Goal: Task Accomplishment & Management: Complete application form

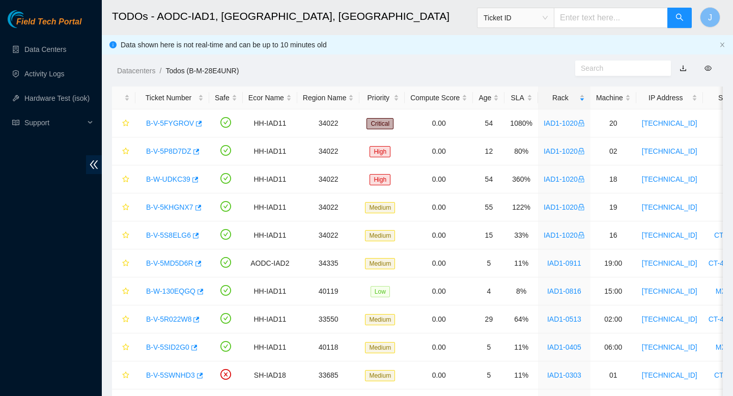
scroll to position [109, 0]
click at [532, 102] on div "SLA" at bounding box center [521, 97] width 22 height 11
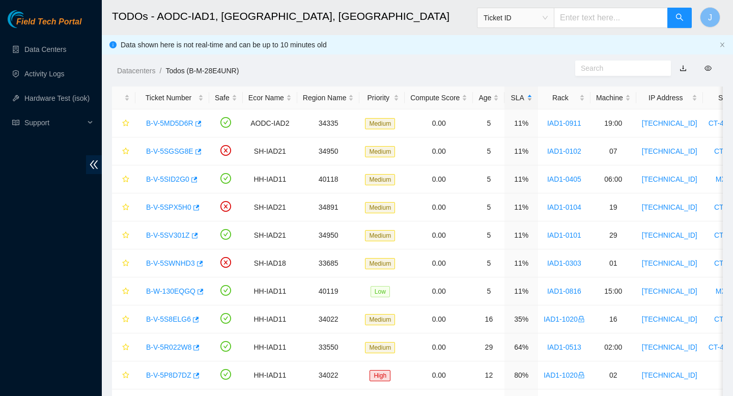
click at [532, 98] on div "SLA" at bounding box center [521, 97] width 22 height 11
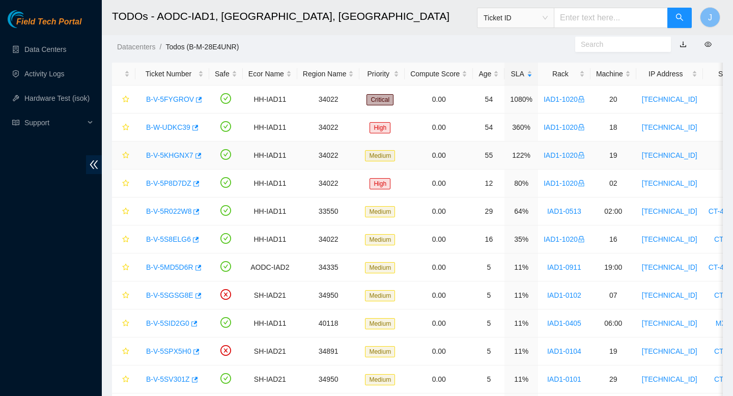
scroll to position [109, 0]
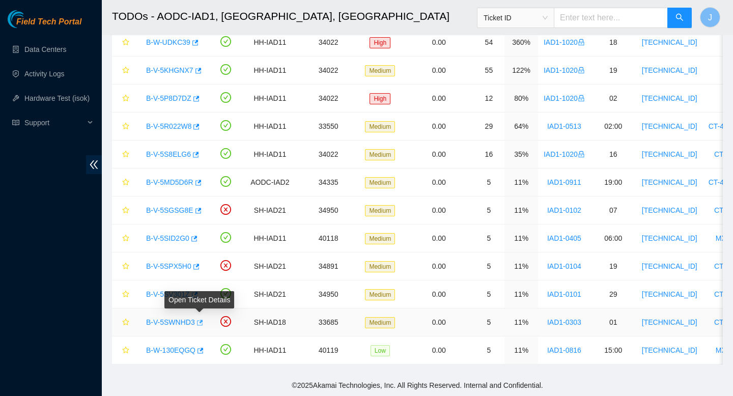
click at [203, 324] on icon "button" at bounding box center [198, 322] width 7 height 7
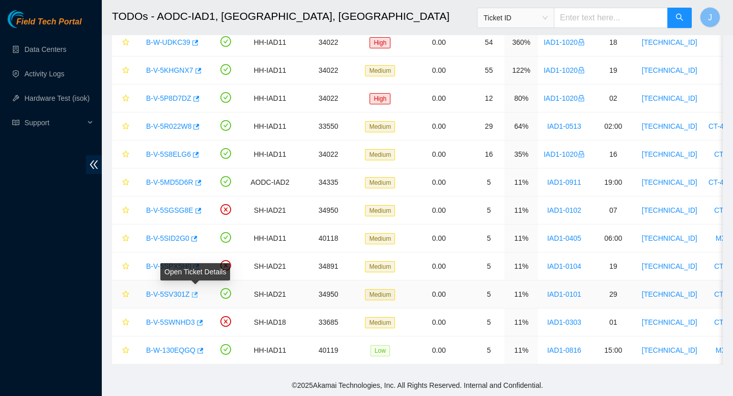
click at [198, 295] on icon "button" at bounding box center [193, 294] width 7 height 7
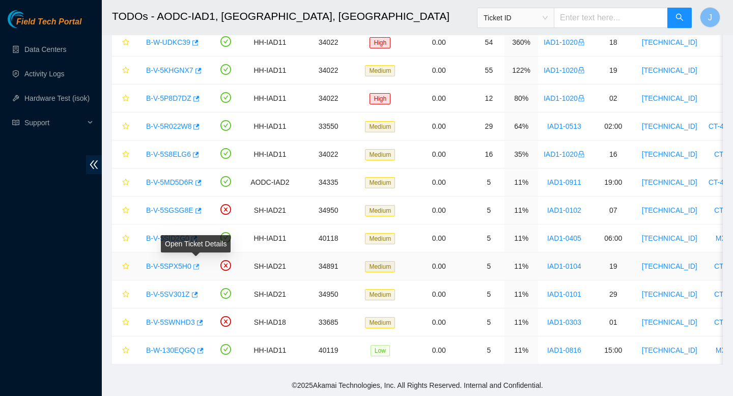
click at [197, 266] on icon "button" at bounding box center [195, 266] width 7 height 7
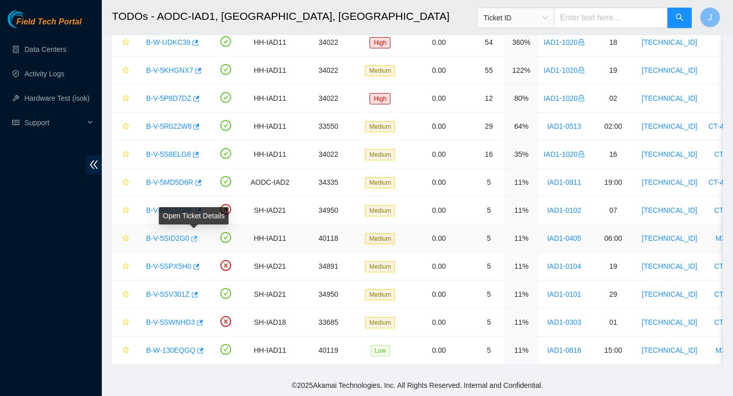
click at [197, 238] on icon "button" at bounding box center [193, 238] width 7 height 7
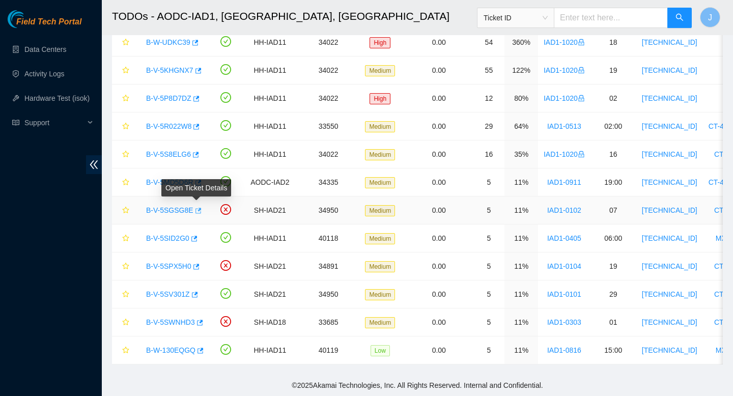
click at [198, 212] on icon "button" at bounding box center [197, 210] width 7 height 7
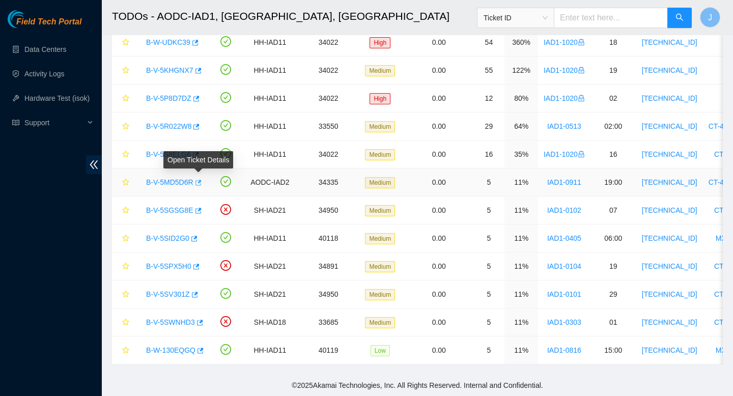
click at [201, 183] on icon "button" at bounding box center [197, 182] width 7 height 7
click at [614, 15] on input "text" at bounding box center [611, 18] width 114 height 20
click at [541, 20] on span "Ticket ID" at bounding box center [516, 17] width 64 height 15
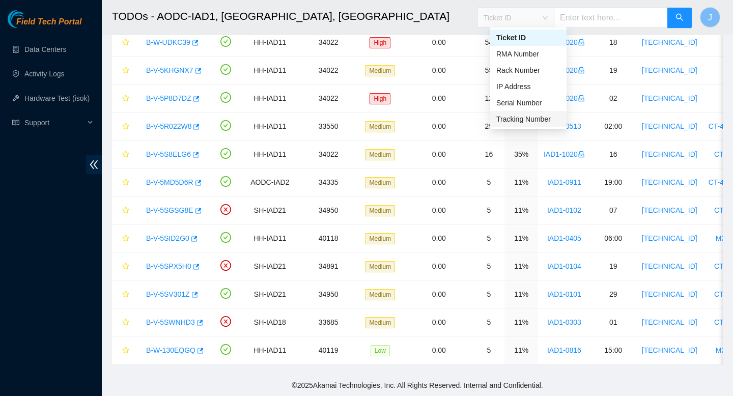
click at [512, 116] on div "Tracking Number" at bounding box center [528, 119] width 64 height 11
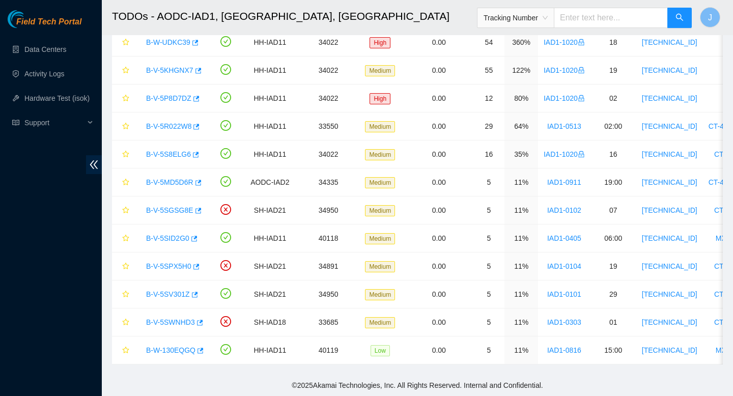
click at [606, 17] on input "text" at bounding box center [611, 18] width 114 height 20
type input "463670042959"
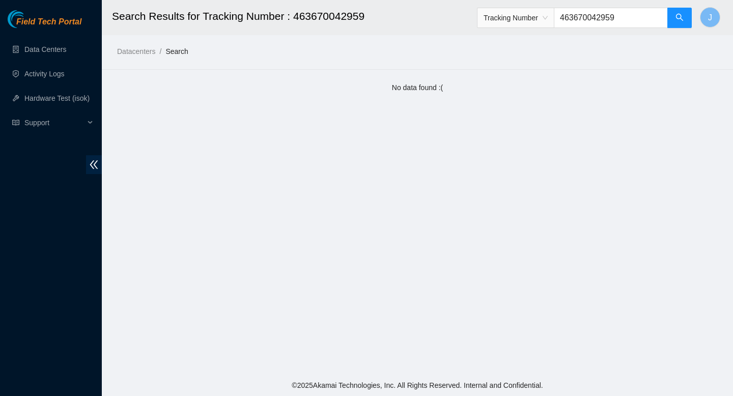
drag, startPoint x: 593, startPoint y: 17, endPoint x: 587, endPoint y: 19, distance: 6.2
click at [587, 19] on input "463670042959" at bounding box center [611, 18] width 114 height 20
drag, startPoint x: 573, startPoint y: 18, endPoint x: 641, endPoint y: 18, distance: 68.2
click at [641, 18] on input "463670042959" at bounding box center [611, 18] width 114 height 20
type input "463470042959"
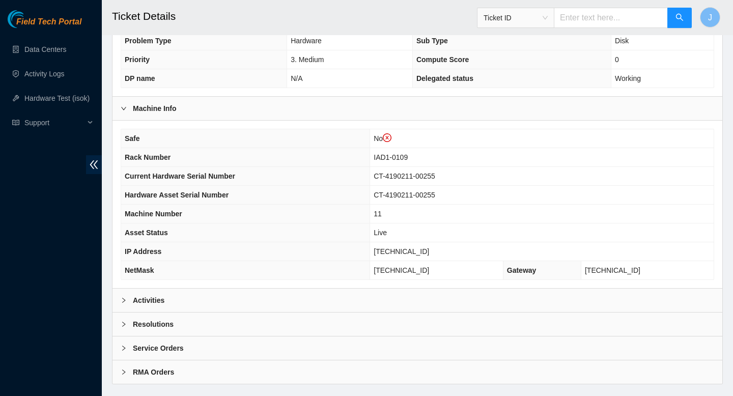
scroll to position [314, 0]
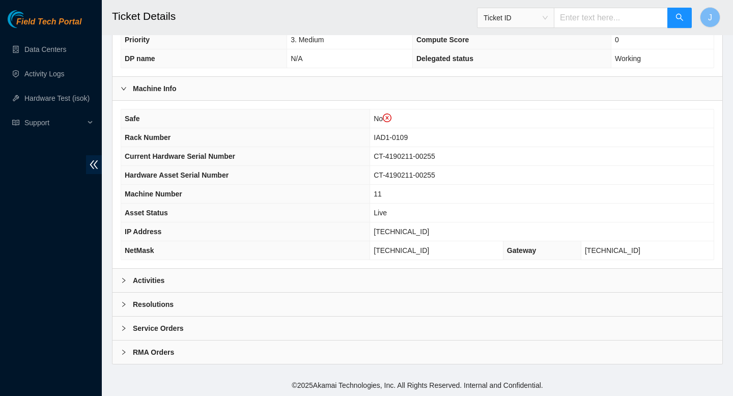
click at [377, 280] on div "Activities" at bounding box center [418, 280] width 610 height 23
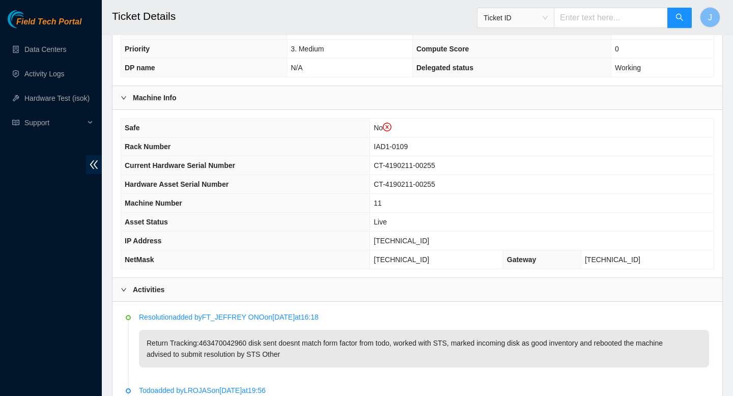
scroll to position [0, 0]
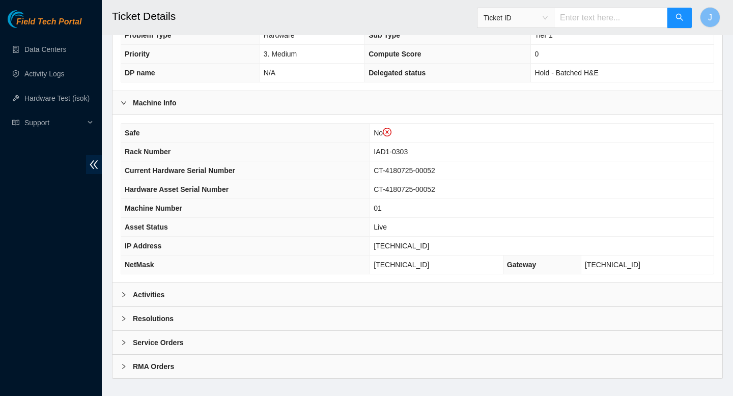
scroll to position [301, 0]
click at [299, 298] on div "Activities" at bounding box center [418, 293] width 610 height 23
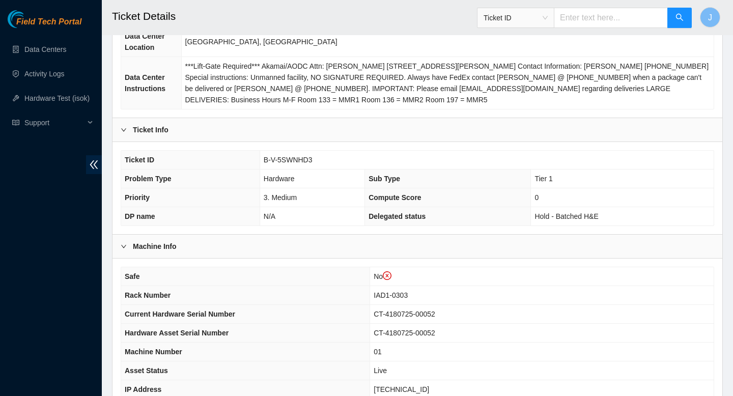
scroll to position [169, 0]
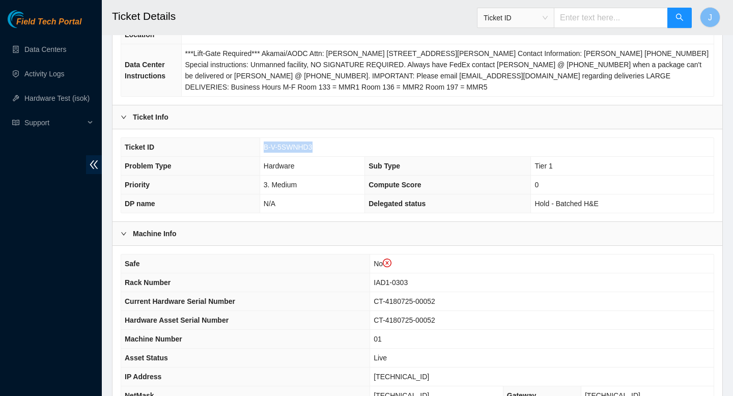
drag, startPoint x: 316, startPoint y: 147, endPoint x: 248, endPoint y: 153, distance: 68.5
click at [248, 153] on tr "Ticket ID B-V-5SWNHD3" at bounding box center [417, 147] width 593 height 19
copy tr "B-V-5SWNHD3"
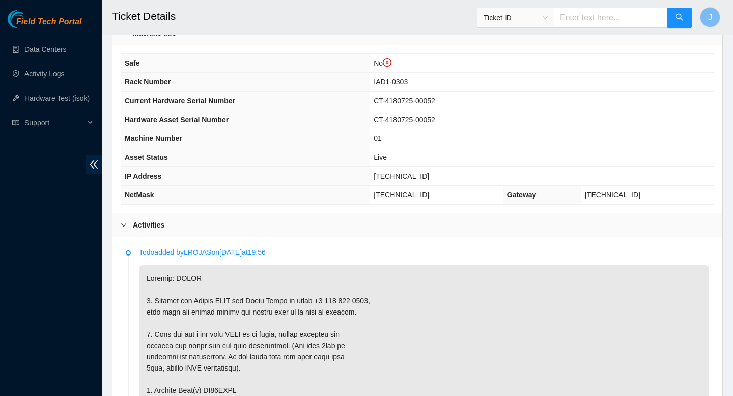
scroll to position [369, 0]
click at [428, 177] on span "23.60.98.50" at bounding box center [401, 177] width 55 height 8
copy span "23.60.98.50"
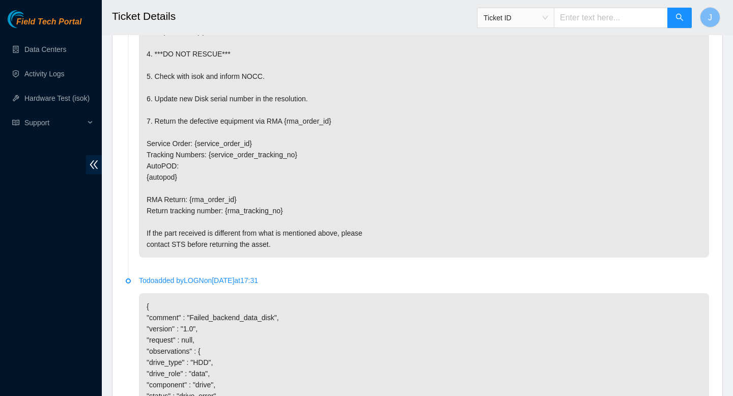
scroll to position [2135, 0]
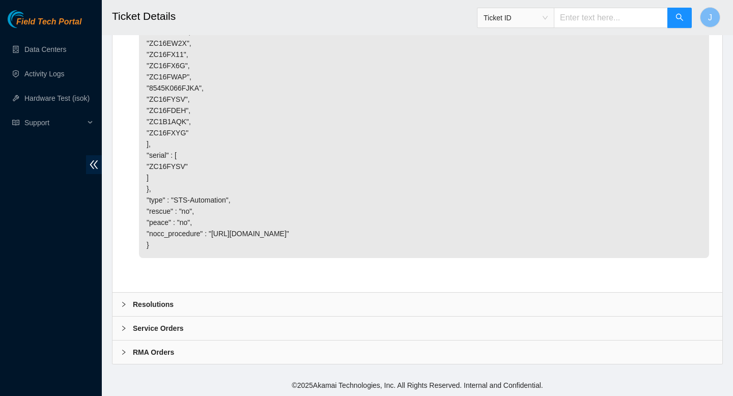
click at [386, 303] on div "Resolutions" at bounding box center [418, 304] width 610 height 23
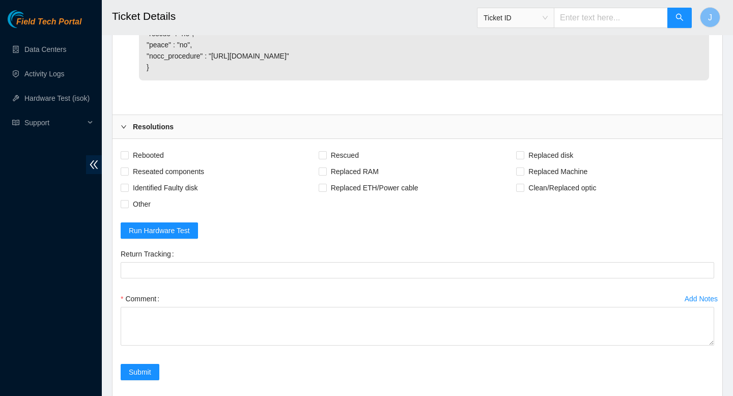
scroll to position [2326, 0]
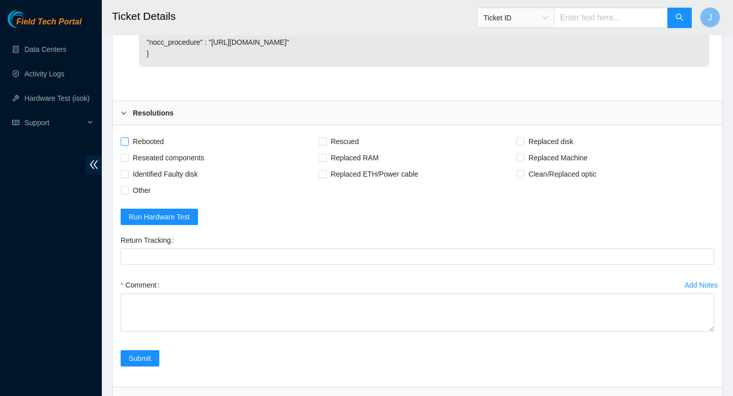
click at [123, 139] on input "Rebooted" at bounding box center [124, 140] width 7 height 7
checkbox input "true"
click at [518, 142] on input "Replaced disk" at bounding box center [519, 140] width 7 height 7
checkbox input "true"
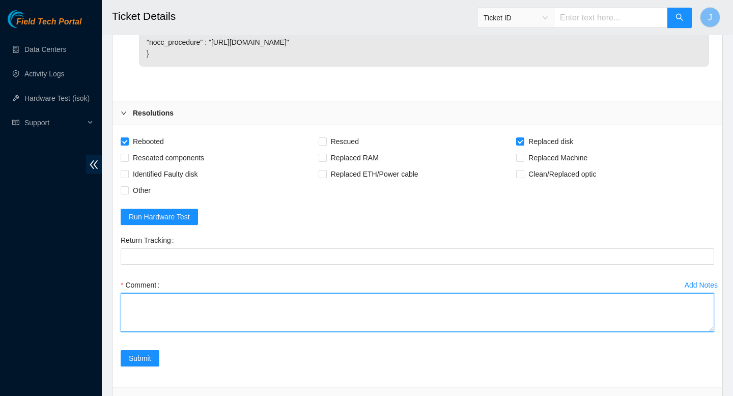
click at [311, 319] on textarea "Comment" at bounding box center [418, 312] width 594 height 39
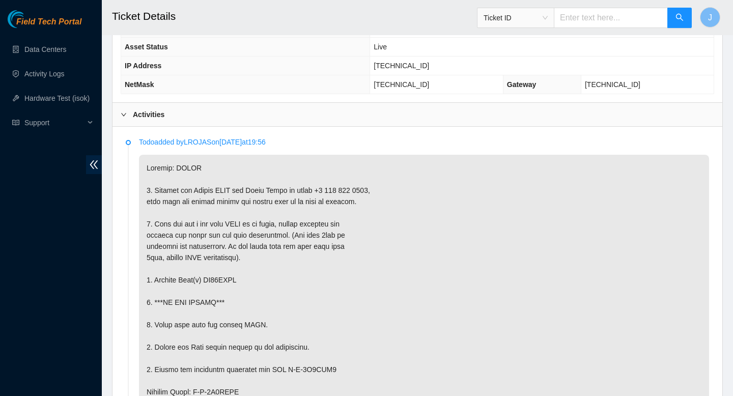
scroll to position [489, 0]
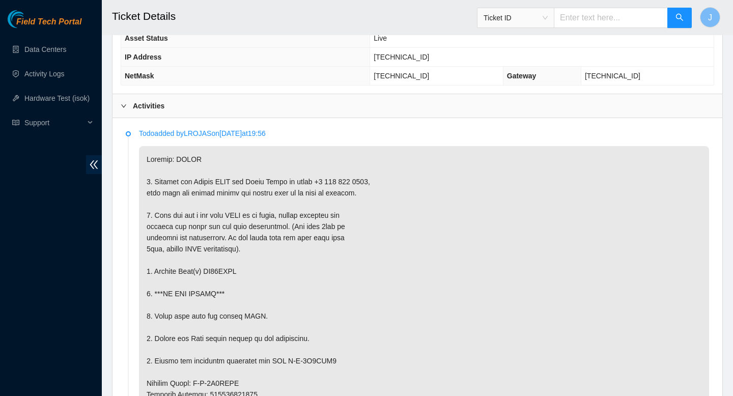
copy p "ZC16FYSV"
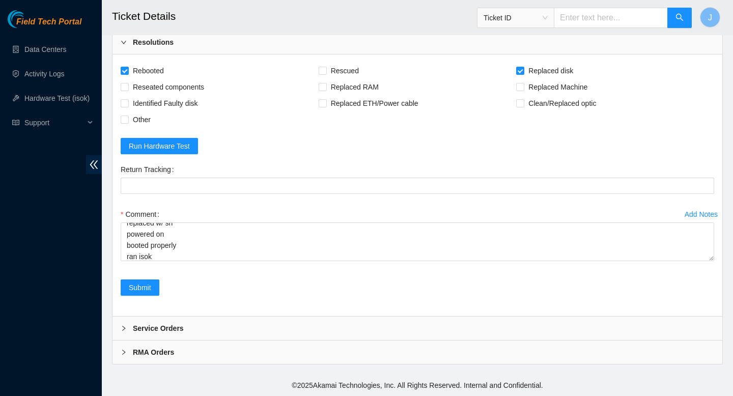
scroll to position [0, 0]
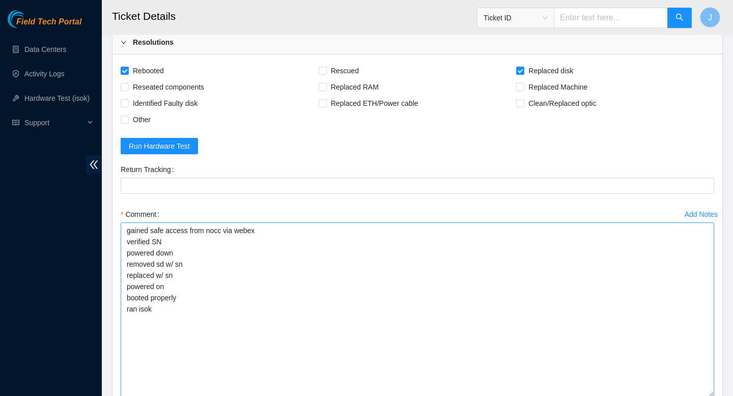
drag, startPoint x: 710, startPoint y: 260, endPoint x: 710, endPoint y: 395, distance: 135.4
click at [710, 395] on textarea "gained safe access from nocc via webex verified SN powered down removed sd w/ s…" at bounding box center [418, 309] width 594 height 175
click at [223, 263] on textarea "gained safe access from nocc via webex verified SN powered down removed sd w/ s…" at bounding box center [418, 309] width 594 height 174
paste textarea "ZC16FYSV"
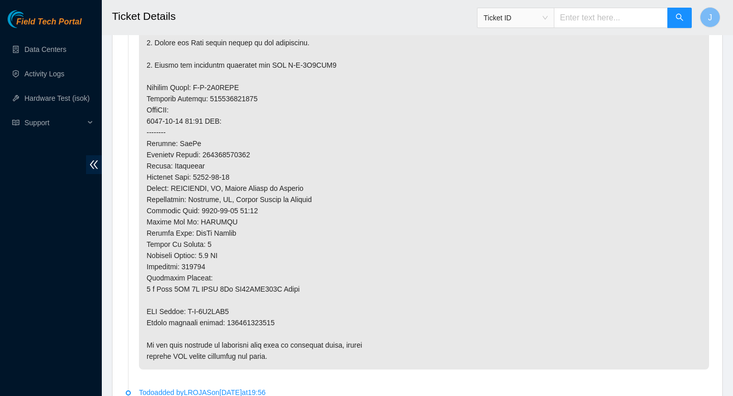
scroll to position [785, 0]
type textarea "gained safe access from nocc via webex verified SN powered down removed sd w/ s…"
click at [268, 324] on p at bounding box center [424, 109] width 570 height 519
copy p "425421606123"
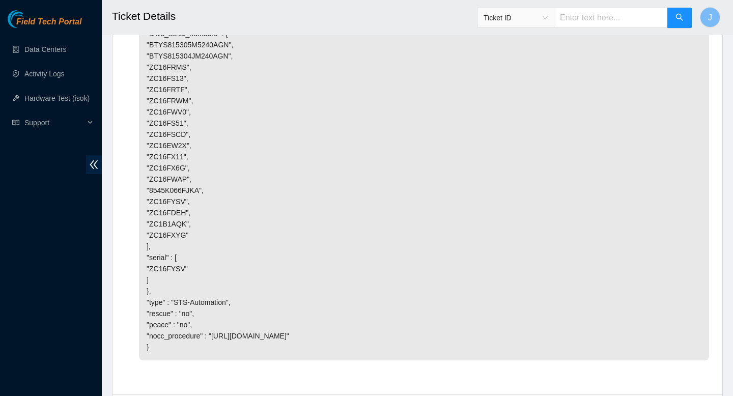
scroll to position [2533, 0]
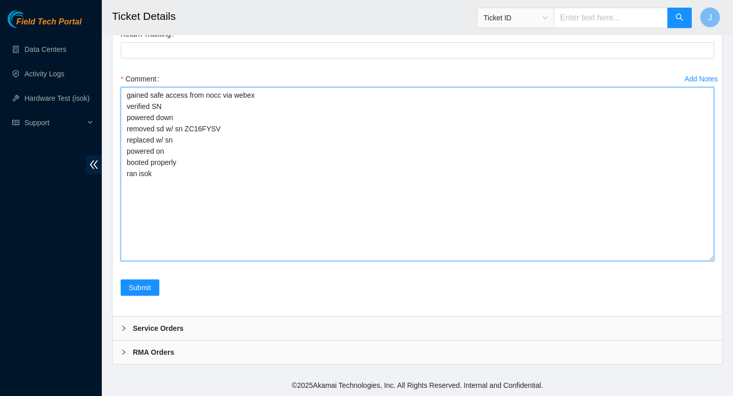
click at [233, 172] on textarea "gained safe access from nocc via webex verified SN powered down removed sd w/ s…" at bounding box center [418, 174] width 594 height 174
click at [227, 137] on textarea "gained safe access from nocc via webex verified SN powered down removed sd w/ s…" at bounding box center [418, 174] width 594 height 174
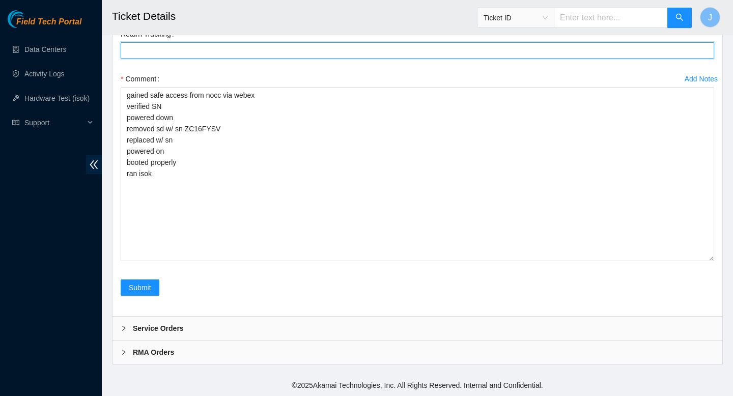
click at [269, 51] on Tracking "Return Tracking" at bounding box center [418, 50] width 594 height 16
paste Tracking "425421606123"
type Tracking "425421606123"
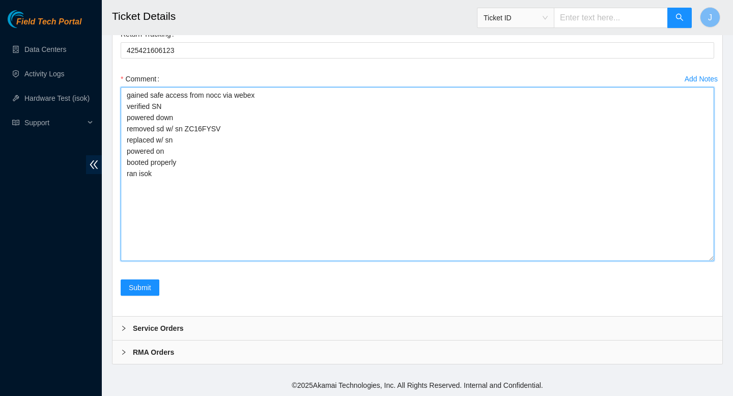
click at [328, 179] on textarea "gained safe access from nocc via webex verified SN powered down removed sd w/ s…" at bounding box center [418, 174] width 594 height 174
paste textarea "325028 20-08-2025 03:39:04 23.60.98.50 COMPLETE Result Detail Message Ticket ID…"
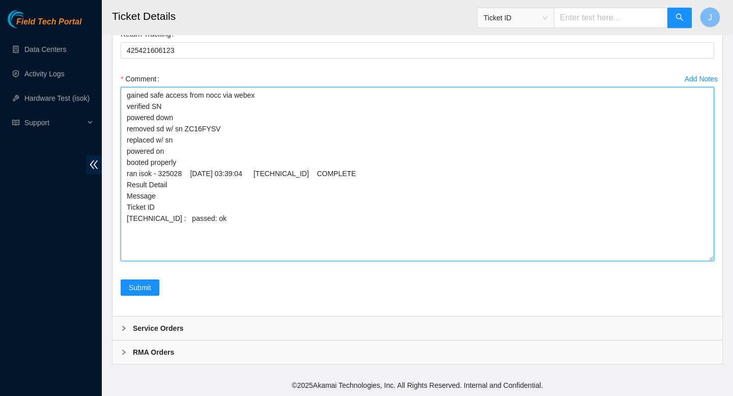
click at [187, 143] on textarea "gained safe access from nocc via webex verified SN powered down removed sd w/ s…" at bounding box center [418, 174] width 594 height 174
type textarea "gained safe access from nocc via webex verified SN powered down removed sd w/ s…"
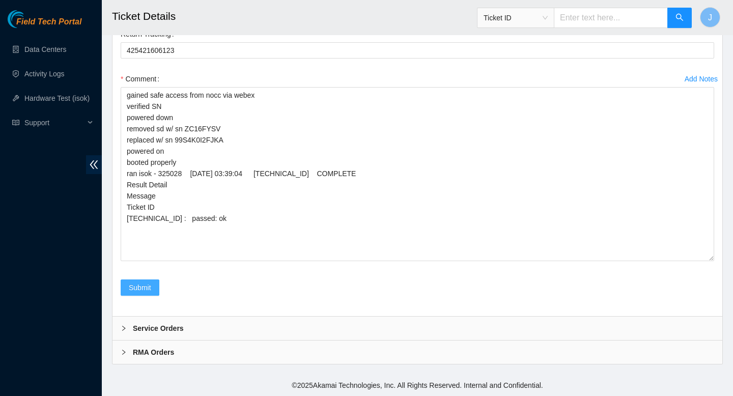
click at [135, 289] on span "Submit" at bounding box center [140, 287] width 22 height 11
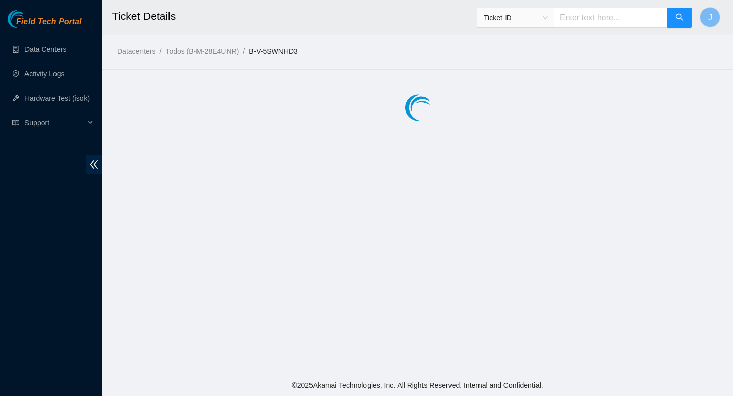
scroll to position [0, 0]
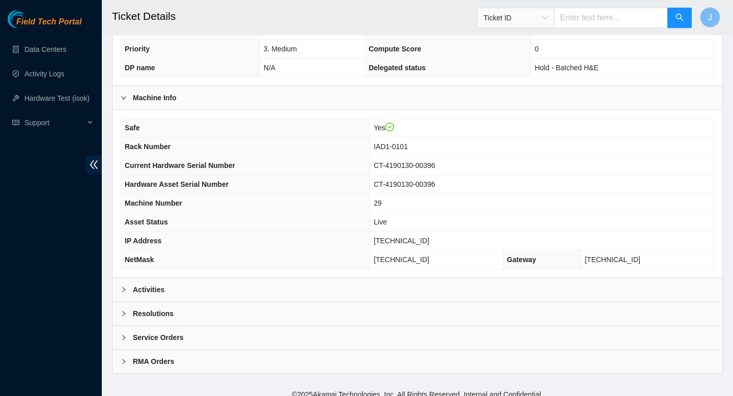
scroll to position [295, 0]
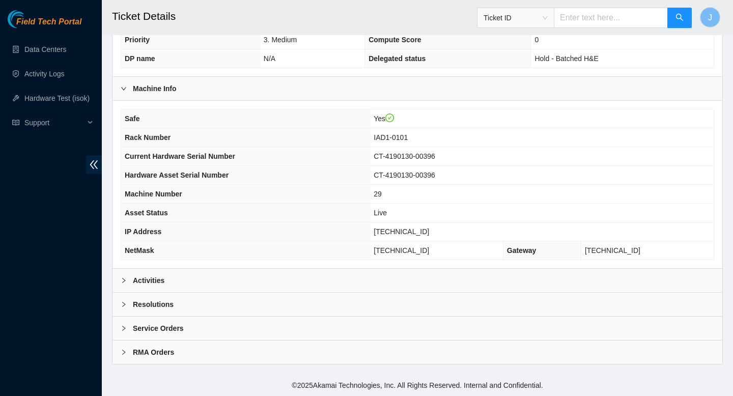
click at [312, 280] on div "Activities" at bounding box center [418, 280] width 610 height 23
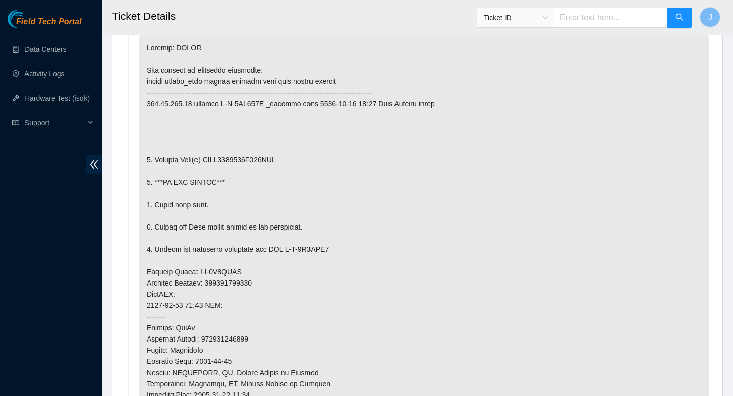
scroll to position [580, 0]
click at [274, 163] on p at bounding box center [424, 295] width 570 height 519
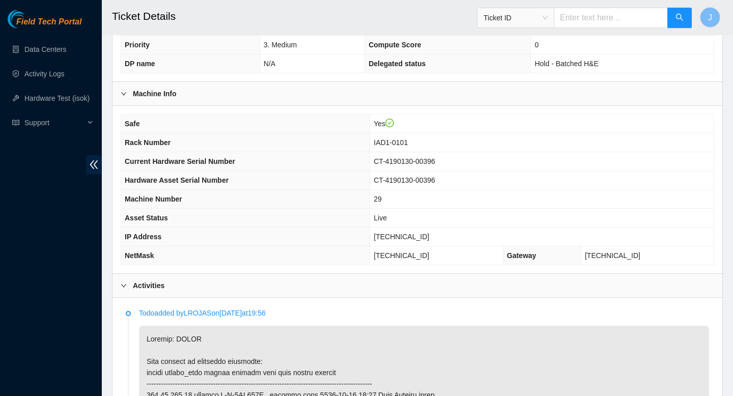
scroll to position [286, 0]
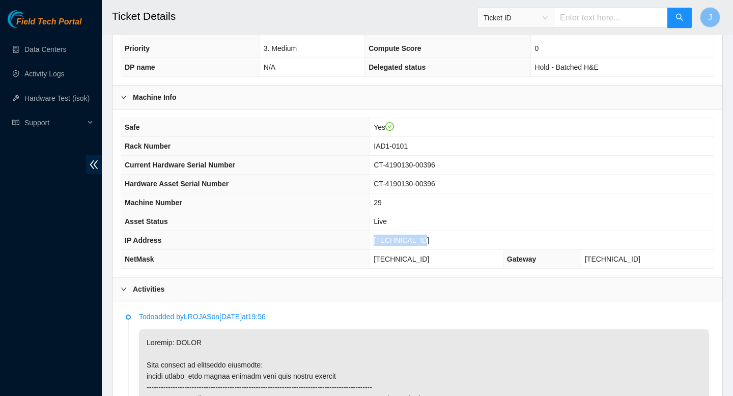
drag, startPoint x: 431, startPoint y: 240, endPoint x: 373, endPoint y: 238, distance: 58.1
click at [373, 238] on td "104.84.154.12" at bounding box center [542, 240] width 344 height 19
copy span "104.84.154.12"
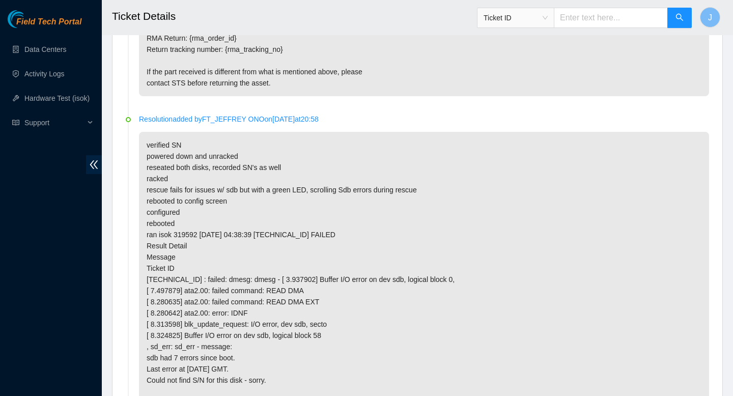
scroll to position [2324, 0]
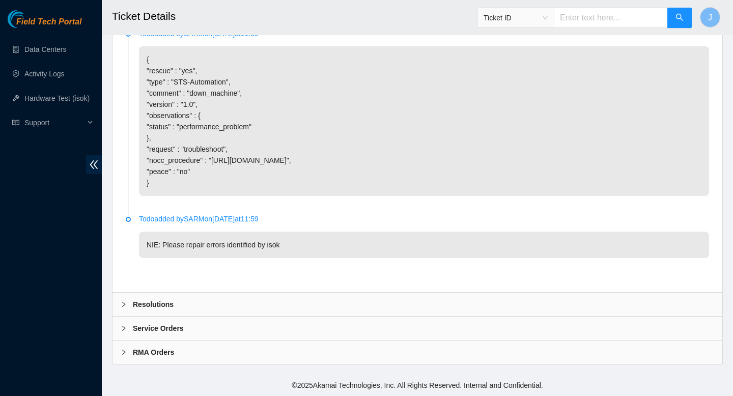
click at [314, 301] on div "Resolutions" at bounding box center [418, 304] width 610 height 23
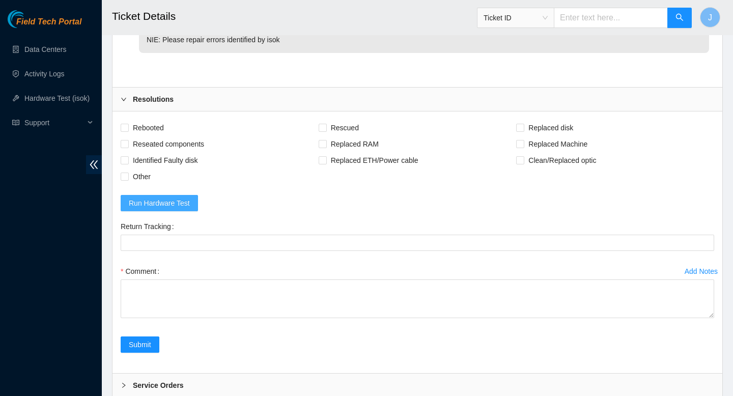
scroll to position [2538, 0]
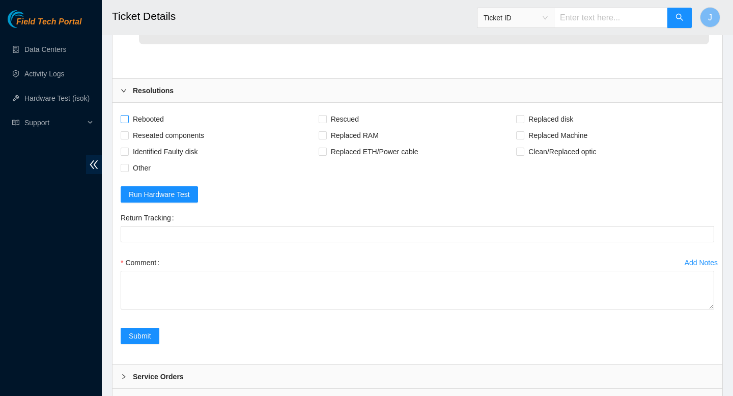
click at [127, 123] on label "Rebooted" at bounding box center [144, 119] width 47 height 16
click at [127, 122] on input "Rebooted" at bounding box center [124, 118] width 7 height 7
checkbox input "true"
click at [126, 137] on input "Reseated components" at bounding box center [124, 134] width 7 height 7
checkbox input "true"
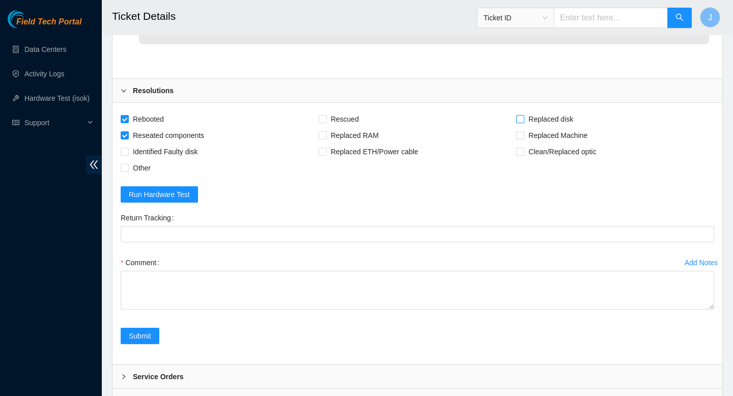
click at [520, 121] on input "Replaced disk" at bounding box center [519, 118] width 7 height 7
checkbox input "true"
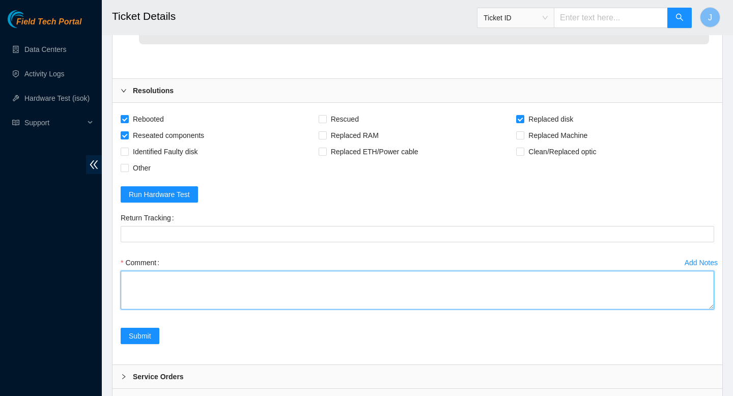
click at [515, 303] on textarea "Comment" at bounding box center [418, 290] width 594 height 39
paste textarea "gained safe access from nocc via webex verified SN powered down removed sd w/ s…"
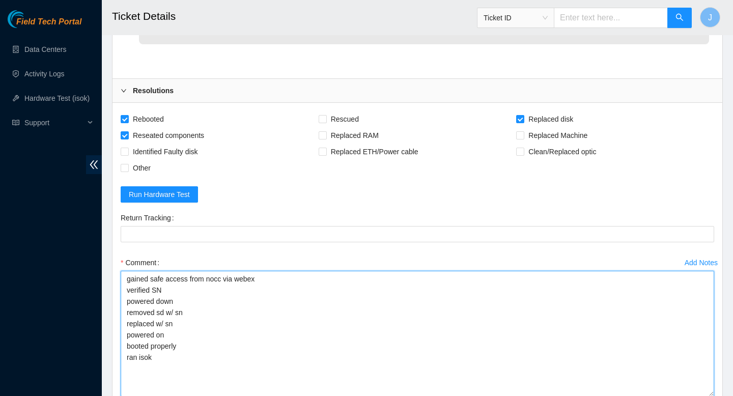
drag, startPoint x: 710, startPoint y: 308, endPoint x: 704, endPoint y: 396, distance: 87.2
click at [704, 396] on textarea "gained safe access from nocc via webex verified SN powered down removed sd w/ s…" at bounding box center [418, 334] width 594 height 126
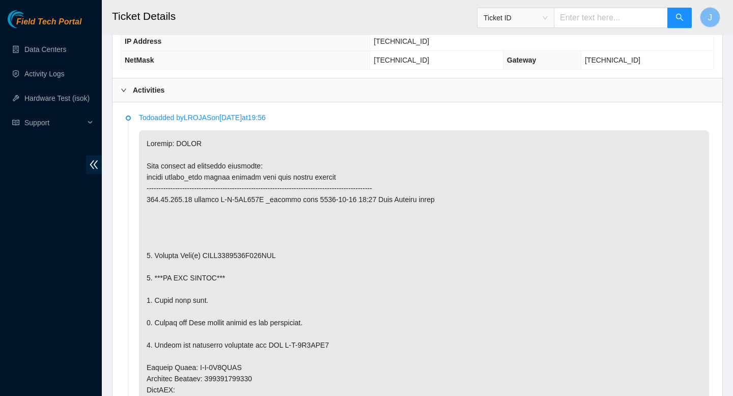
scroll to position [486, 0]
click at [231, 254] on p at bounding box center [424, 389] width 570 height 519
copy p "PHYF8511050E240AGN"
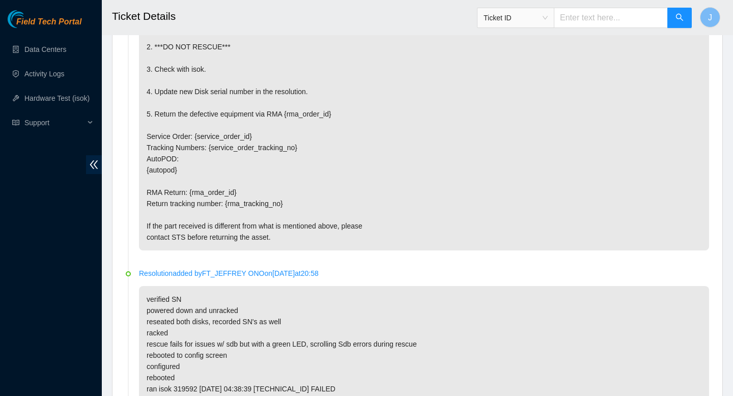
scroll to position [2674, 0]
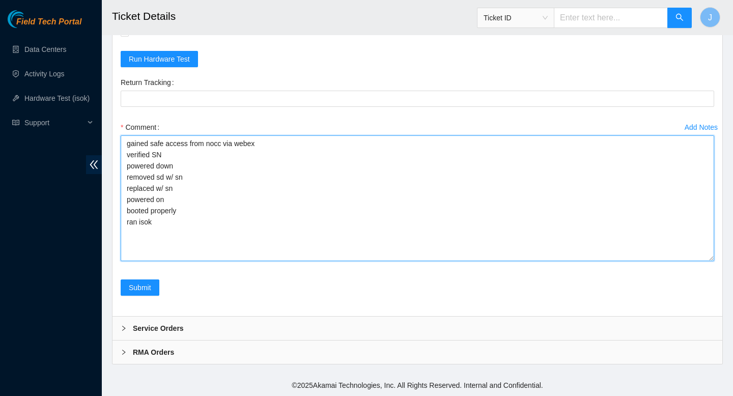
click at [250, 172] on textarea "gained safe access from nocc via webex verified SN powered down removed sd w/ s…" at bounding box center [418, 198] width 594 height 126
paste textarea "PHYF8511050E240AGN"
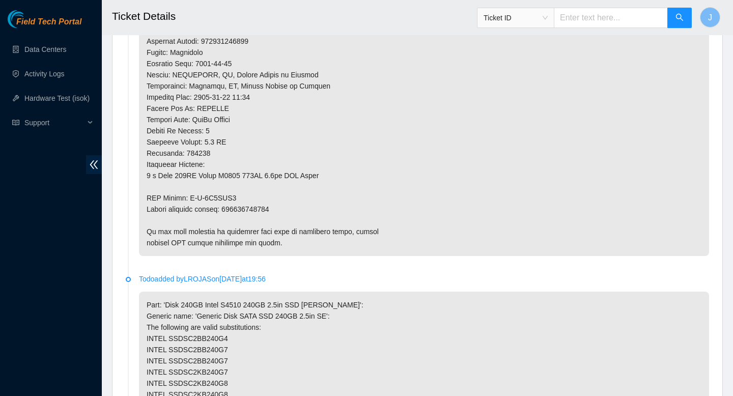
scroll to position [883, 0]
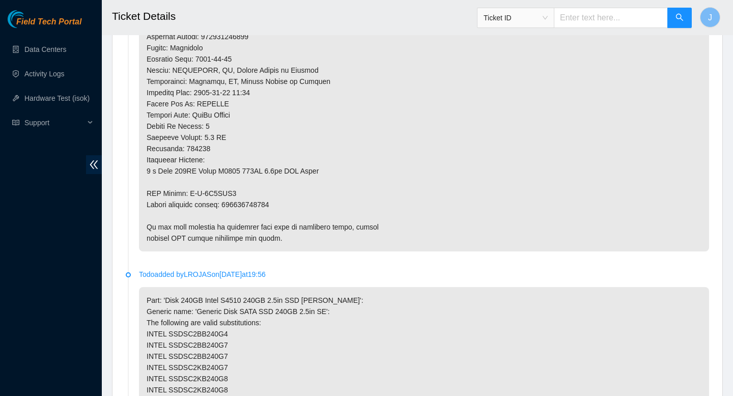
type textarea "gained safe access from nocc via webex verified SN powered down removed sd w/ s…"
copy p "463470041460"
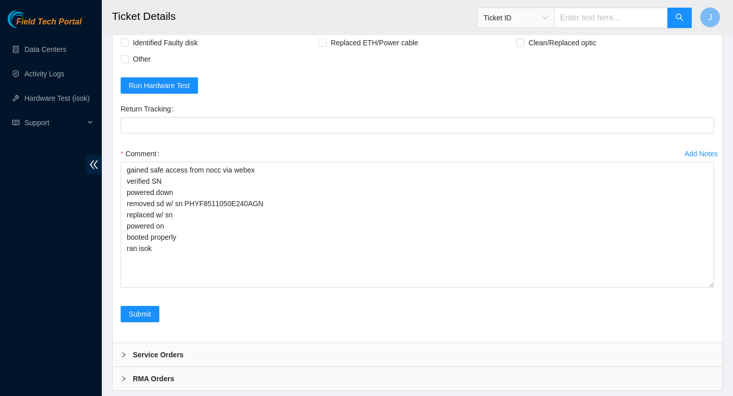
scroll to position [2644, 0]
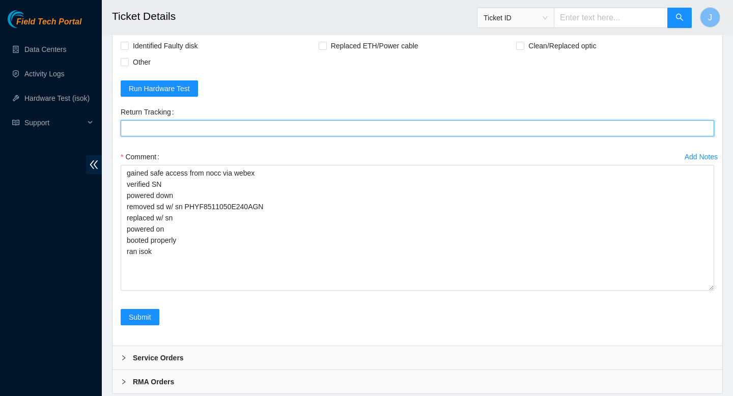
click at [200, 126] on Tracking "Return Tracking" at bounding box center [418, 128] width 594 height 16
paste Tracking "463470041460"
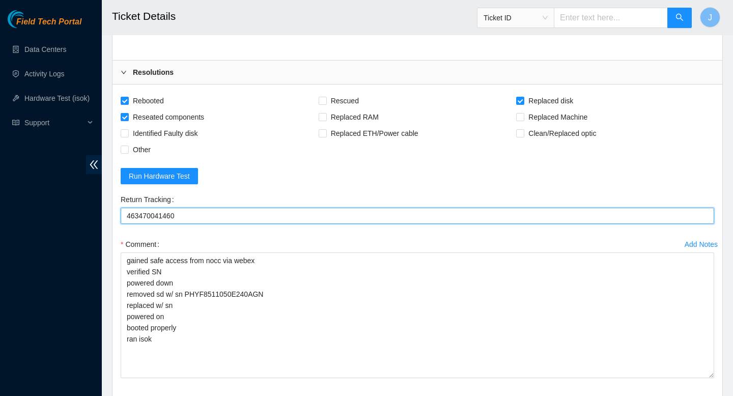
scroll to position [2532, 0]
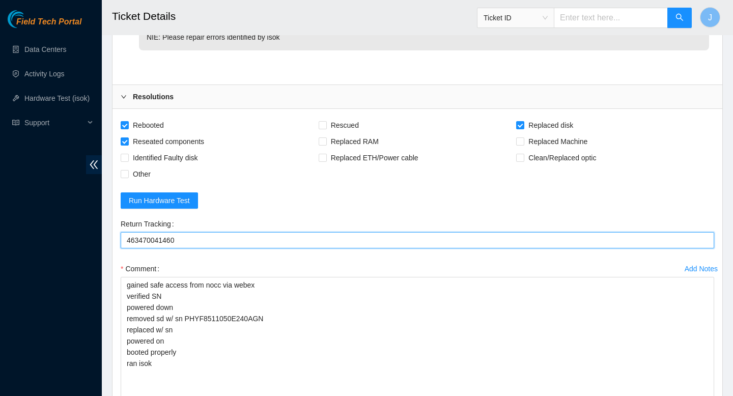
type Tracking "463470041460"
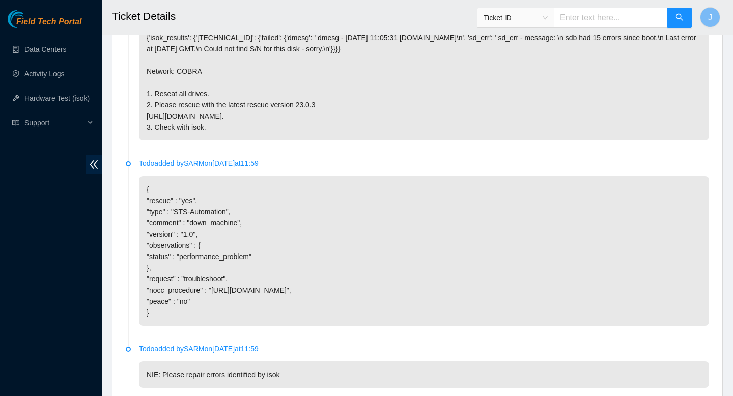
scroll to position [2674, 0]
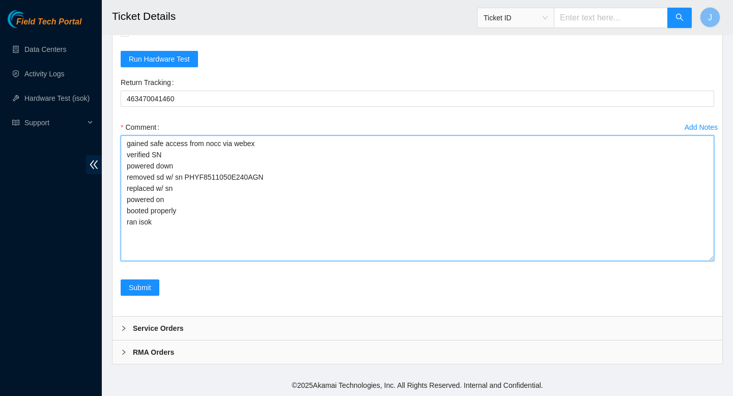
click at [270, 227] on textarea "gained safe access from nocc via webex verified SN powered down removed sd w/ s…" at bounding box center [418, 198] width 594 height 126
paste textarea "325030 20-08-2025 03:40:12 104.84.154.12 COMPLETE Result Detail Message Ticket …"
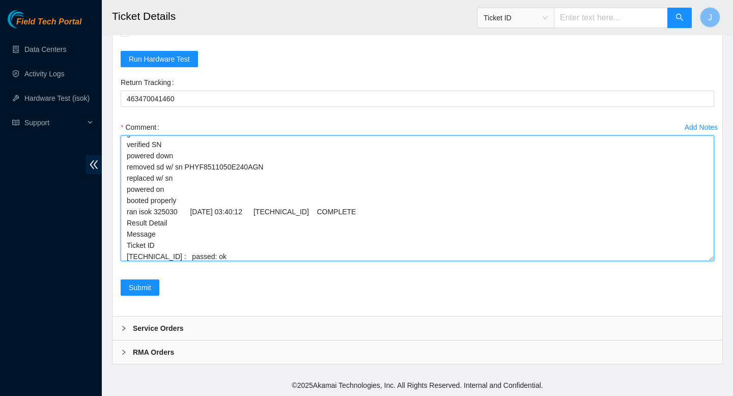
click at [200, 179] on textarea "gained safe access from nocc via webex verified SN powered down removed sd w/ s…" at bounding box center [418, 198] width 594 height 126
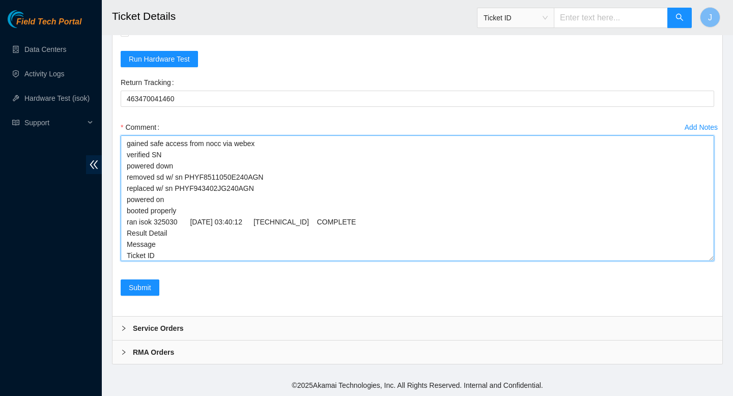
scroll to position [14, 0]
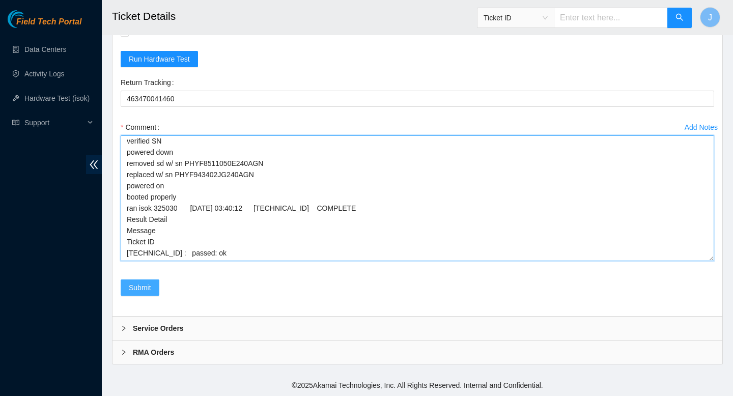
type textarea "gained safe access from nocc via webex verified SN powered down removed sd w/ s…"
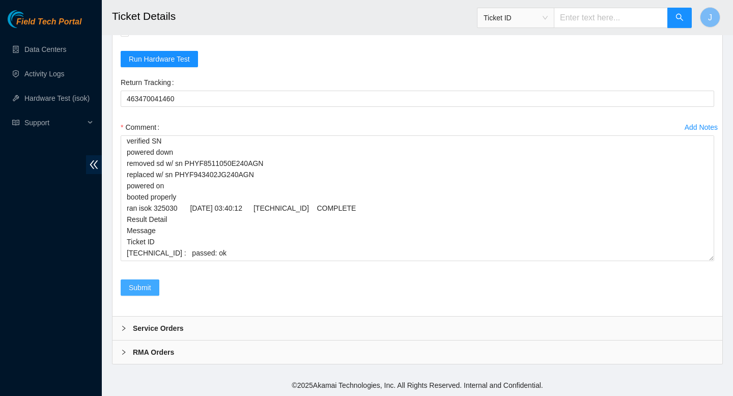
click at [145, 287] on span "Submit" at bounding box center [140, 287] width 22 height 11
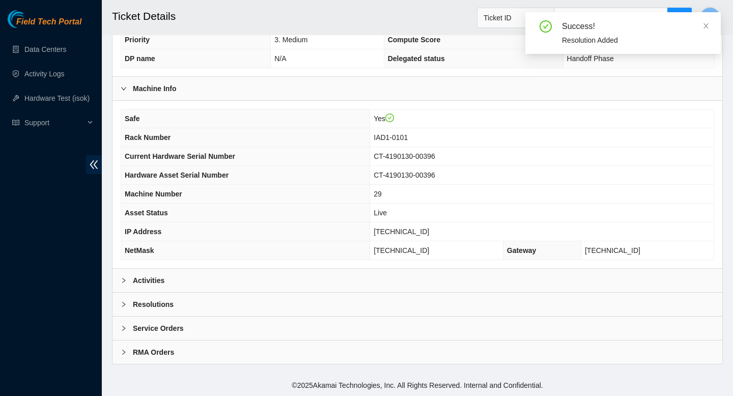
scroll to position [295, 0]
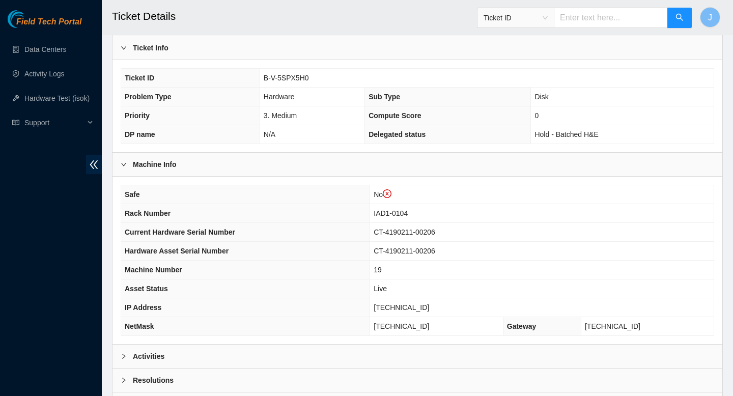
scroll to position [314, 0]
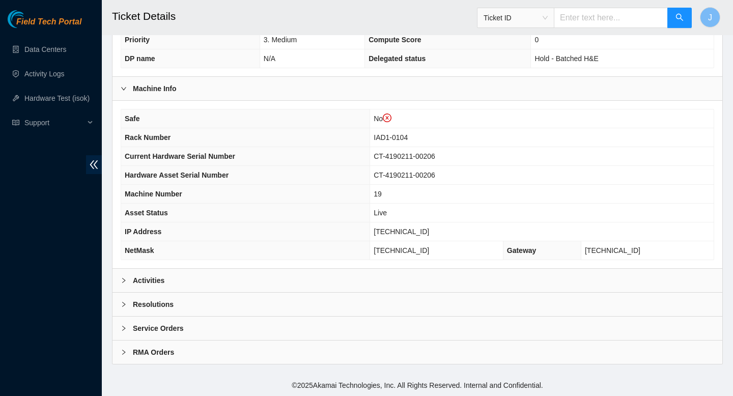
click at [238, 285] on div "Activities" at bounding box center [418, 280] width 610 height 23
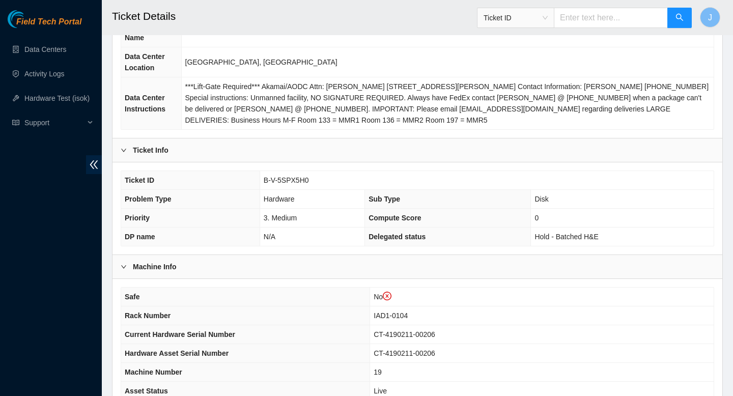
scroll to position [136, 0]
drag, startPoint x: 313, startPoint y: 180, endPoint x: 245, endPoint y: 187, distance: 68.0
click at [245, 187] on tr "Ticket ID B-V-5SPX5H0" at bounding box center [417, 180] width 593 height 19
copy tr "B-V-5SPX5H0"
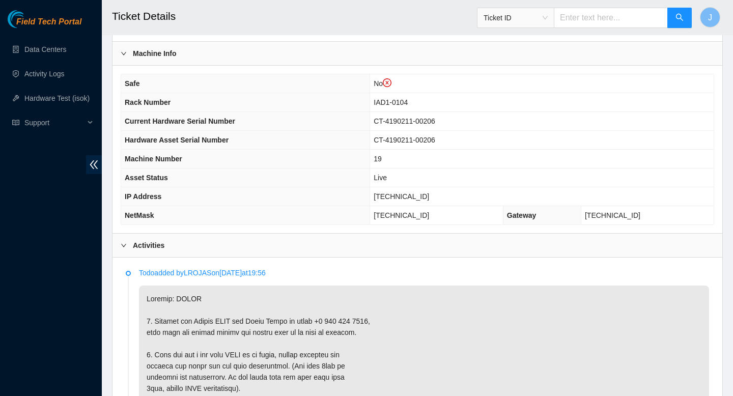
scroll to position [324, 0]
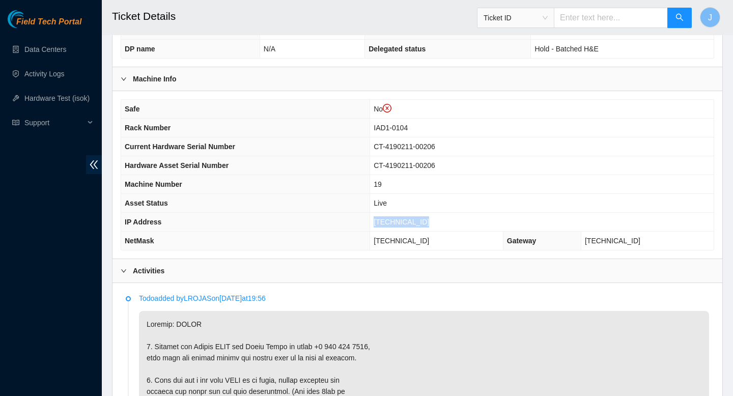
drag, startPoint x: 435, startPoint y: 220, endPoint x: 355, endPoint y: 219, distance: 79.9
click at [355, 219] on tr "IP Address [TECHNICAL_ID]" at bounding box center [417, 222] width 593 height 19
copy tr "[TECHNICAL_ID]"
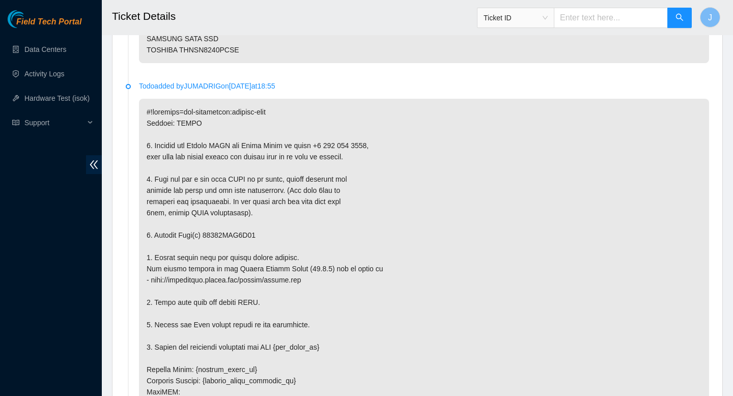
scroll to position [1827, 0]
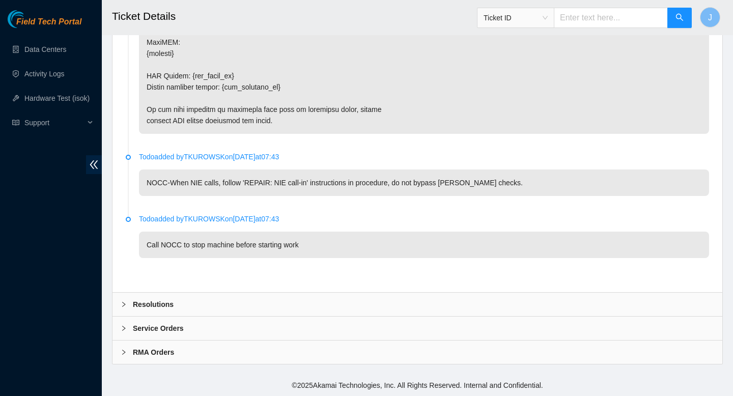
click at [588, 315] on div "Resolutions" at bounding box center [418, 304] width 610 height 23
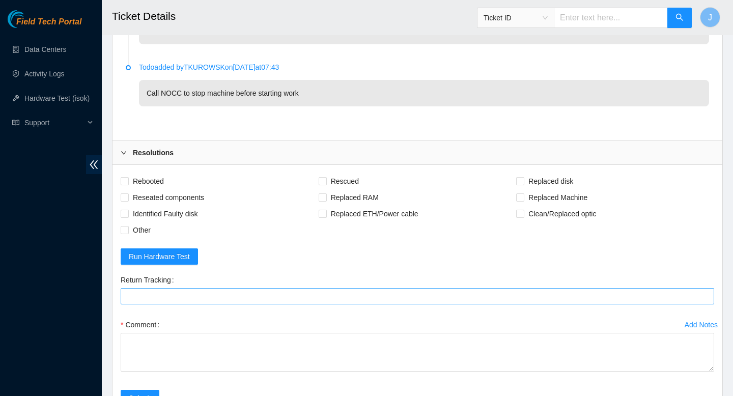
scroll to position [1995, 0]
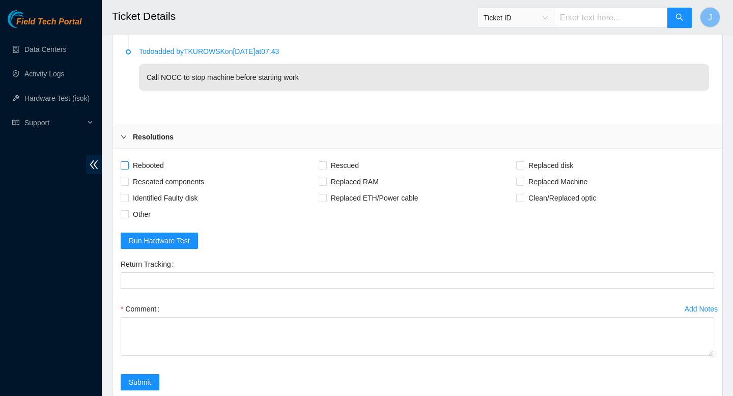
click at [128, 168] on span at bounding box center [125, 165] width 8 height 8
click at [128, 168] on input "Rebooted" at bounding box center [124, 164] width 7 height 7
checkbox input "true"
click at [127, 184] on input "Reseated components" at bounding box center [124, 181] width 7 height 7
checkbox input "true"
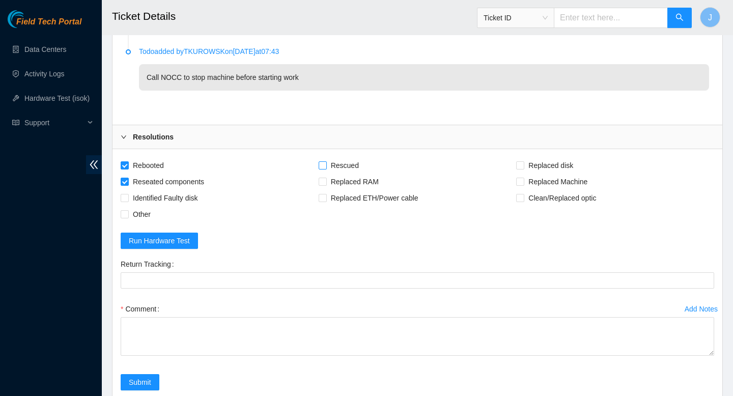
click at [324, 165] on input "Rescued" at bounding box center [322, 164] width 7 height 7
checkbox input "true"
click at [514, 165] on div "Rescued" at bounding box center [418, 165] width 198 height 16
click at [520, 167] on input "Replaced disk" at bounding box center [519, 164] width 7 height 7
checkbox input "true"
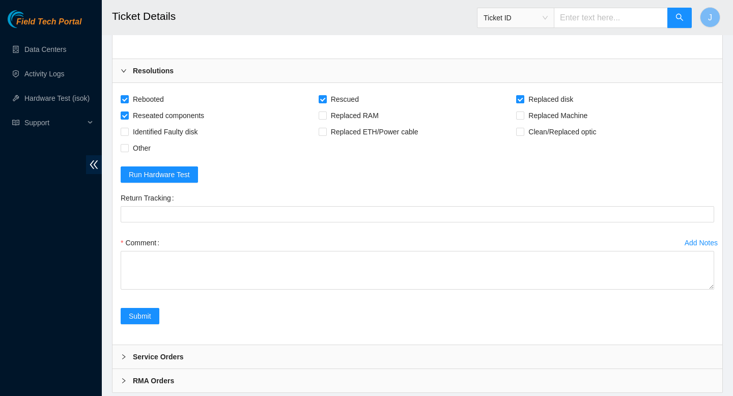
scroll to position [2090, 0]
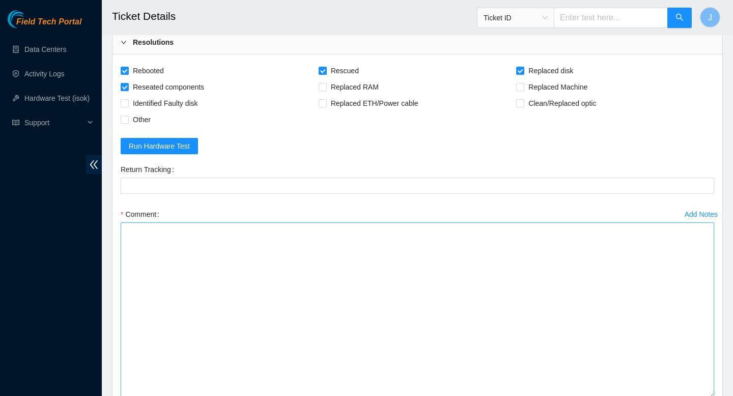
drag, startPoint x: 710, startPoint y: 258, endPoint x: 711, endPoint y: 396, distance: 137.4
click at [712, 396] on textarea "Comment" at bounding box center [418, 310] width 594 height 176
click at [467, 266] on textarea "Comment" at bounding box center [418, 310] width 594 height 176
paste textarea "gained safe access from nocc via webex verified SN powered down removed sd w/ s…"
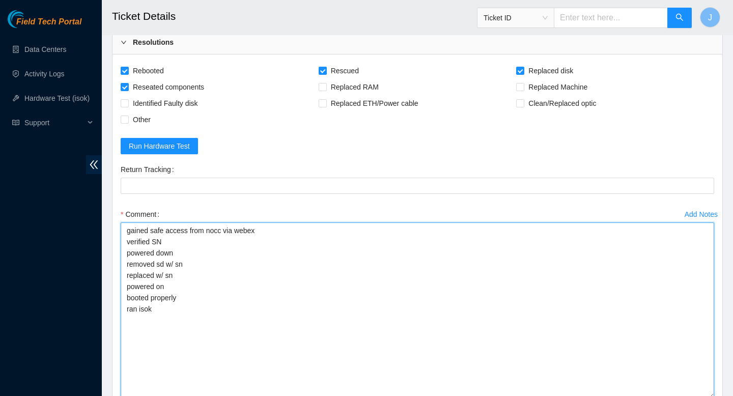
drag, startPoint x: 181, startPoint y: 297, endPoint x: 92, endPoint y: 298, distance: 89.1
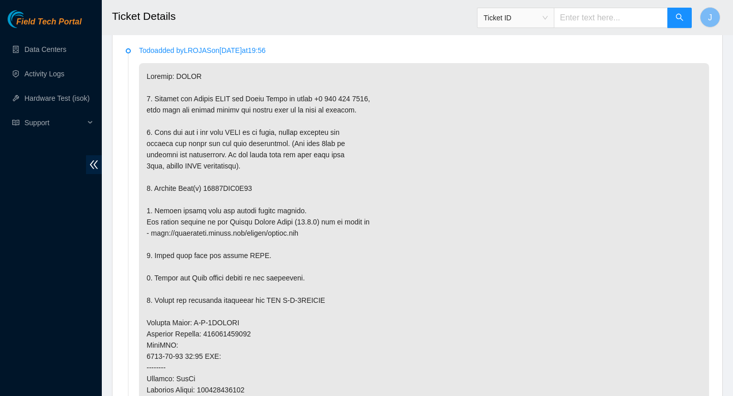
scroll to position [594, 0]
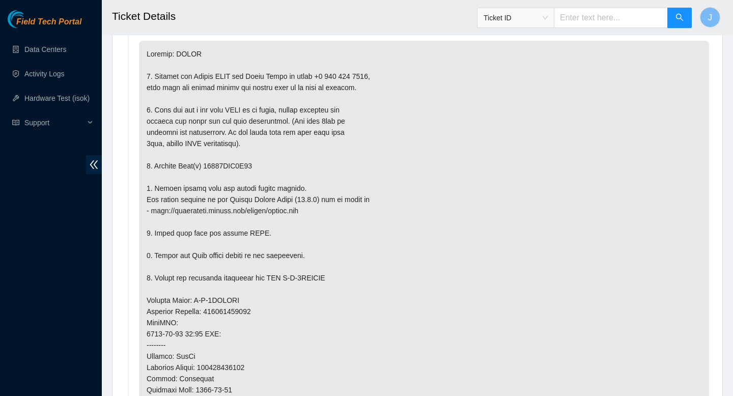
click at [238, 166] on p at bounding box center [424, 312] width 570 height 542
copy p "18521FDA9E29"
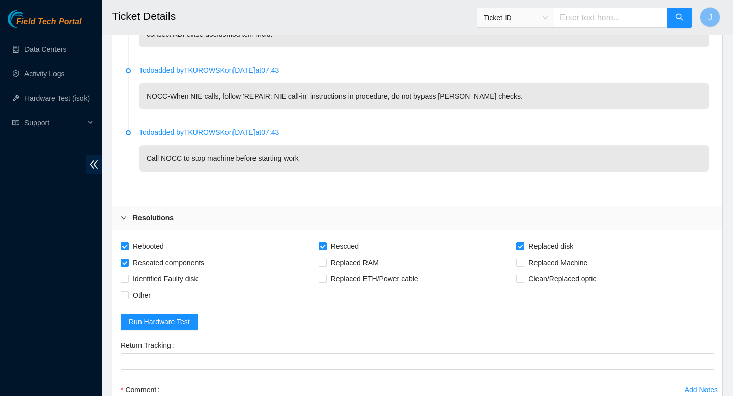
scroll to position [2227, 0]
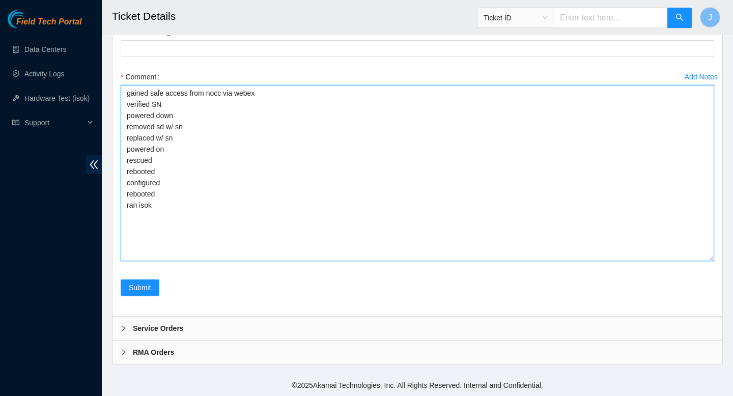
click at [242, 128] on textarea "gained safe access from nocc via webex verified SN powered down removed sd w/ s…" at bounding box center [418, 173] width 594 height 176
paste textarea "18521FDA9E29"
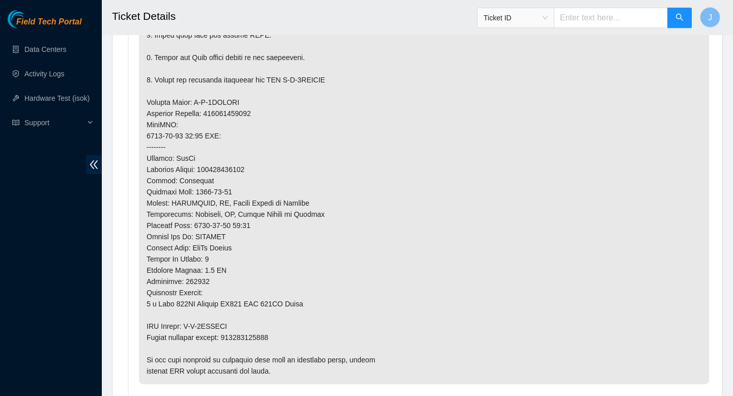
scroll to position [796, 0]
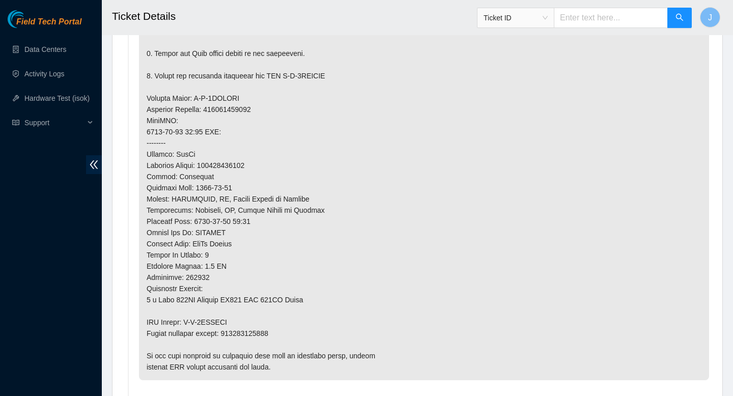
type textarea "gained safe access from nocc via webex verified SN powered down removed sd w/ s…"
click at [269, 331] on p at bounding box center [424, 110] width 570 height 542
copy p "425421605620"
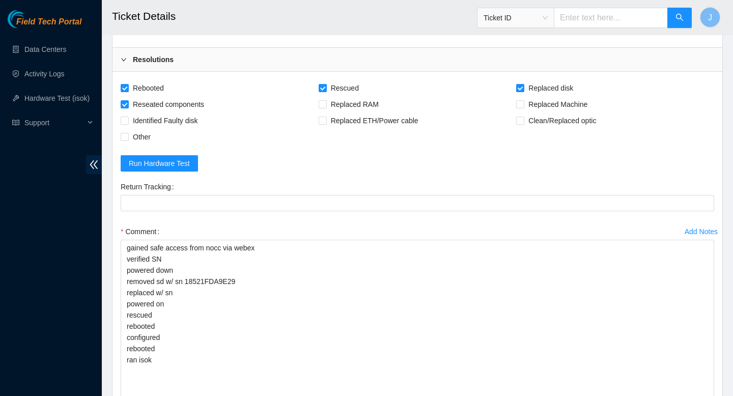
scroll to position [2227, 0]
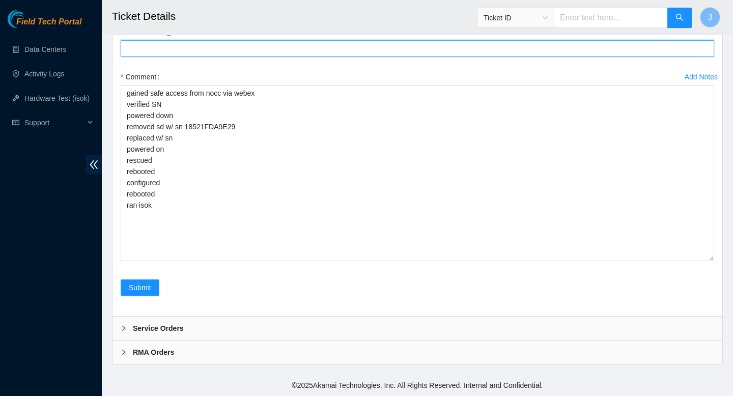
click at [233, 48] on Tracking "Return Tracking" at bounding box center [418, 48] width 594 height 16
paste Tracking "425421605620"
type Tracking "425421605620"
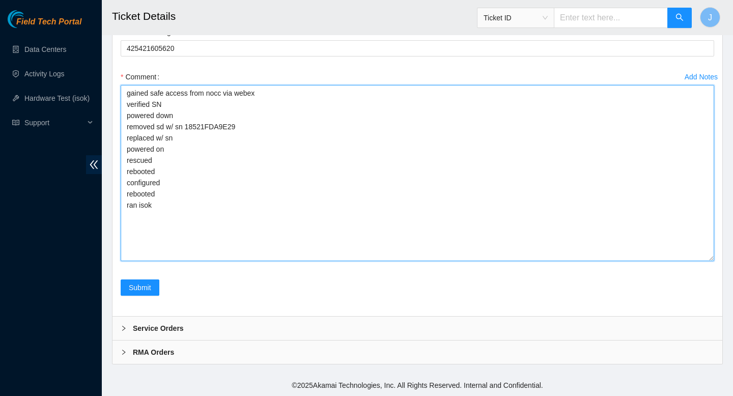
click at [236, 133] on textarea "gained safe access from nocc via webex verified SN powered down removed sd w/ s…" at bounding box center [418, 173] width 594 height 176
click at [196, 211] on textarea "gained safe access from nocc via webex verified SN powered down removed sd w/ s…" at bounding box center [418, 173] width 594 height 176
paste textarea "325032 20-08-2025 03:49:06 104.84.154.170 COMPLETE Result Detail Message Ticket…"
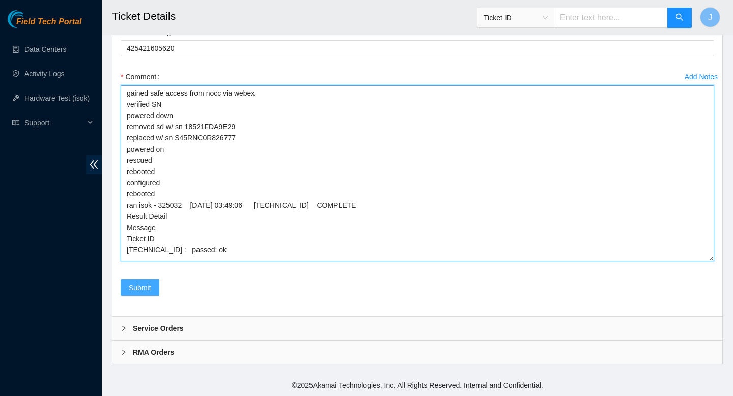
type textarea "gained safe access from nocc via webex verified SN powered down removed sd w/ s…"
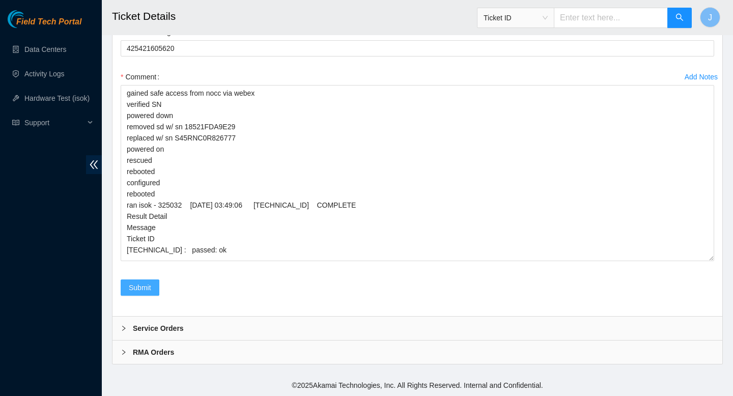
click at [142, 285] on span "Submit" at bounding box center [140, 287] width 22 height 11
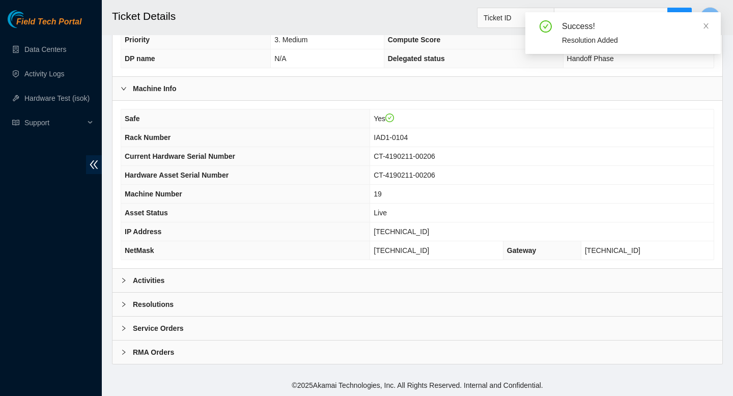
scroll to position [295, 0]
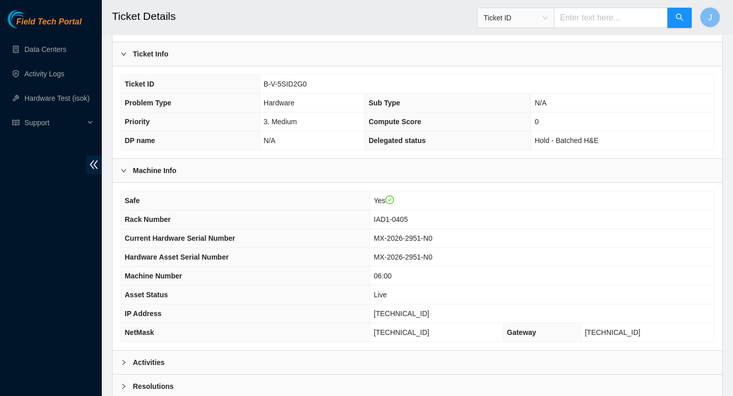
scroll to position [295, 0]
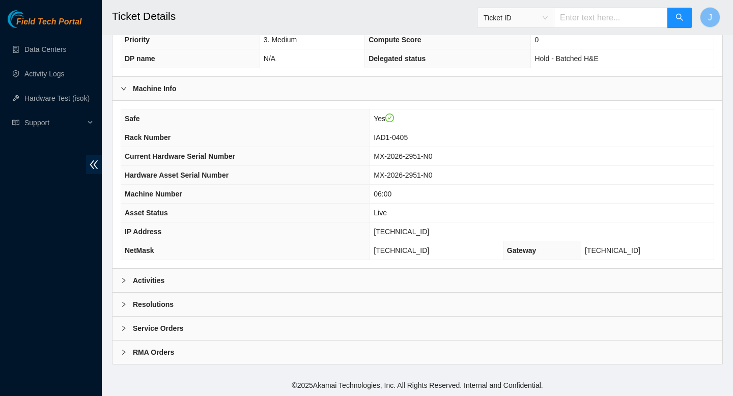
click at [292, 287] on div "Activities" at bounding box center [418, 280] width 610 height 23
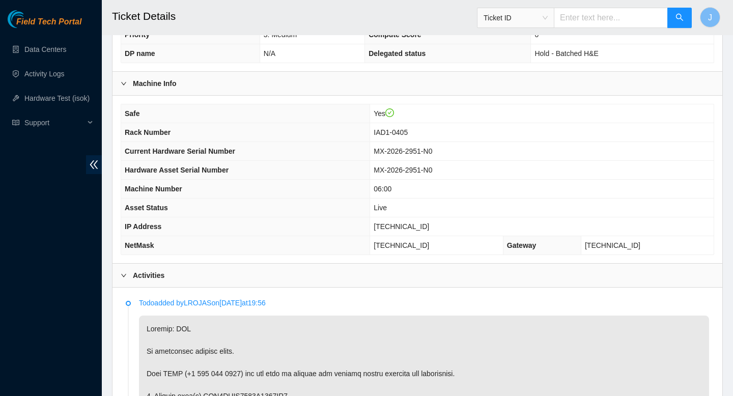
scroll to position [298, 0]
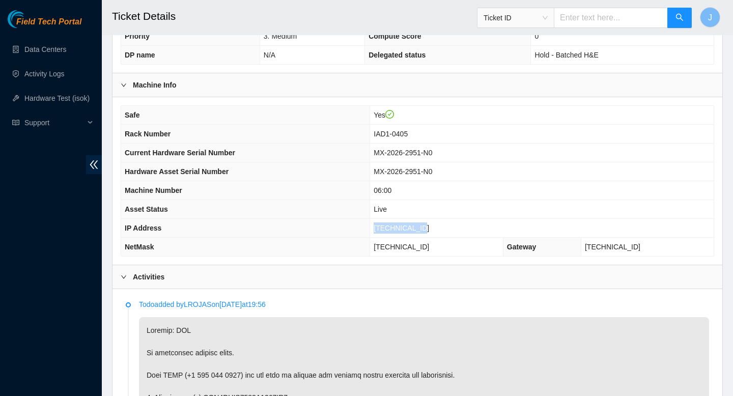
drag, startPoint x: 455, startPoint y: 233, endPoint x: 376, endPoint y: 226, distance: 79.2
click at [376, 226] on tr "IP Address 23.199.35.164" at bounding box center [417, 228] width 593 height 19
copy tr "23.199.35.164"
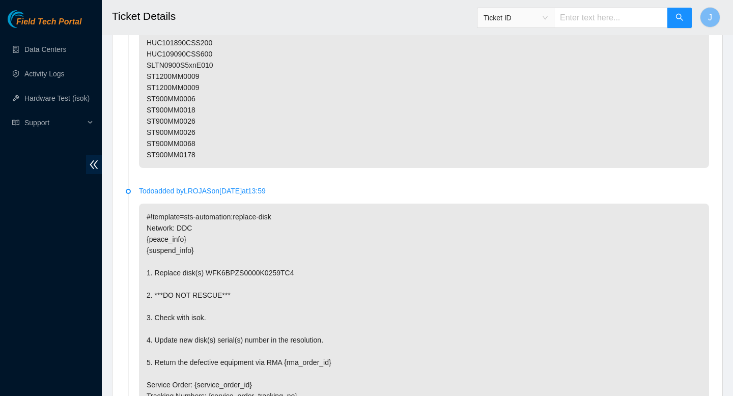
scroll to position [1511, 0]
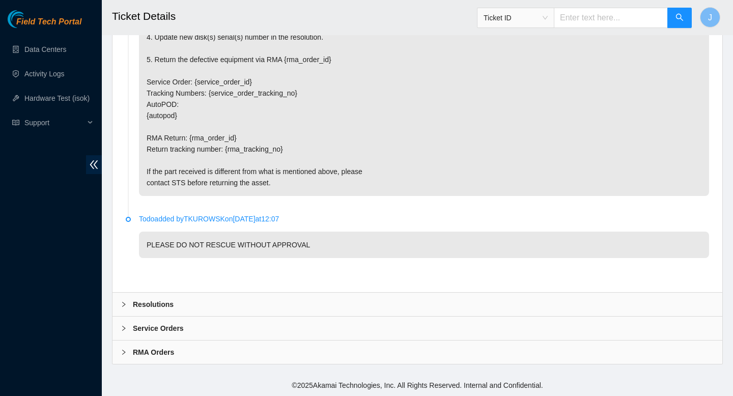
click at [356, 302] on div "Resolutions" at bounding box center [418, 304] width 610 height 23
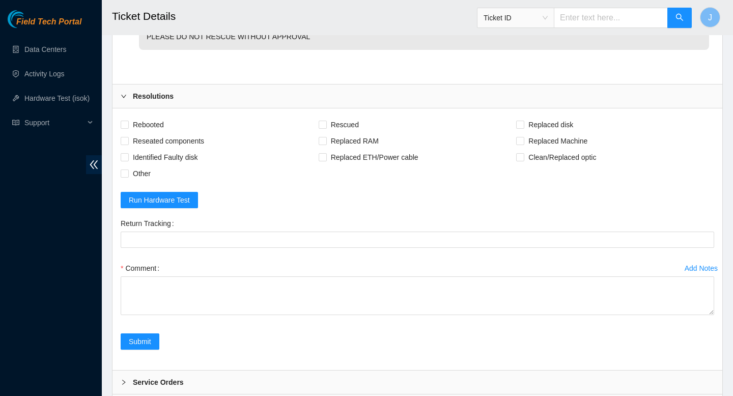
scroll to position [1721, 0]
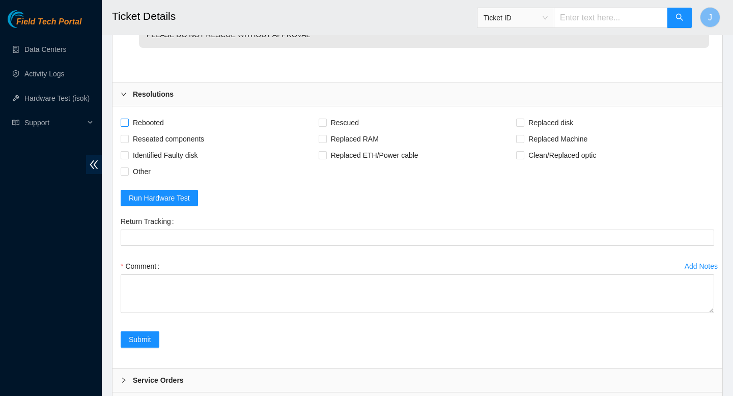
click at [126, 124] on input "Rebooted" at bounding box center [124, 122] width 7 height 7
checkbox input "true"
click at [123, 139] on input "Reseated components" at bounding box center [124, 138] width 7 height 7
checkbox input "true"
click at [521, 121] on input "Replaced disk" at bounding box center [519, 122] width 7 height 7
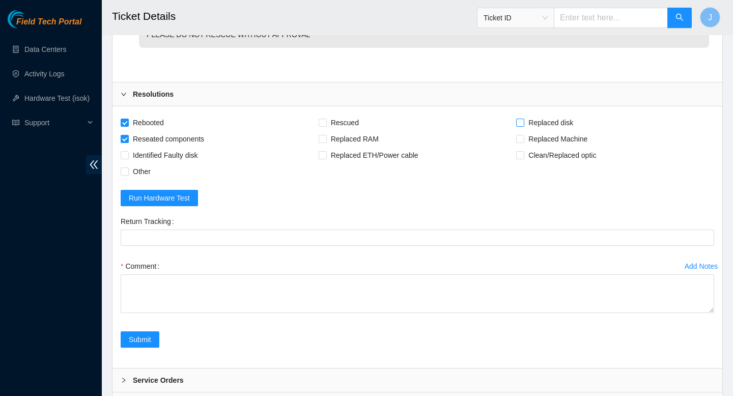
checkbox input "true"
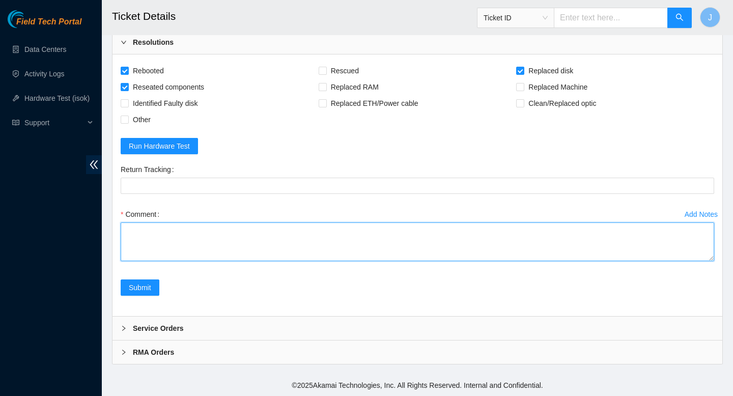
click at [462, 248] on textarea "Comment" at bounding box center [418, 241] width 594 height 39
paste textarea "gained safe access from nocc via webex verified SN powered down removed sd w/ s…"
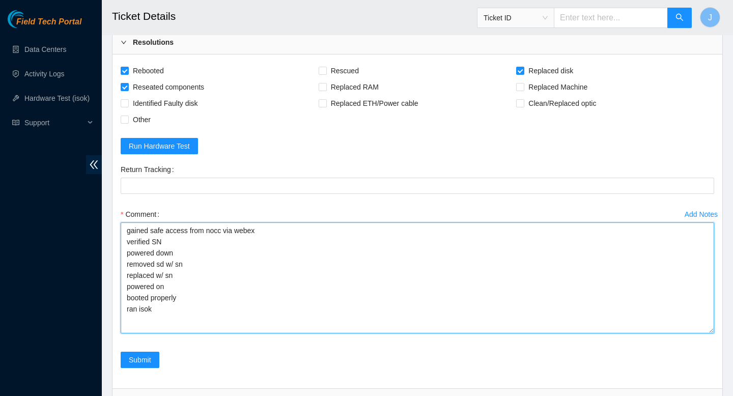
scroll to position [0, 0]
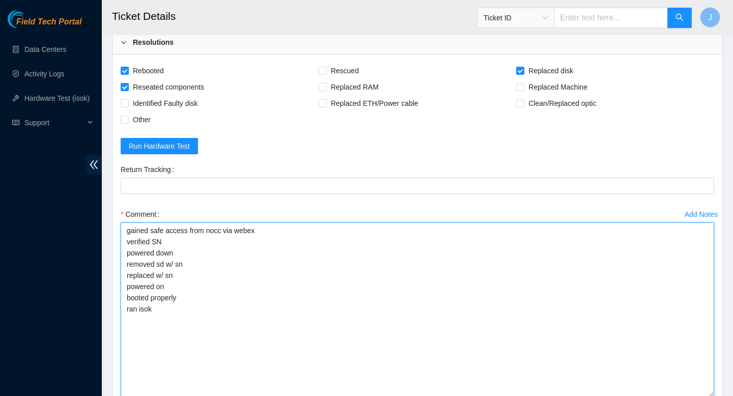
drag, startPoint x: 709, startPoint y: 260, endPoint x: 704, endPoint y: 396, distance: 136.0
click at [704, 396] on textarea "gained safe access from nocc via webex verified SN powered down removed sd w/ s…" at bounding box center [418, 309] width 594 height 175
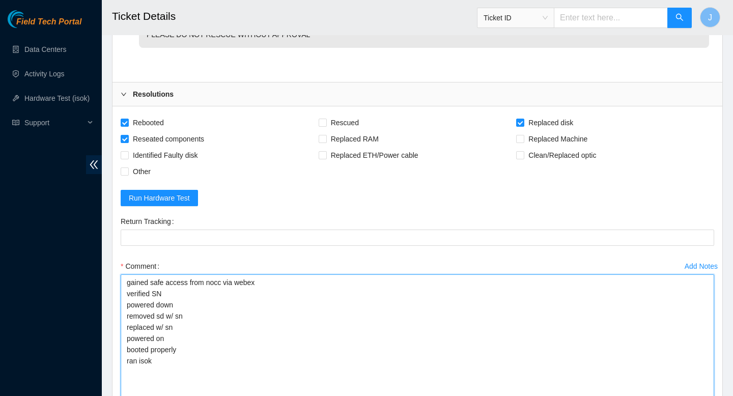
scroll to position [1909, 0]
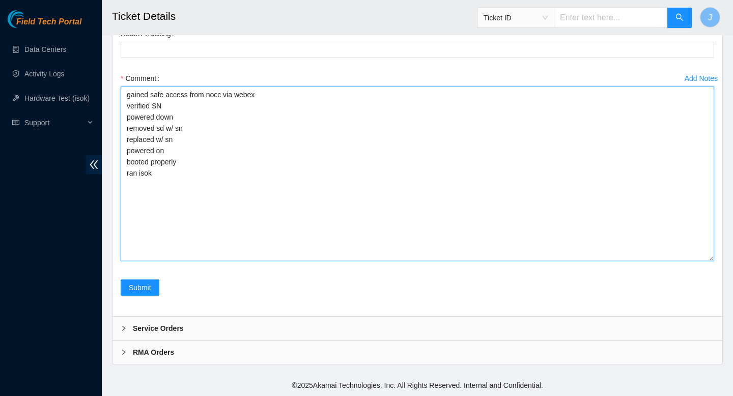
paste textarea "325031 20-08-2025 03:41:43 23.199.35.164 COMPLETE Result Detail Message Ticket …"
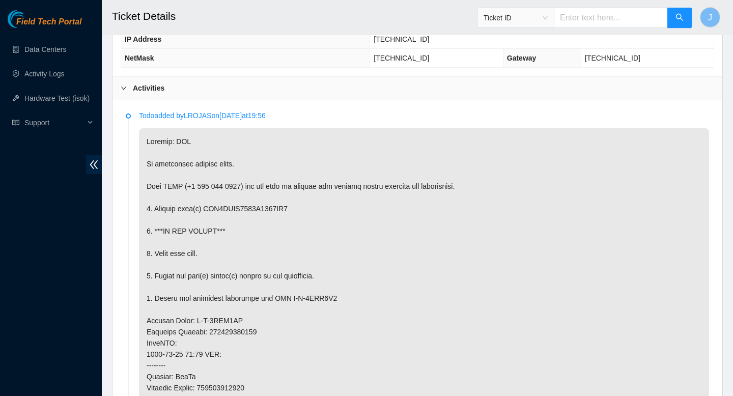
scroll to position [518, 0]
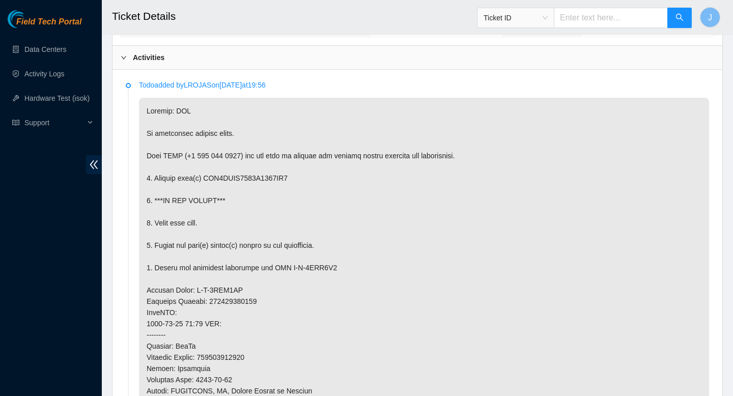
click at [267, 176] on p at bounding box center [424, 335] width 570 height 474
copy p "WFK6BPZS0000K0259TC4"
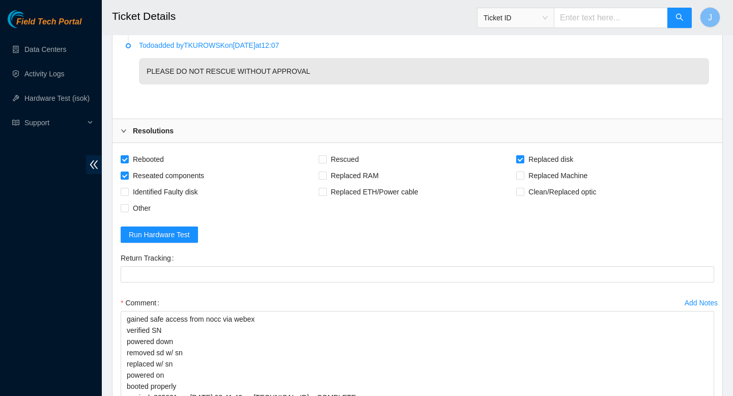
scroll to position [1909, 0]
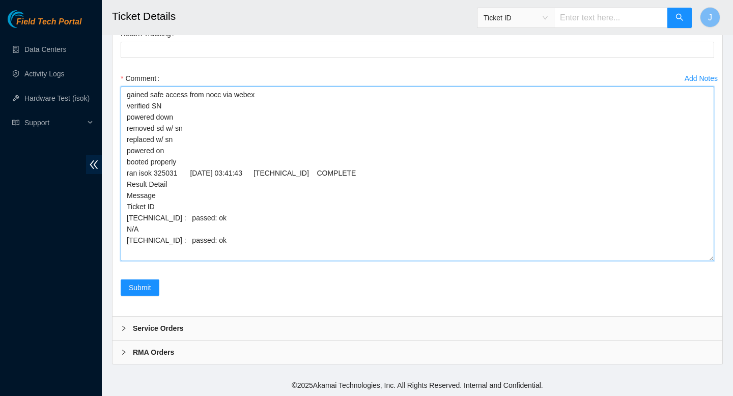
click at [232, 127] on textarea "gained safe access from nocc via webex verified SN powered down removed sd w/ s…" at bounding box center [418, 174] width 594 height 175
paste textarea "WFK6BPZS0000K0259TC4"
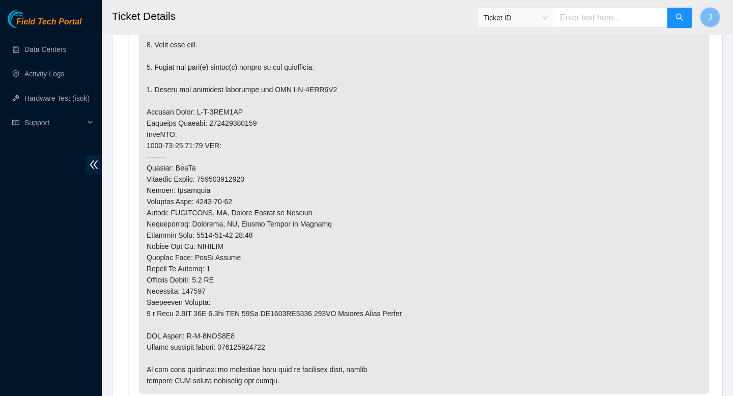
scroll to position [743, 0]
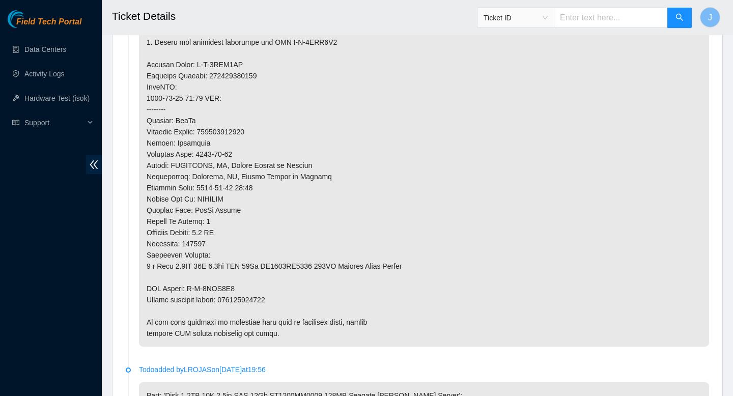
type textarea "gained safe access from nocc via webex verified SN powered down removed sd w/ s…"
click at [262, 299] on p at bounding box center [424, 109] width 570 height 474
copy p "463470041264"
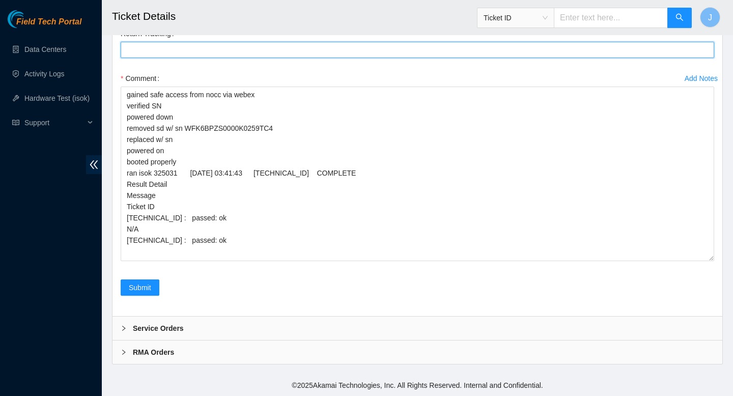
click at [350, 53] on Tracking "Return Tracking" at bounding box center [418, 50] width 594 height 16
paste Tracking "463470041264"
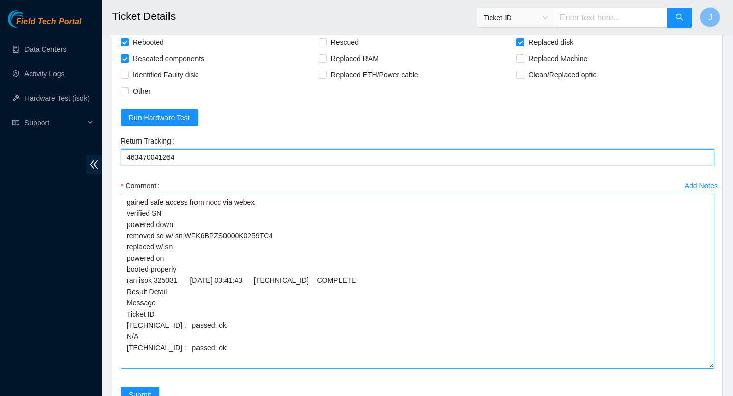
scroll to position [1781, 0]
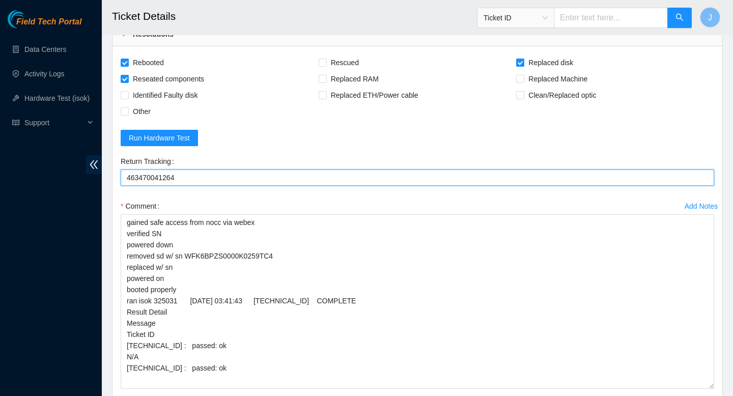
type Tracking "463470041264"
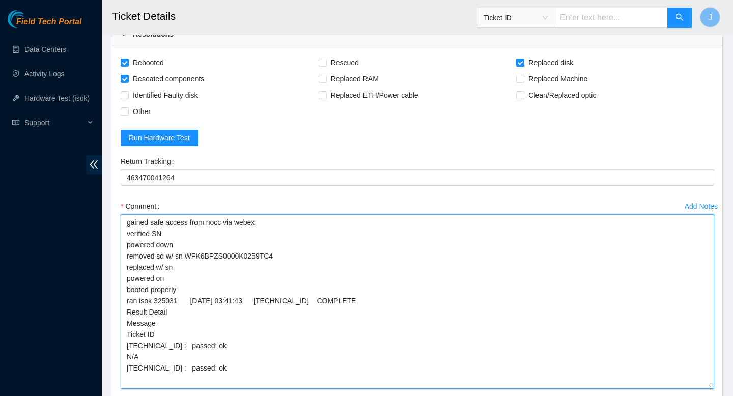
click at [202, 269] on textarea "gained safe access from nocc via webex verified SN powered down removed sd w/ s…" at bounding box center [418, 301] width 594 height 175
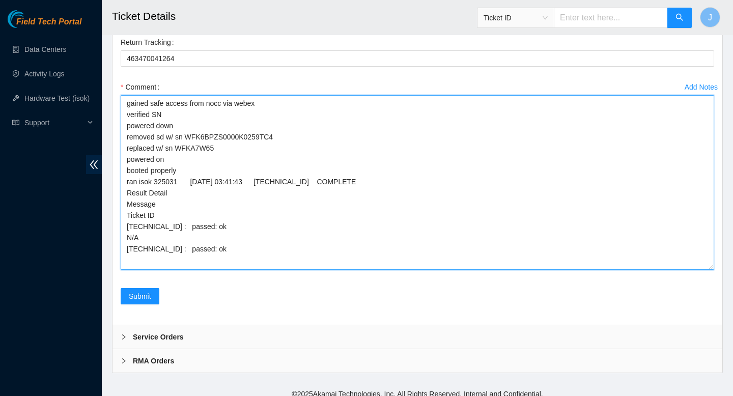
scroll to position [1909, 0]
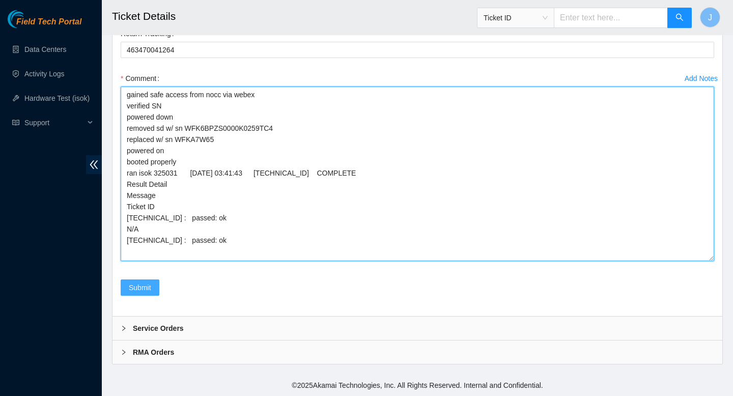
type textarea "gained safe access from nocc via webex verified SN powered down removed sd w/ s…"
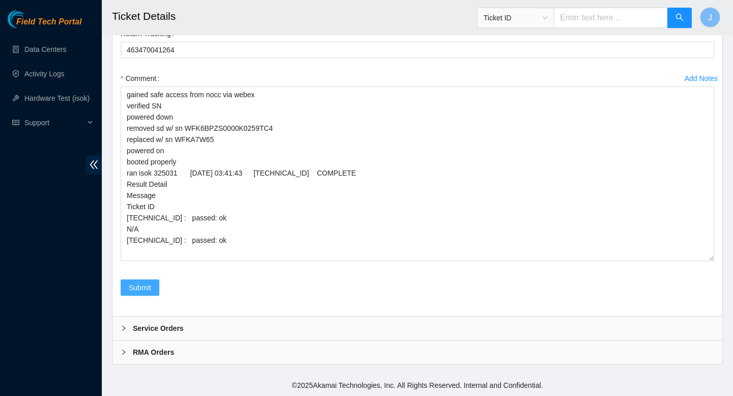
click at [146, 288] on span "Submit" at bounding box center [140, 287] width 22 height 11
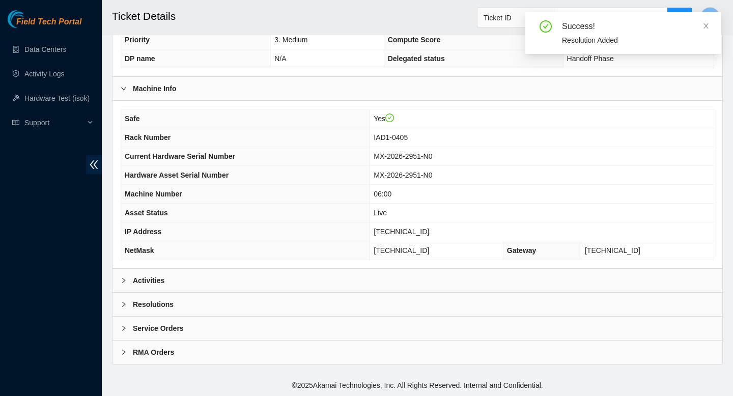
scroll to position [295, 0]
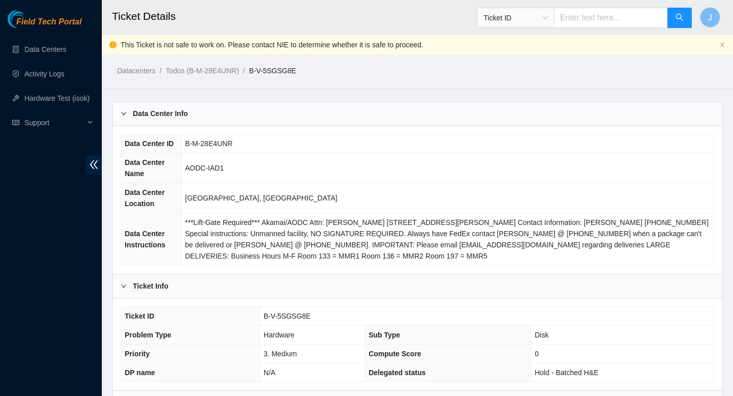
scroll to position [314, 0]
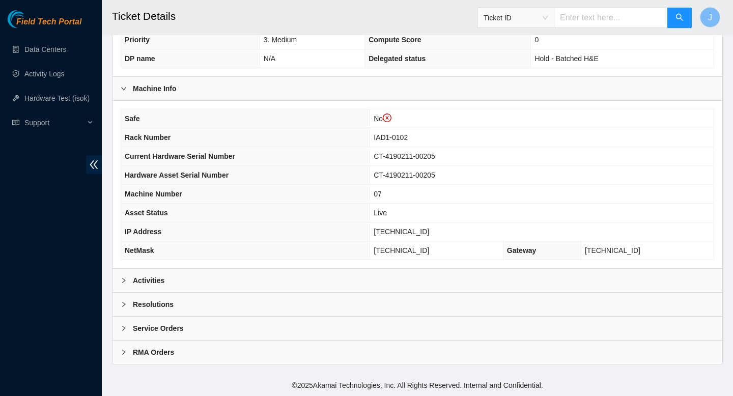
click at [293, 280] on div "Activities" at bounding box center [418, 280] width 610 height 23
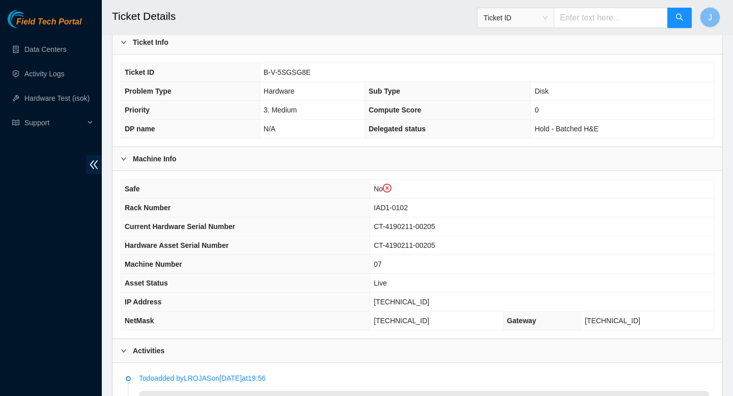
scroll to position [233, 0]
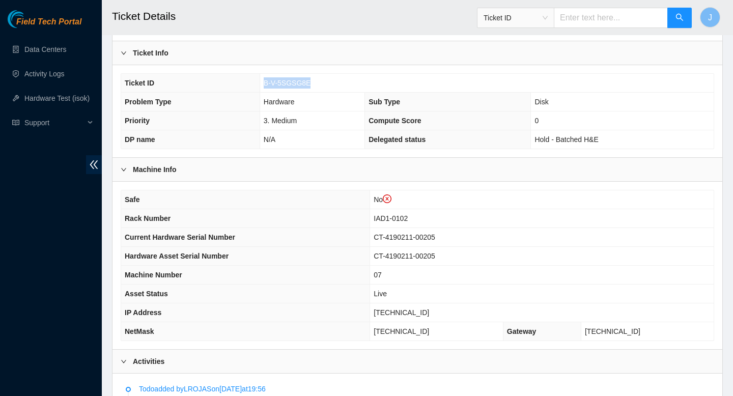
drag, startPoint x: 314, startPoint y: 83, endPoint x: 262, endPoint y: 87, distance: 52.0
click at [262, 87] on td "B-V-5SGSG8E" at bounding box center [487, 83] width 454 height 19
copy span "B-V-5SGSG8E"
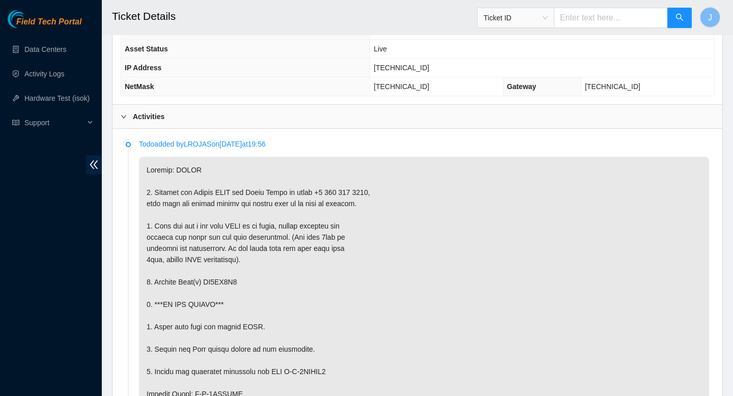
scroll to position [493, 0]
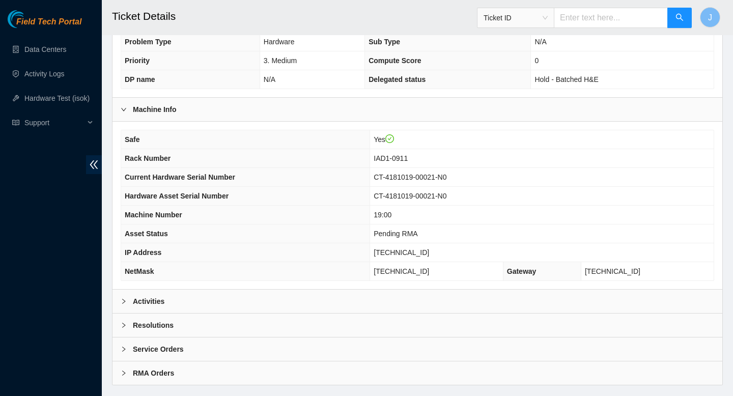
scroll to position [282, 0]
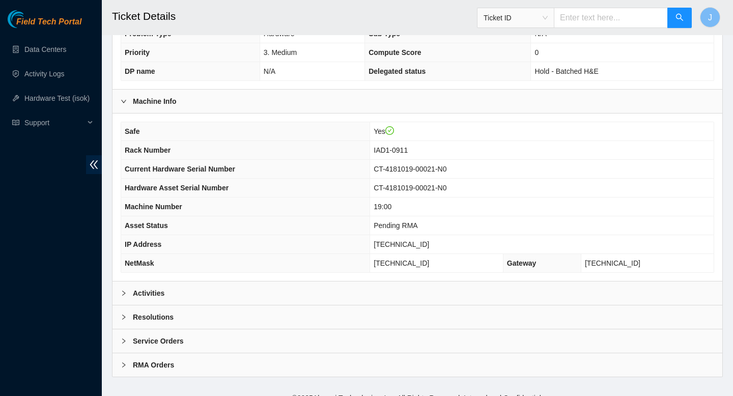
click at [280, 290] on div "Activities" at bounding box center [418, 293] width 610 height 23
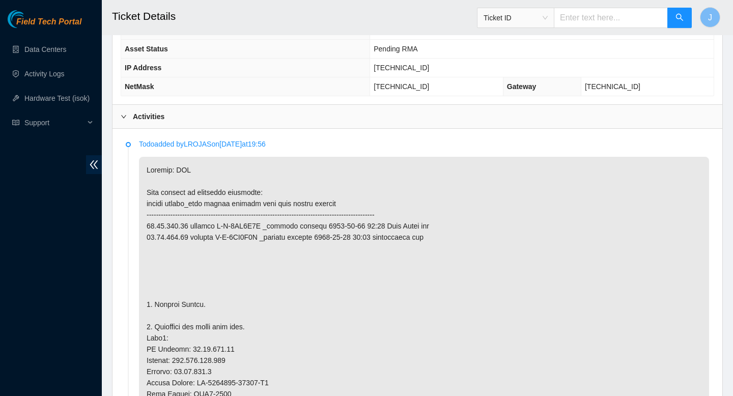
scroll to position [0, 0]
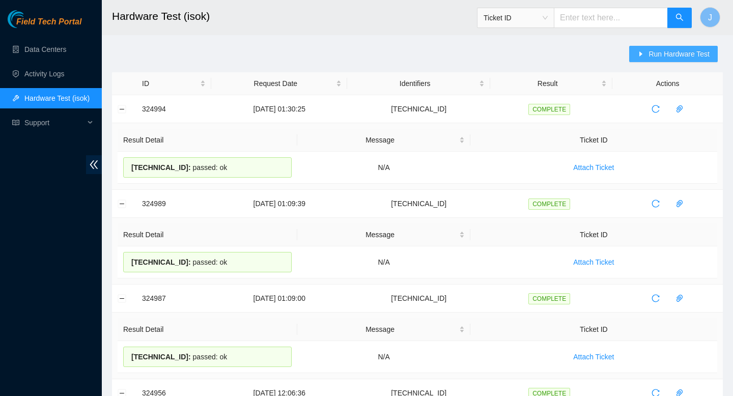
click at [684, 53] on span "Run Hardware Test" at bounding box center [679, 53] width 61 height 11
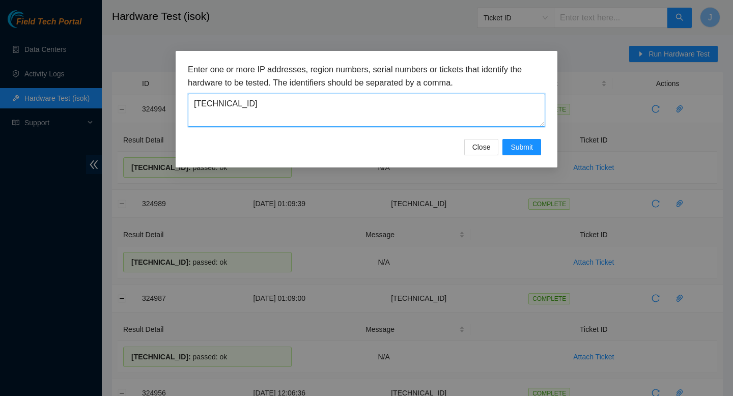
click at [423, 120] on textarea "104.84.154.57" at bounding box center [366, 110] width 357 height 33
paste textarea "[TECHNICAL_ID]"
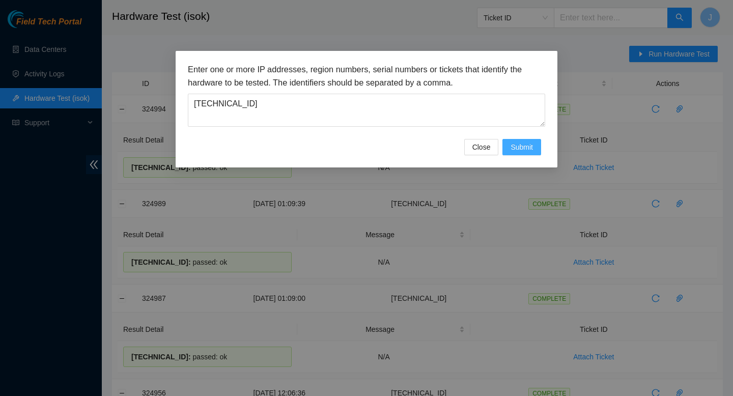
click at [522, 148] on span "Submit" at bounding box center [522, 147] width 22 height 11
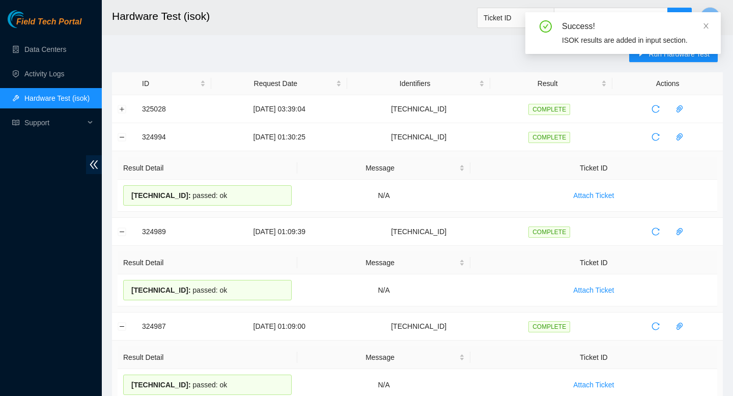
click at [656, 58] on div "Success! ISOK results are added in input section." at bounding box center [622, 37] width 195 height 50
click at [706, 25] on icon "close" at bounding box center [706, 25] width 5 height 5
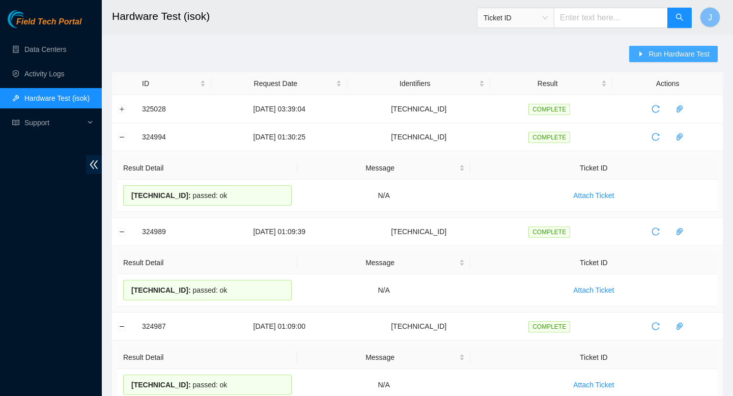
click at [677, 54] on span "Run Hardware Test" at bounding box center [679, 53] width 61 height 11
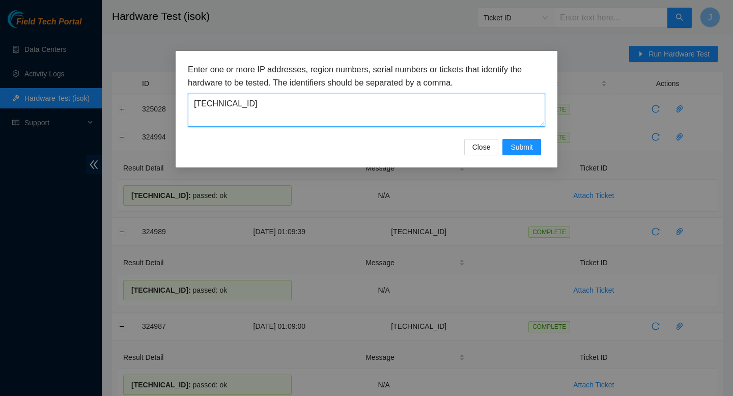
click at [413, 117] on textarea "23.60.98.50" at bounding box center [366, 110] width 357 height 33
paste textarea "104.84.154.26"
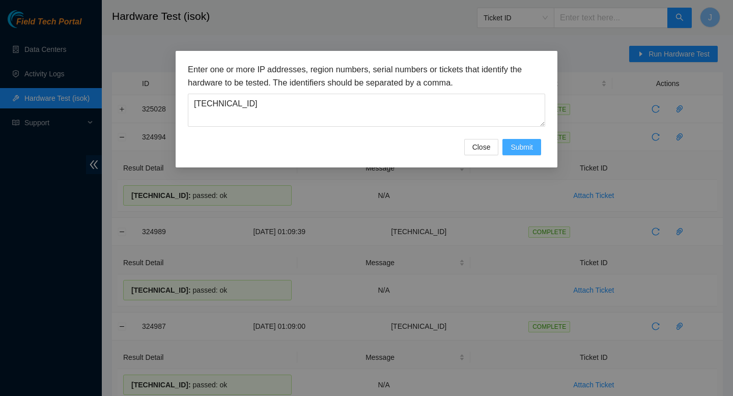
click at [526, 145] on span "Submit" at bounding box center [522, 147] width 22 height 11
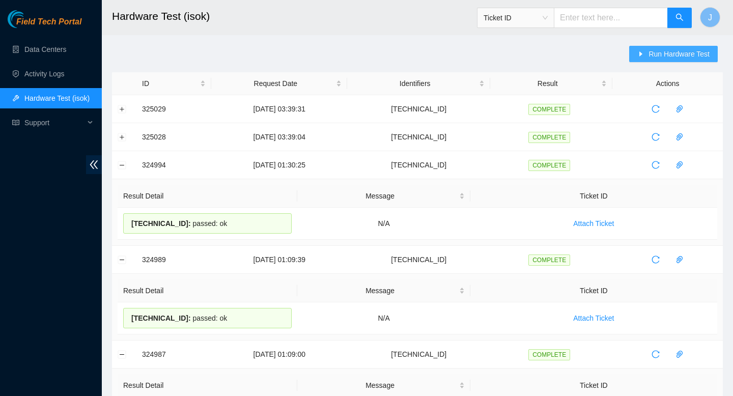
click at [681, 57] on span "Run Hardware Test" at bounding box center [679, 53] width 61 height 11
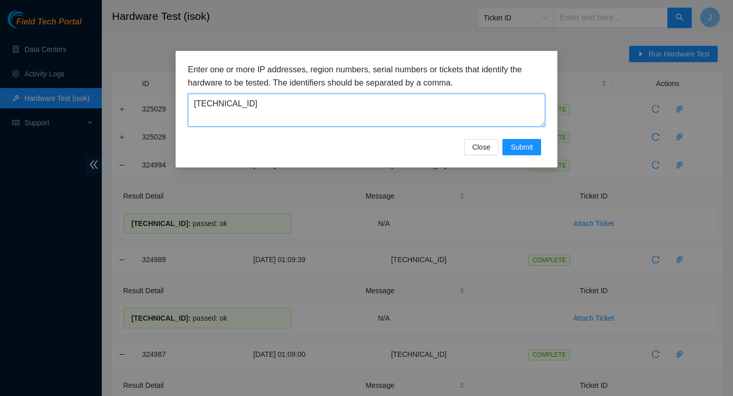
click at [436, 119] on textarea "[TECHNICAL_ID]" at bounding box center [366, 110] width 357 height 33
paste textarea "104.84.154.12"
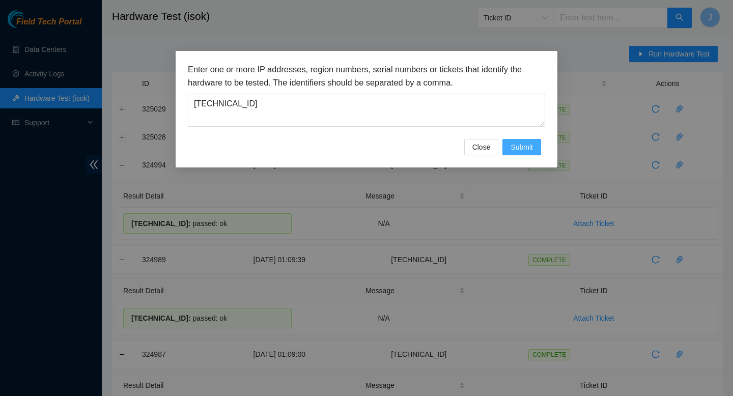
click at [514, 152] on span "Submit" at bounding box center [522, 147] width 22 height 11
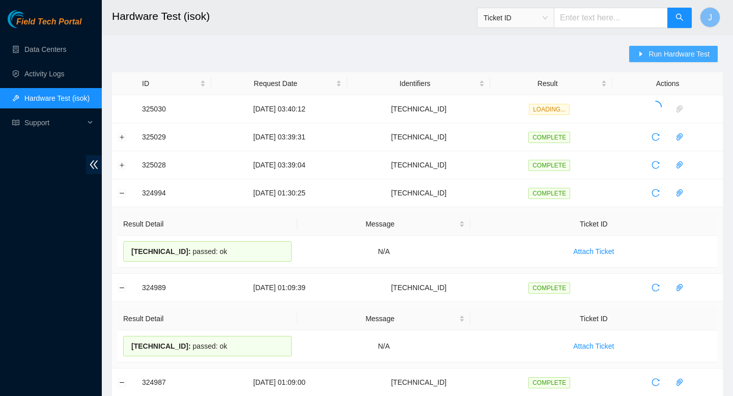
click at [664, 50] on span "Run Hardware Test" at bounding box center [679, 53] width 61 height 11
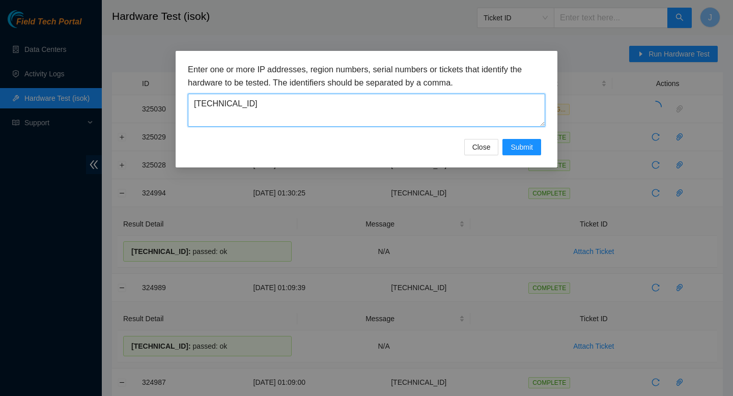
click at [329, 113] on textarea "104.84.154.12" at bounding box center [366, 110] width 357 height 33
paste textarea "23.199.35.164"
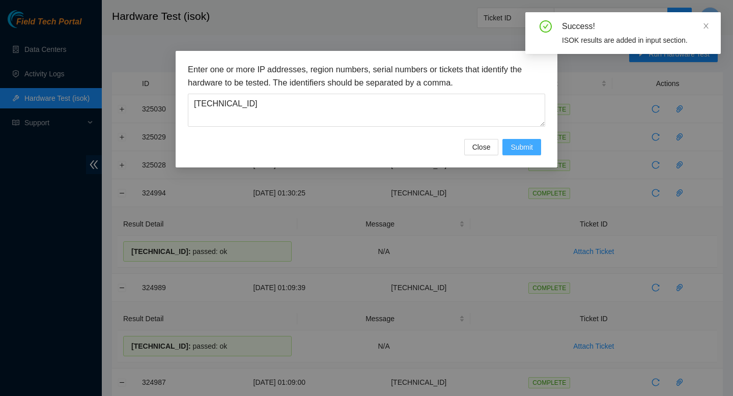
click at [528, 149] on span "Submit" at bounding box center [522, 147] width 22 height 11
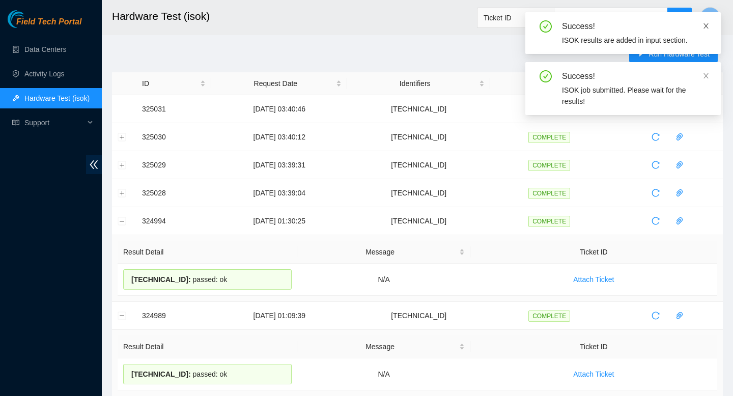
click at [705, 25] on icon "close" at bounding box center [705, 25] width 7 height 7
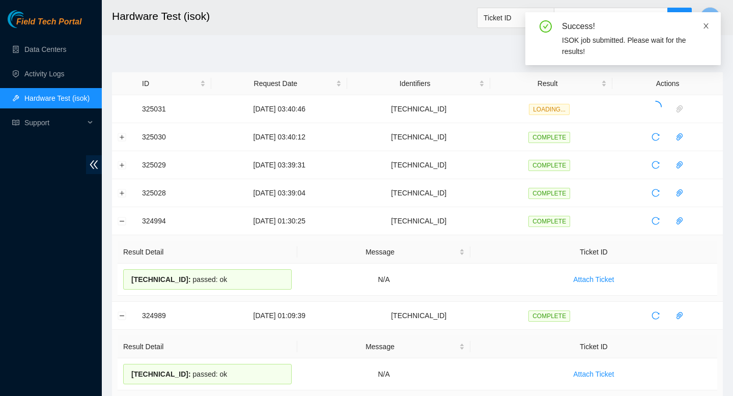
click at [707, 26] on icon "close" at bounding box center [706, 25] width 5 height 5
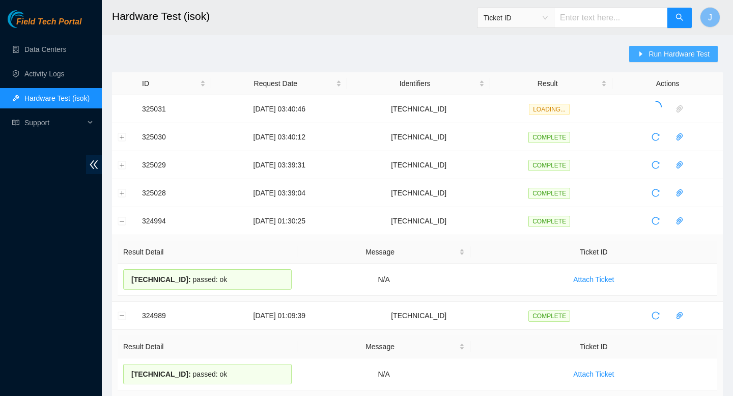
click at [671, 58] on span "Run Hardware Test" at bounding box center [679, 53] width 61 height 11
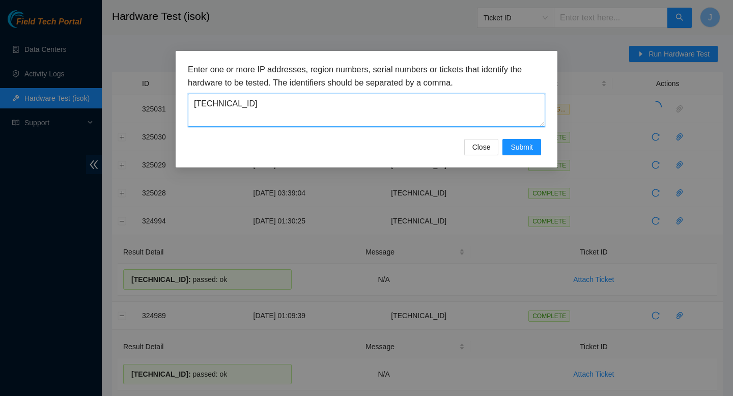
click at [403, 116] on textarea "23.199.35.164" at bounding box center [366, 110] width 357 height 33
paste textarea "104.84.154.170"
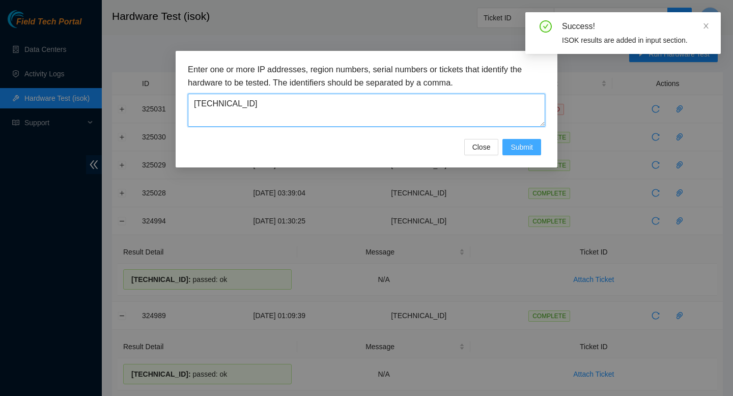
type textarea "104.84.154.170"
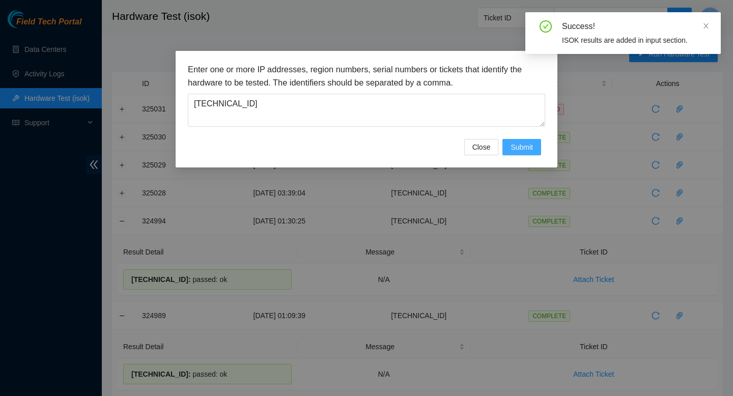
click at [521, 149] on span "Submit" at bounding box center [522, 147] width 22 height 11
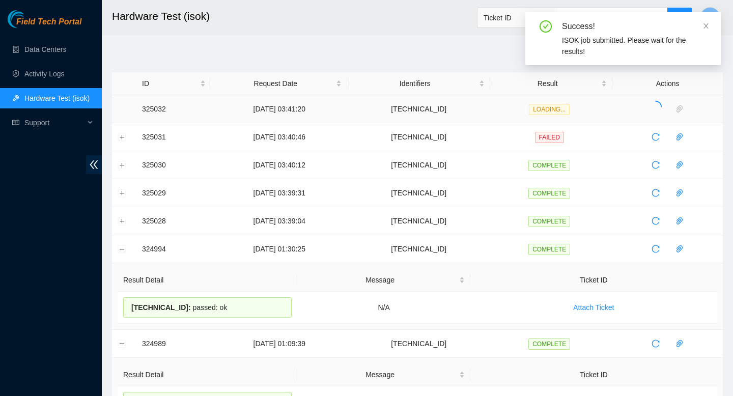
click at [123, 108] on td at bounding box center [124, 109] width 24 height 28
click at [121, 140] on button "Expand row" at bounding box center [122, 137] width 8 height 8
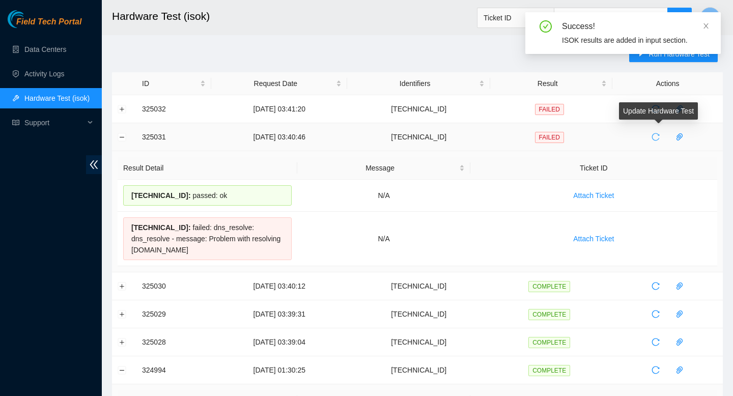
click at [660, 137] on icon "reload" at bounding box center [656, 137] width 8 height 8
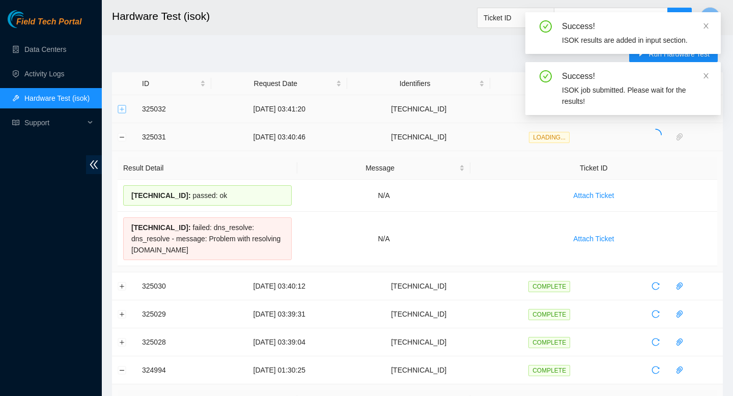
click at [120, 113] on button "Expand row" at bounding box center [122, 109] width 8 height 8
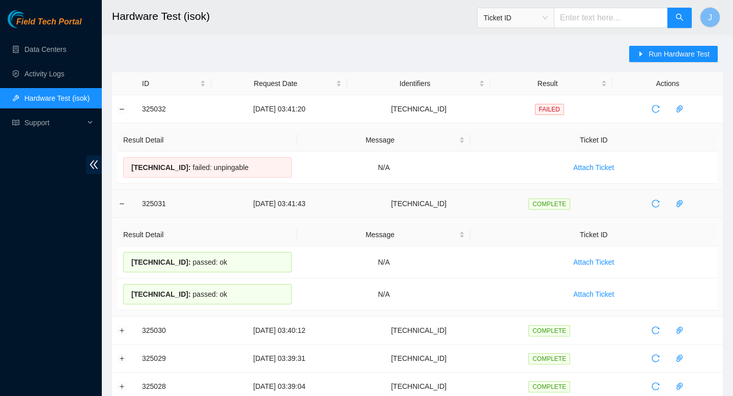
drag, startPoint x: 237, startPoint y: 295, endPoint x: 138, endPoint y: 205, distance: 134.1
copy tbody "325031 20-08-2025 03:41:43 23.199.35.164 COMPLETE Result Detail Message Ticket …"
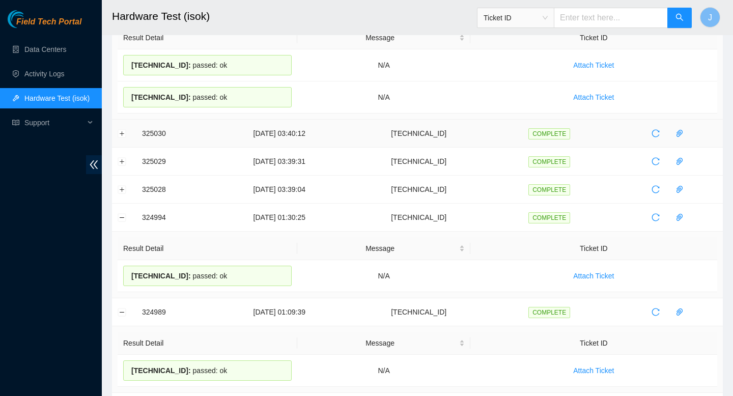
scroll to position [201, 0]
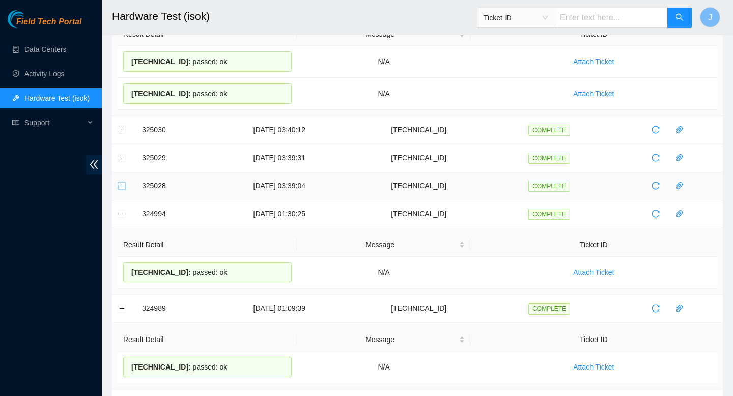
click at [123, 184] on button "Expand row" at bounding box center [122, 186] width 8 height 8
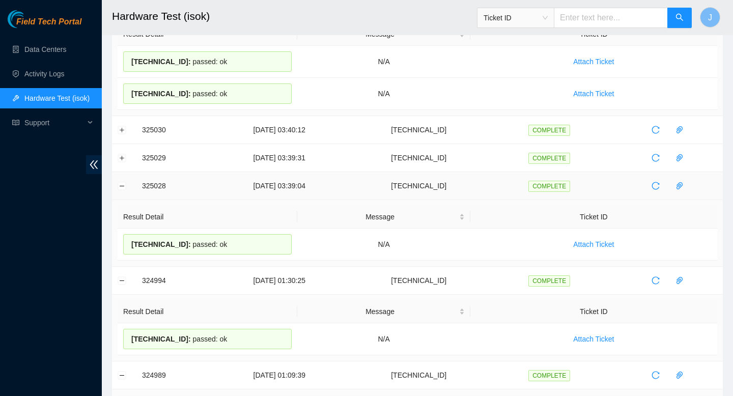
drag, startPoint x: 243, startPoint y: 247, endPoint x: 140, endPoint y: 188, distance: 118.8
copy tbody "325028 20-08-2025 03:39:04 23.60.98.50 COMPLETE Result Detail Message Ticket ID…"
click at [121, 131] on button "Expand row" at bounding box center [122, 130] width 8 height 8
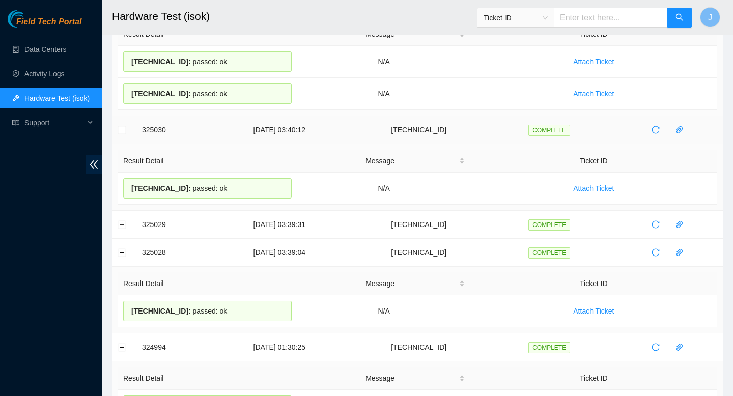
drag, startPoint x: 242, startPoint y: 192, endPoint x: 131, endPoint y: 133, distance: 125.7
copy tbody "325030 20-08-2025 03:40:12 104.84.154.12 COMPLETE Result Detail Message Ticket …"
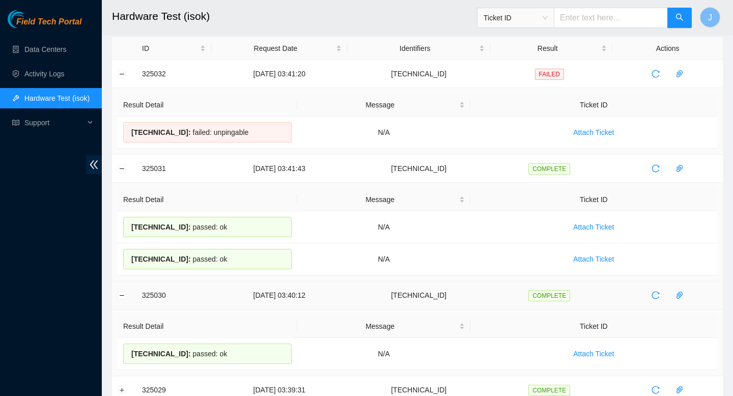
scroll to position [0, 0]
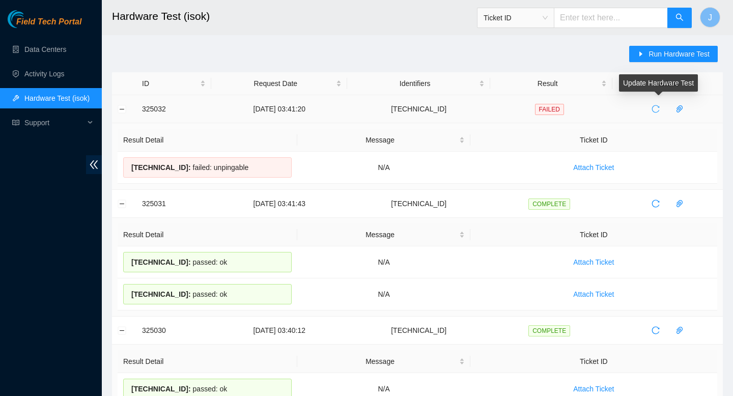
click at [662, 104] on button "button" at bounding box center [656, 109] width 16 height 16
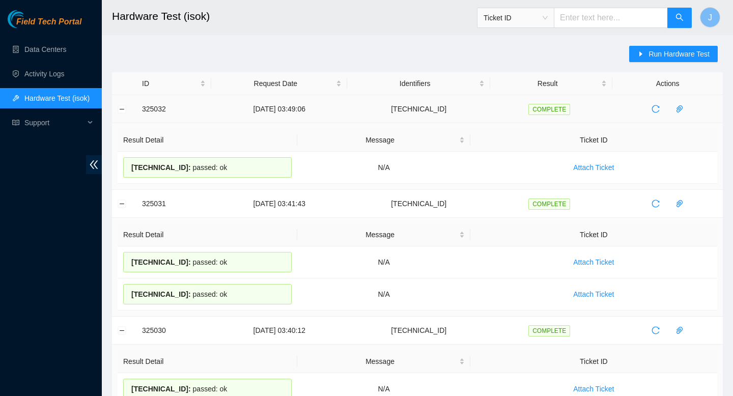
drag, startPoint x: 243, startPoint y: 172, endPoint x: 138, endPoint y: 108, distance: 122.2
copy tbody "325032 20-08-2025 03:49:06 104.84.154.170 COMPLETE Result Detail Message Ticket…"
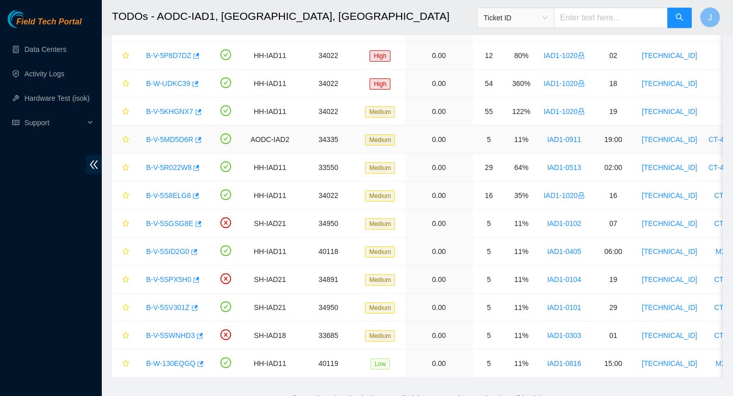
scroll to position [97, 0]
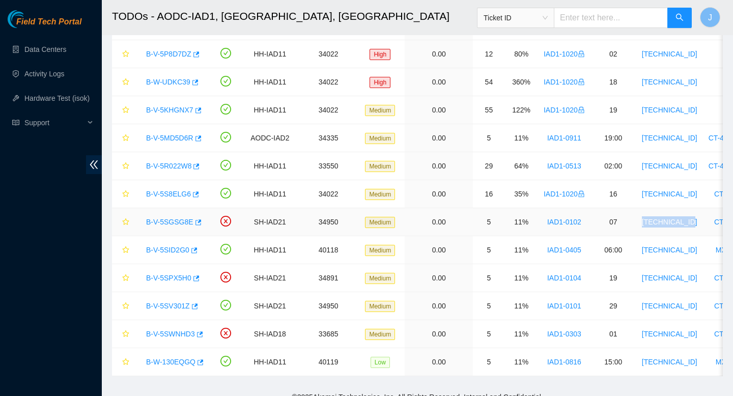
drag, startPoint x: 715, startPoint y: 222, endPoint x: 642, endPoint y: 227, distance: 73.4
click at [642, 227] on tr "B-V-5SGSG8E SH-IAD21 34950 Medium 0.00 5 11% IAD1-0102 07 104.84.154.26 CT-4190…" at bounding box center [558, 222] width 893 height 28
copy tr "104.84.154.26"
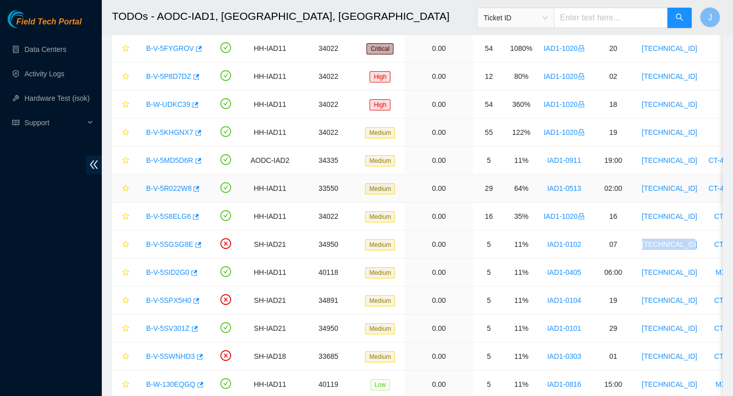
scroll to position [76, 0]
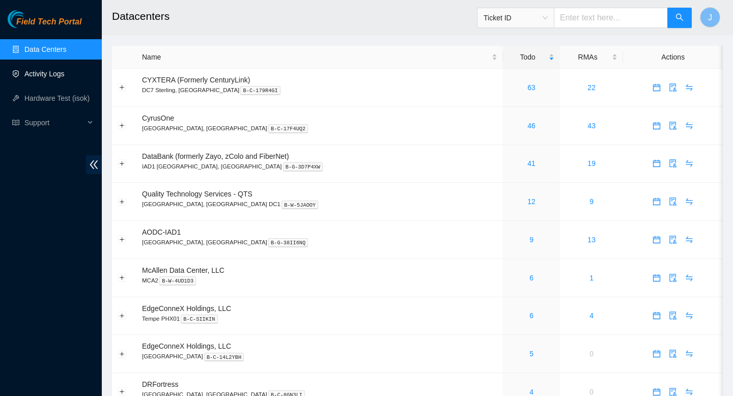
click at [53, 75] on link "Activity Logs" at bounding box center [44, 74] width 40 height 8
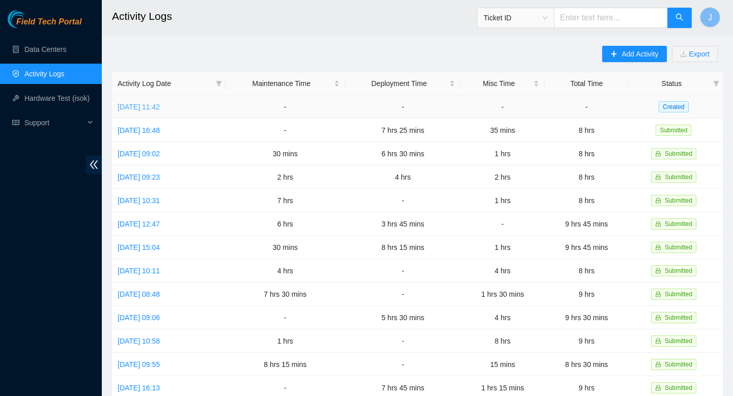
click at [154, 110] on link "Wed, 20 Aug 2025 11:42" at bounding box center [139, 107] width 42 height 8
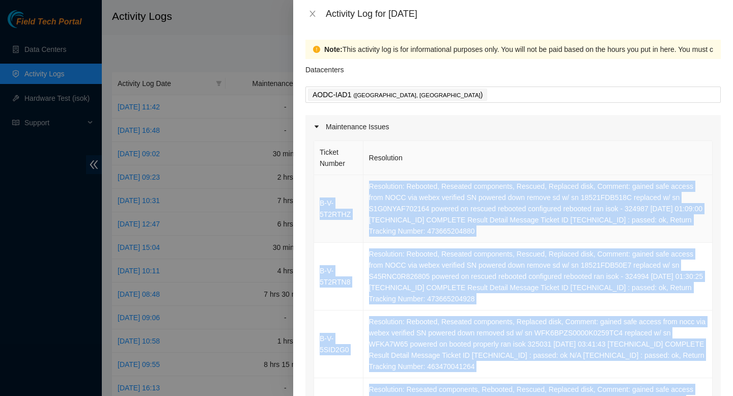
drag, startPoint x: 636, startPoint y: 299, endPoint x: 323, endPoint y: 190, distance: 331.5
copy tbody "B-V-5T2RTHZ Resolution: Rebooted, Reseated components, Rescued, Replaced disk, …"
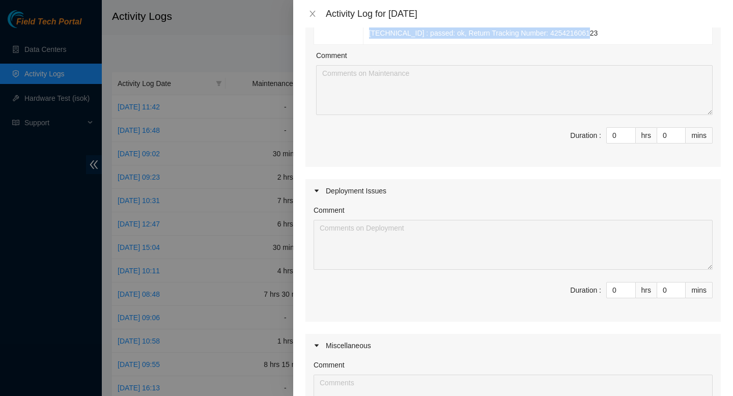
scroll to position [875, 0]
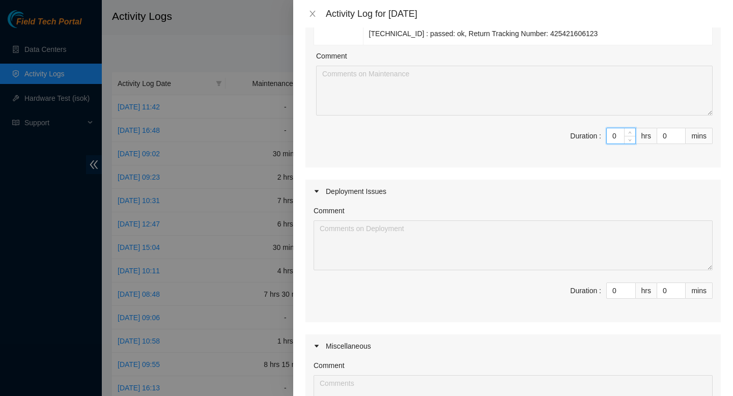
click at [619, 133] on input "0" at bounding box center [621, 135] width 29 height 15
type input "06"
type input "6"
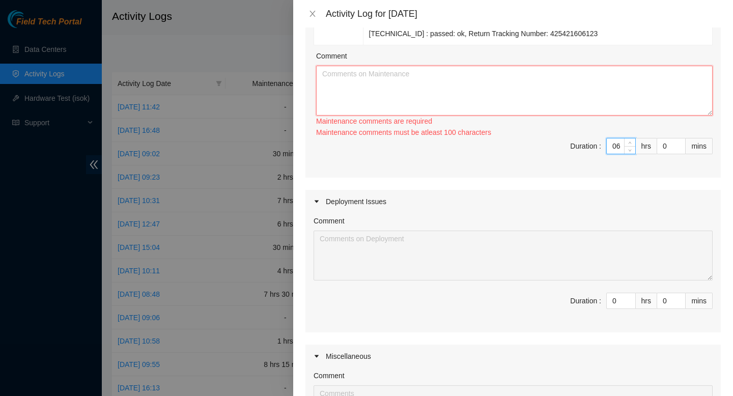
type input "6"
click at [555, 93] on textarea "Comment" at bounding box center [514, 91] width 397 height 50
paste textarea "B-V-5T2RTHZ Resolution: Rebooted, Reseated components, Rescued, Replaced disk, …"
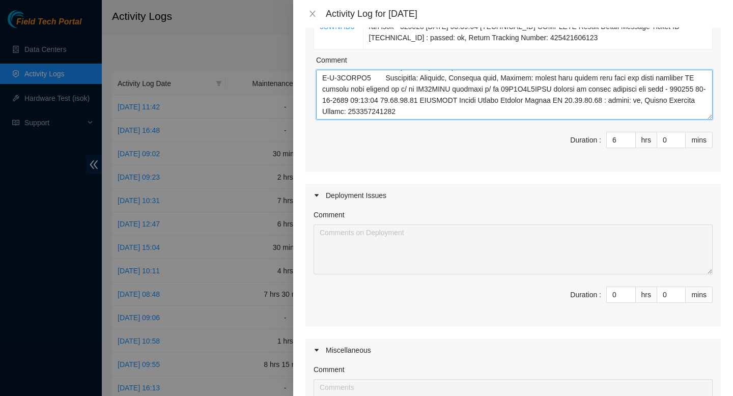
scroll to position [1067, 0]
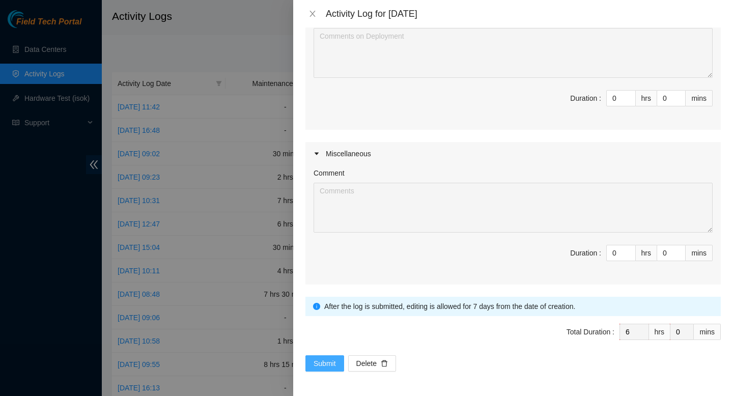
type textarea "B-V-5T2RTHZ Resolution: Rebooted, Reseated components, Rescued, Replaced disk, …"
click at [320, 364] on span "Submit" at bounding box center [325, 363] width 22 height 11
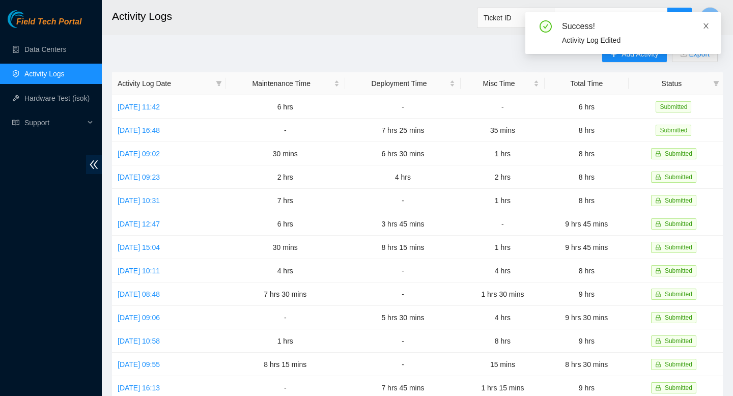
click at [705, 25] on icon "close" at bounding box center [706, 25] width 5 height 5
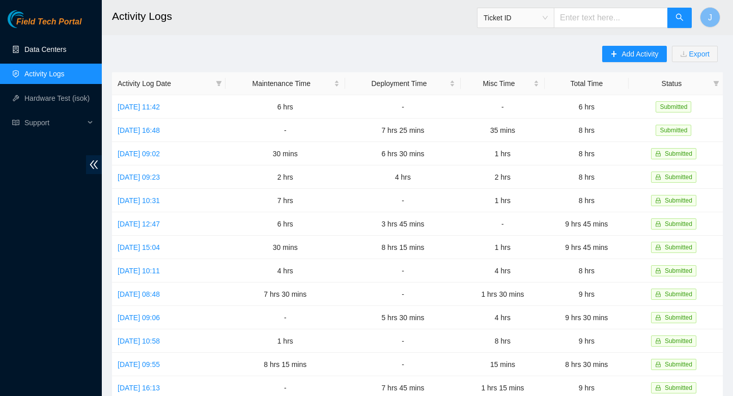
click at [44, 45] on link "Data Centers" at bounding box center [45, 49] width 42 height 8
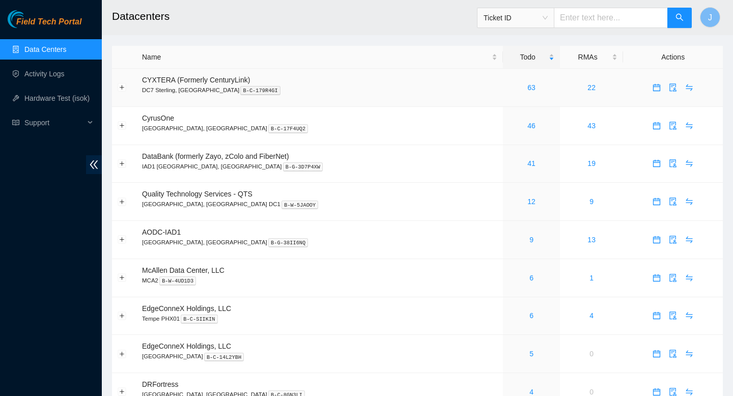
click at [503, 94] on td "63" at bounding box center [531, 88] width 57 height 38
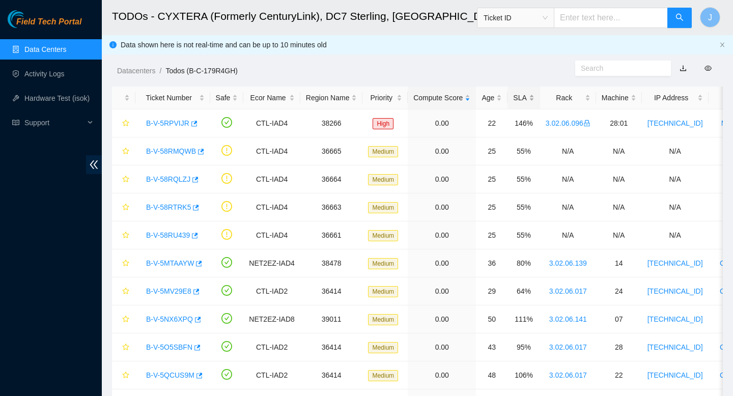
click at [534, 95] on div "SLA" at bounding box center [523, 97] width 21 height 11
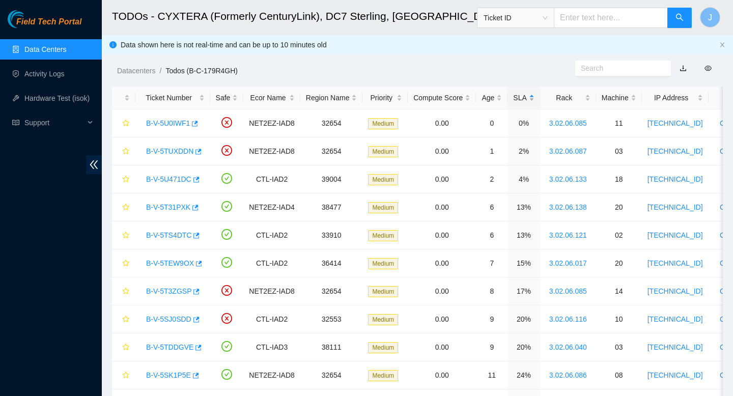
click at [534, 96] on div "SLA" at bounding box center [523, 97] width 21 height 11
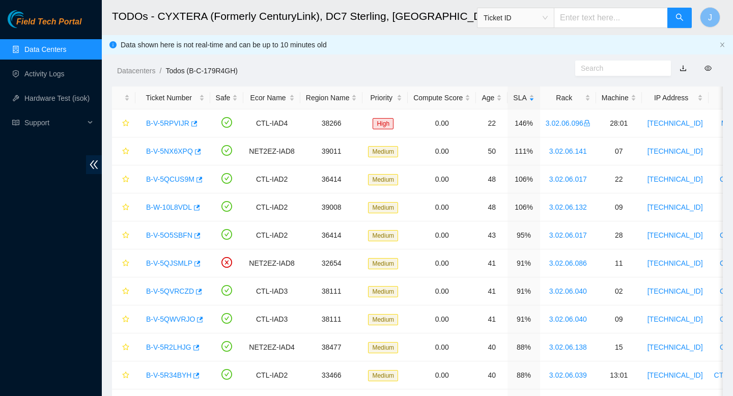
click at [63, 46] on link "Data Centers" at bounding box center [45, 49] width 42 height 8
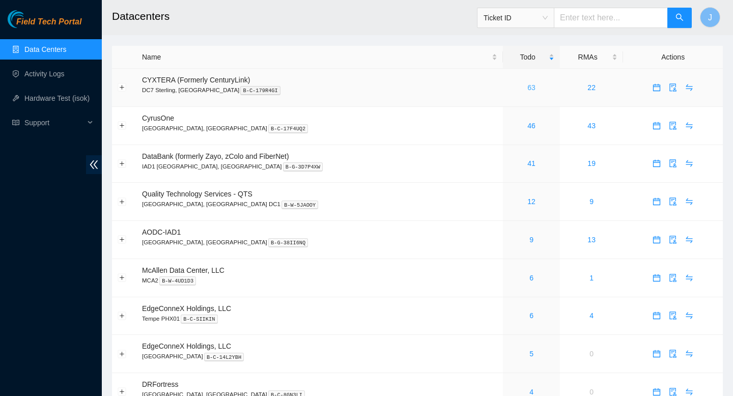
click at [527, 89] on link "63" at bounding box center [531, 87] width 8 height 8
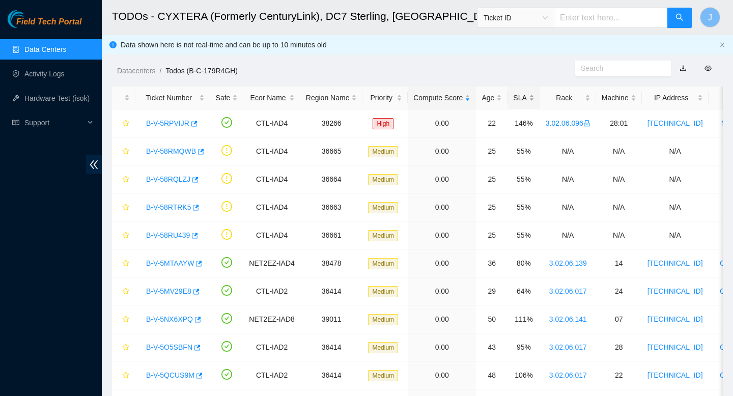
click at [534, 98] on div "SLA" at bounding box center [523, 97] width 21 height 11
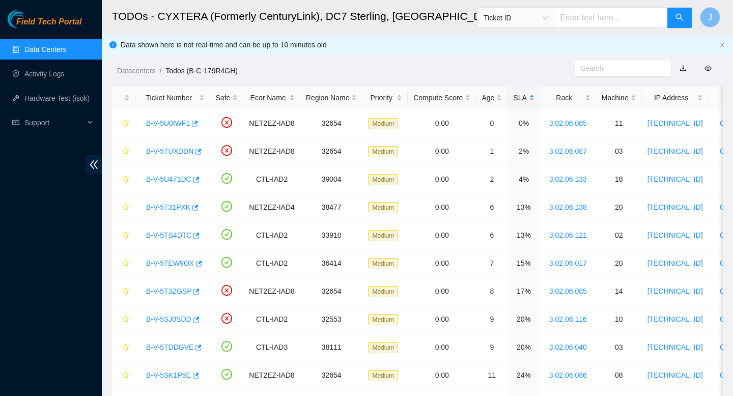
click at [534, 98] on div "SLA" at bounding box center [523, 97] width 21 height 11
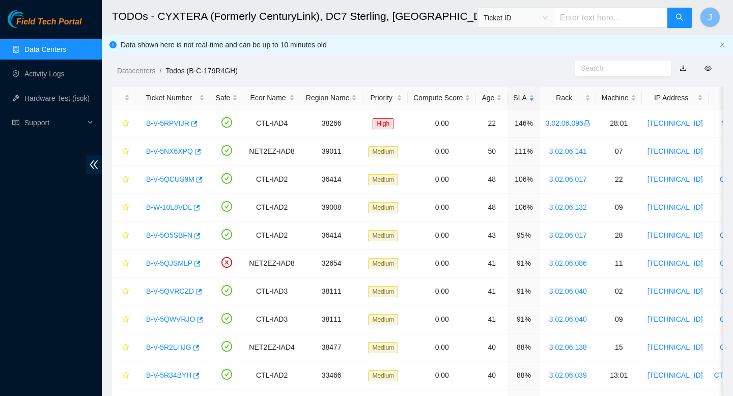
click at [45, 49] on link "Data Centers" at bounding box center [45, 49] width 42 height 8
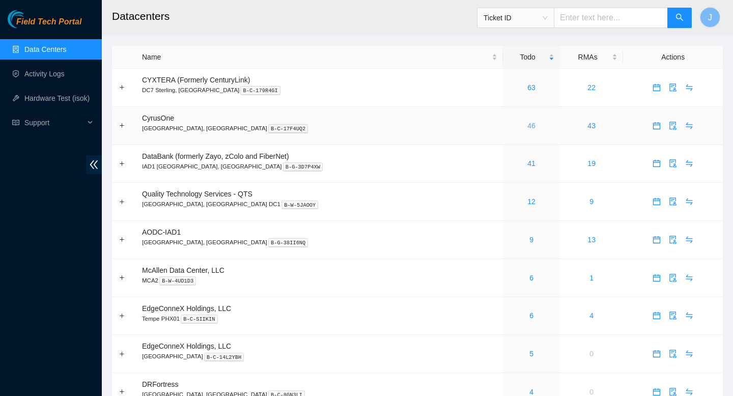
click at [527, 127] on link "46" at bounding box center [531, 126] width 8 height 8
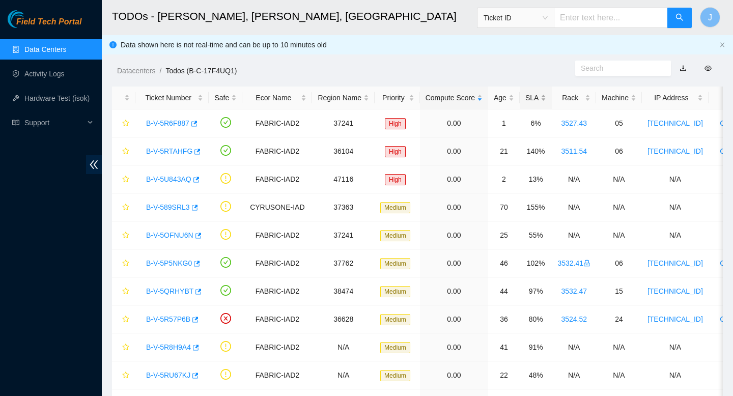
click at [546, 100] on div "SLA" at bounding box center [535, 97] width 21 height 11
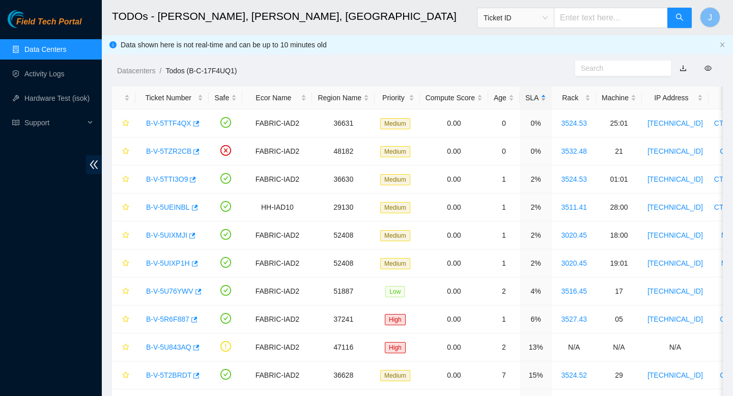
click at [546, 100] on div "SLA" at bounding box center [535, 97] width 21 height 11
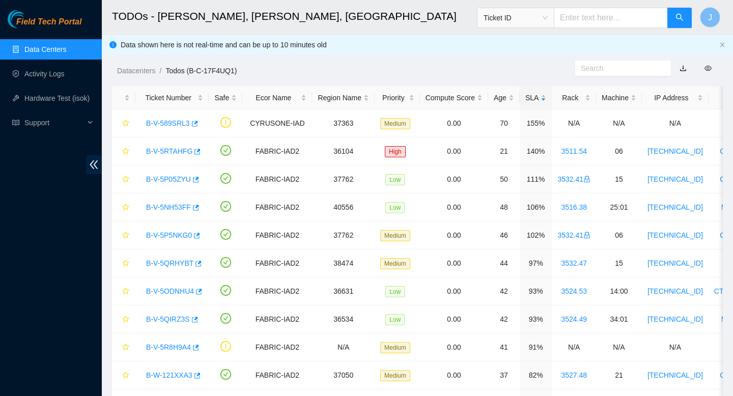
click at [66, 45] on link "Data Centers" at bounding box center [45, 49] width 42 height 8
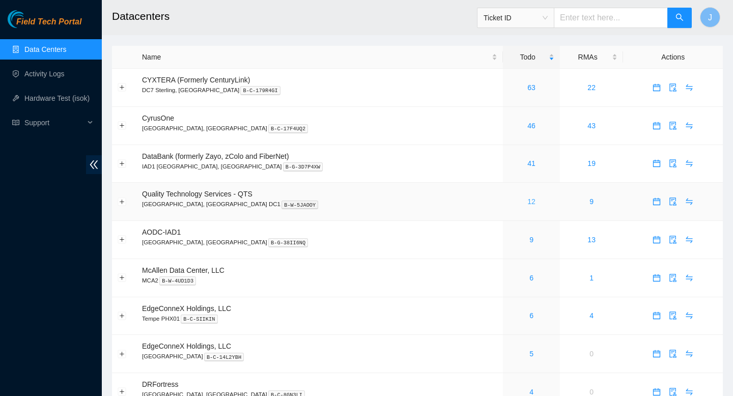
click at [527, 206] on link "12" at bounding box center [531, 202] width 8 height 8
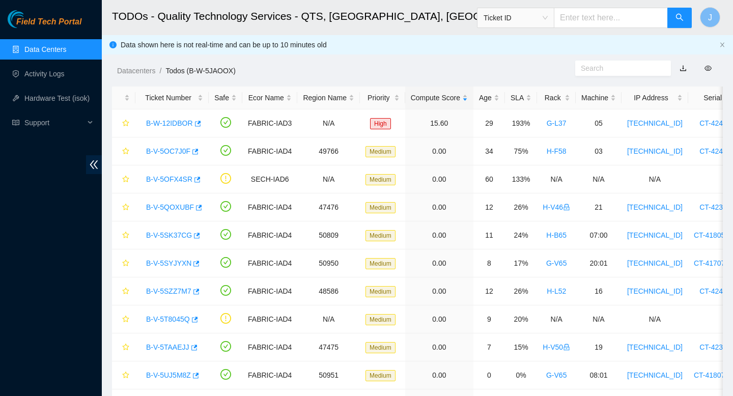
click at [52, 50] on link "Data Centers" at bounding box center [45, 49] width 42 height 8
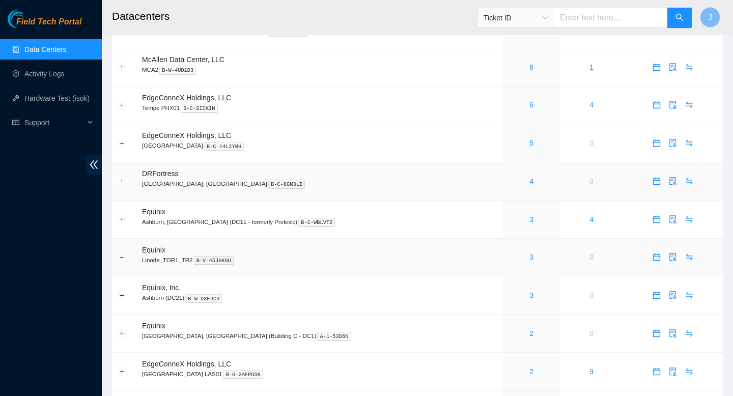
scroll to position [224, 0]
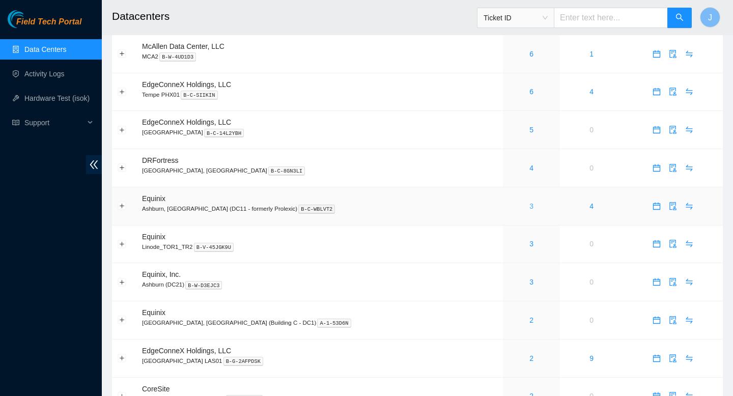
click at [529, 210] on link "3" at bounding box center [531, 206] width 4 height 8
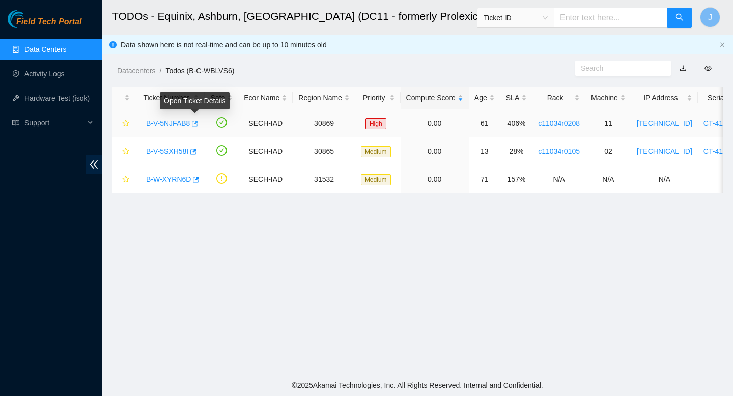
click at [198, 126] on icon "button" at bounding box center [195, 124] width 6 height 6
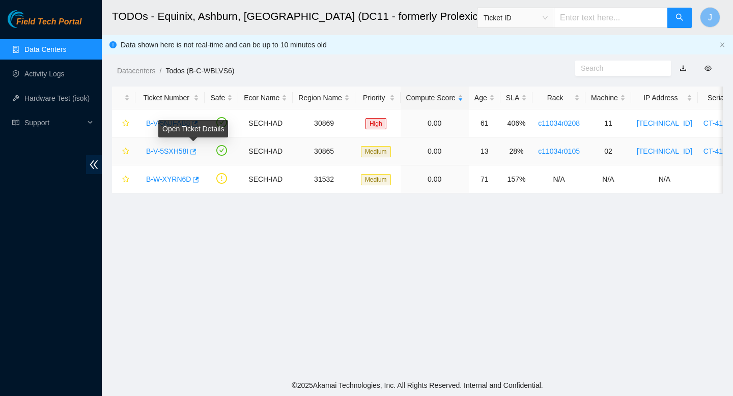
click at [195, 151] on icon "button" at bounding box center [192, 151] width 7 height 7
click at [44, 46] on link "Data Centers" at bounding box center [45, 49] width 42 height 8
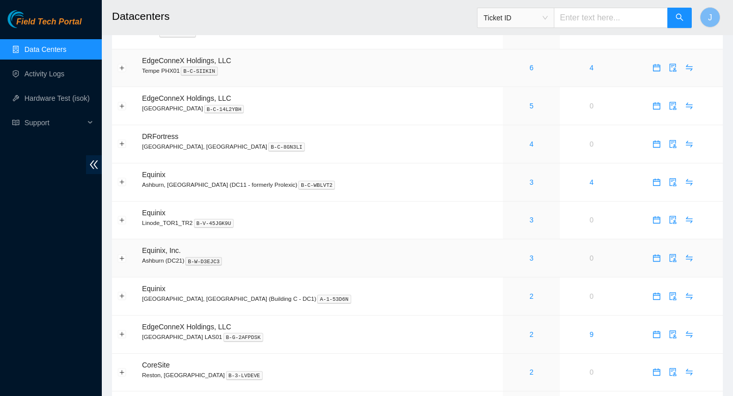
scroll to position [251, 0]
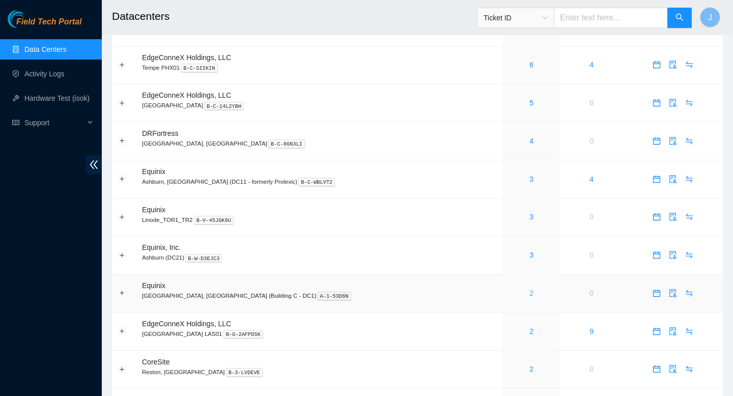
click at [529, 297] on link "2" at bounding box center [531, 293] width 4 height 8
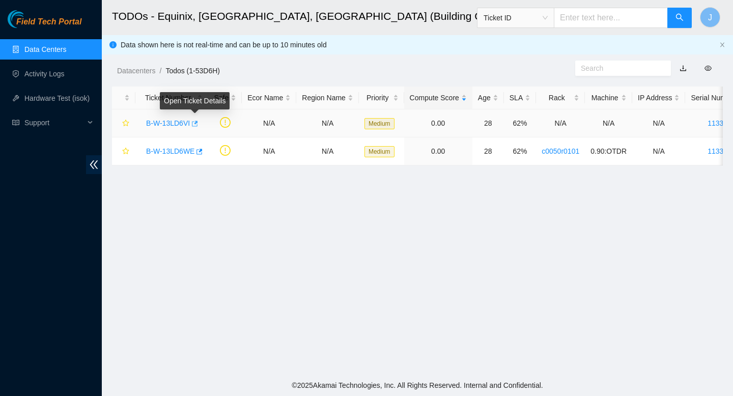
click at [198, 124] on icon "button" at bounding box center [195, 124] width 6 height 6
click at [41, 53] on link "Data Centers" at bounding box center [45, 49] width 42 height 8
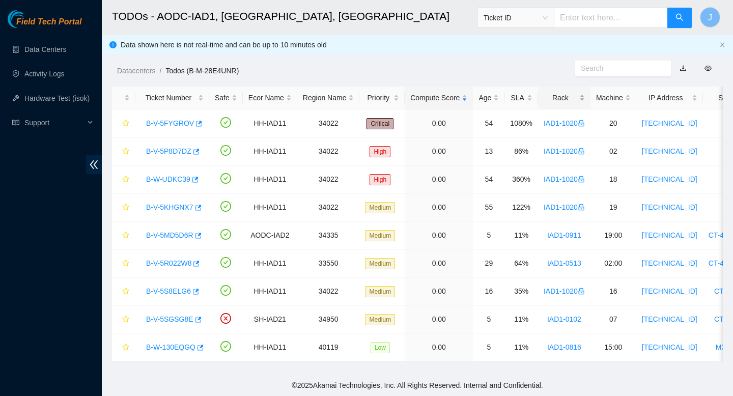
click at [585, 101] on div "Rack" at bounding box center [564, 97] width 41 height 11
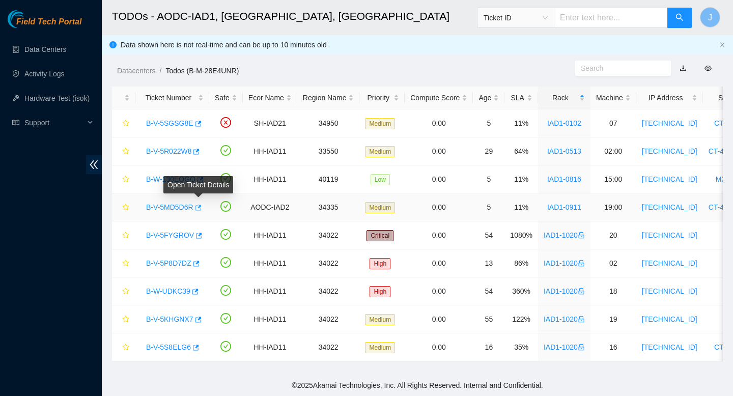
click at [200, 208] on icon "button" at bounding box center [197, 207] width 7 height 7
click at [48, 76] on link "Activity Logs" at bounding box center [44, 74] width 40 height 8
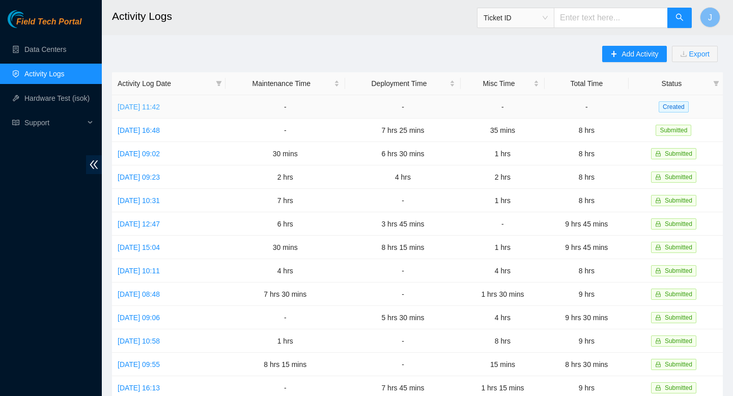
click at [145, 108] on link "Wed, 20 Aug 2025 11:42" at bounding box center [139, 107] width 42 height 8
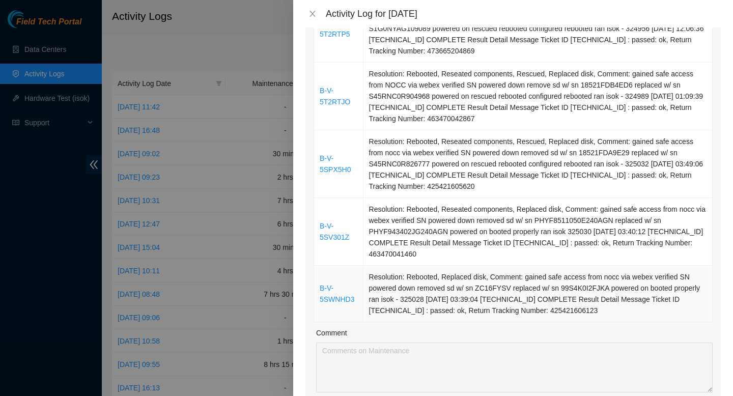
scroll to position [599, 0]
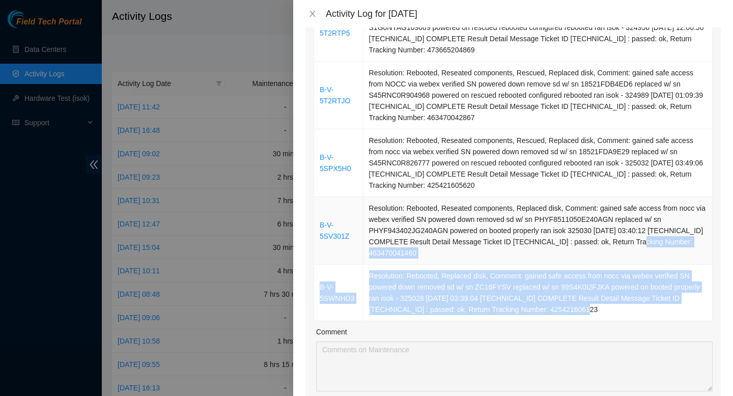
drag, startPoint x: 632, startPoint y: 314, endPoint x: 374, endPoint y: 255, distance: 264.8
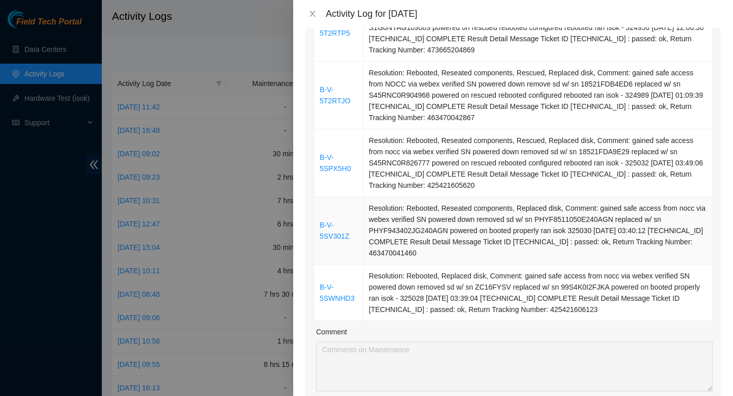
click at [535, 241] on td "Resolution: Rebooted, Reseated components, Replaced disk, Comment: gained safe …" at bounding box center [537, 231] width 349 height 68
click at [316, 16] on icon "close" at bounding box center [312, 14] width 8 height 8
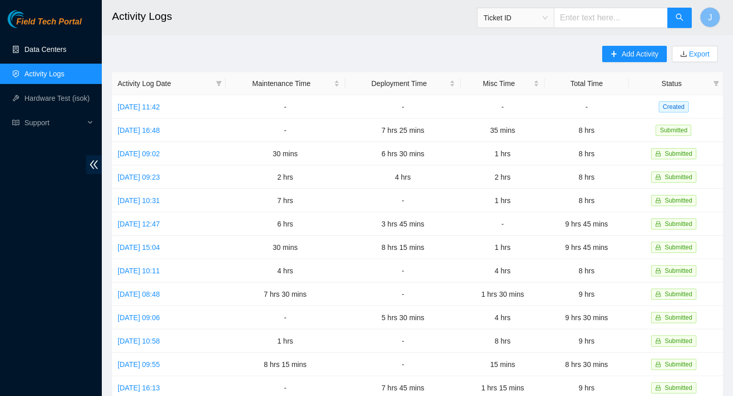
click at [47, 49] on link "Data Centers" at bounding box center [45, 49] width 42 height 8
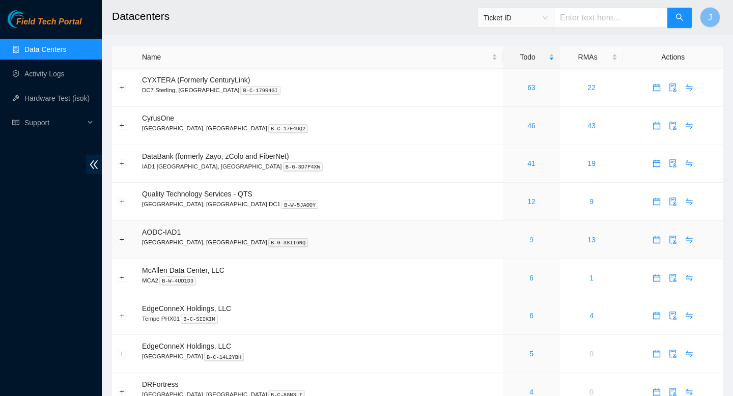
click at [529, 244] on link "9" at bounding box center [531, 240] width 4 height 8
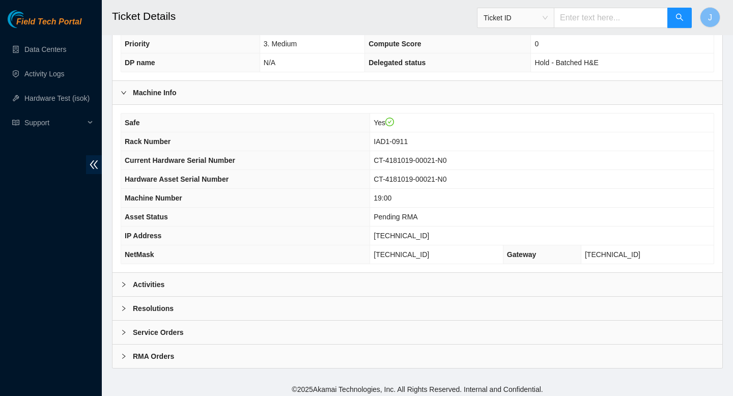
scroll to position [295, 0]
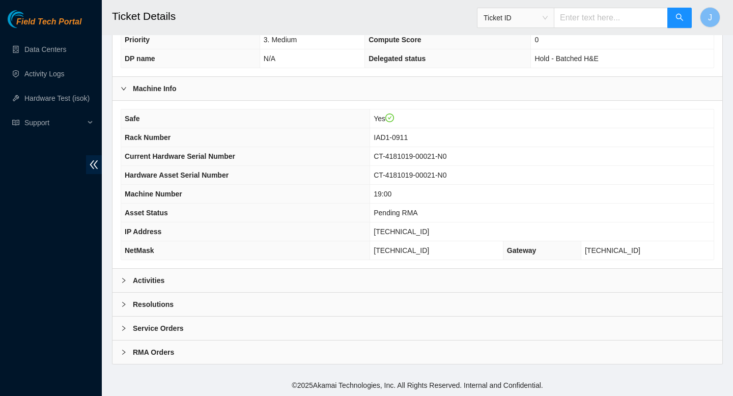
click at [313, 286] on div "Activities" at bounding box center [418, 280] width 610 height 23
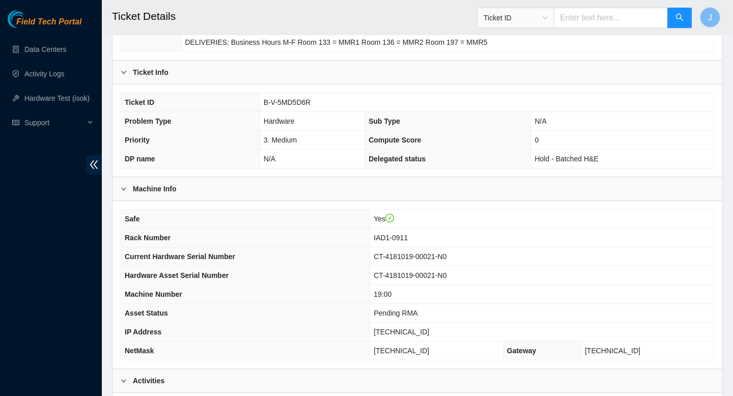
scroll to position [0, 0]
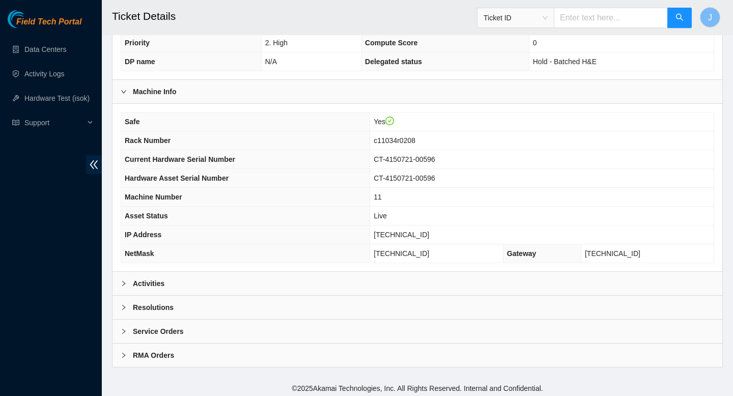
scroll to position [239, 0]
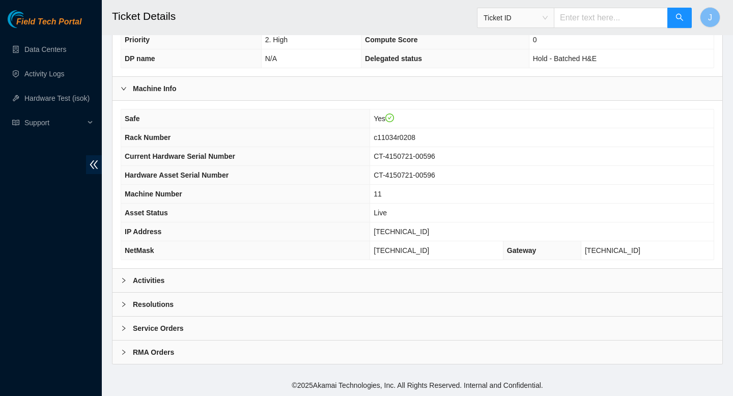
click at [258, 273] on div "Activities" at bounding box center [418, 280] width 610 height 23
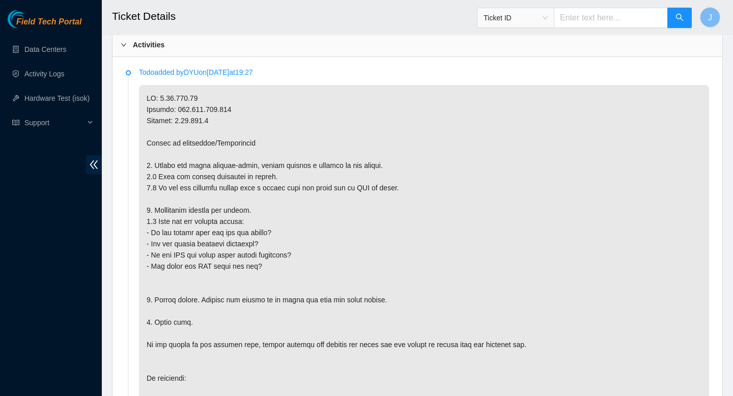
scroll to position [0, 0]
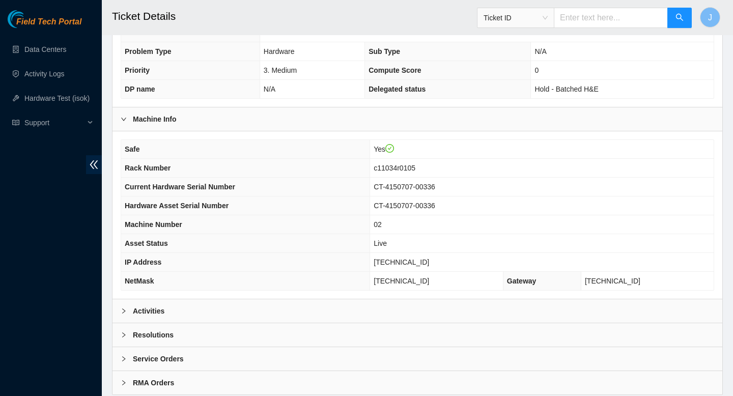
scroll to position [239, 0]
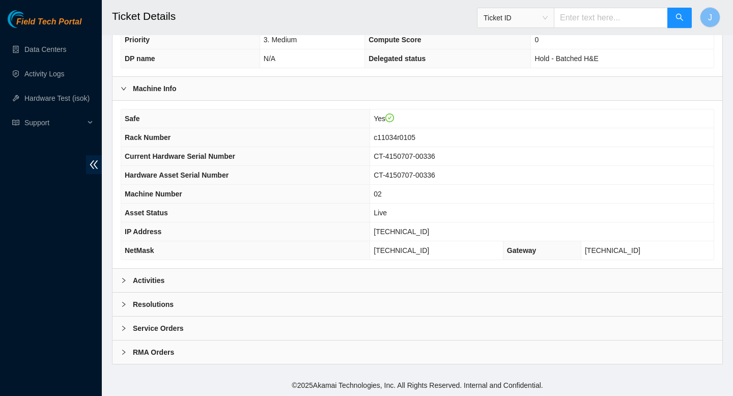
click at [238, 284] on div "Activities" at bounding box center [418, 280] width 610 height 23
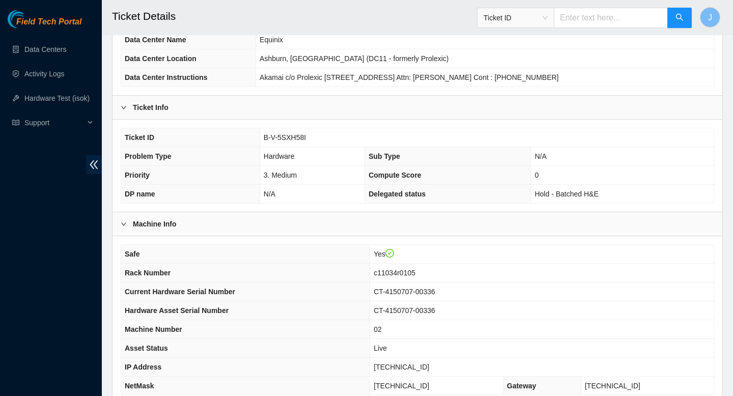
scroll to position [0, 0]
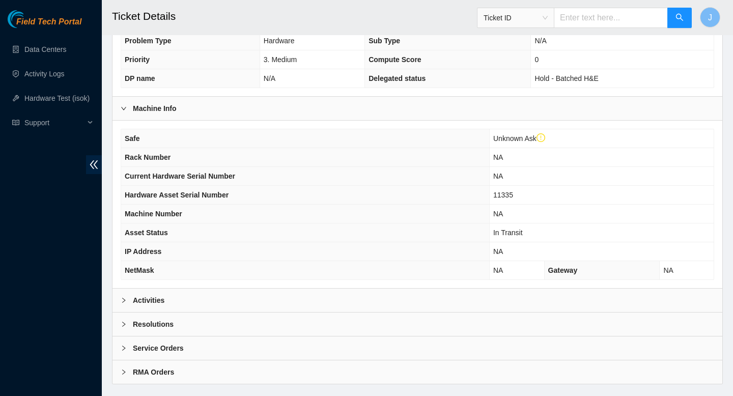
scroll to position [269, 0]
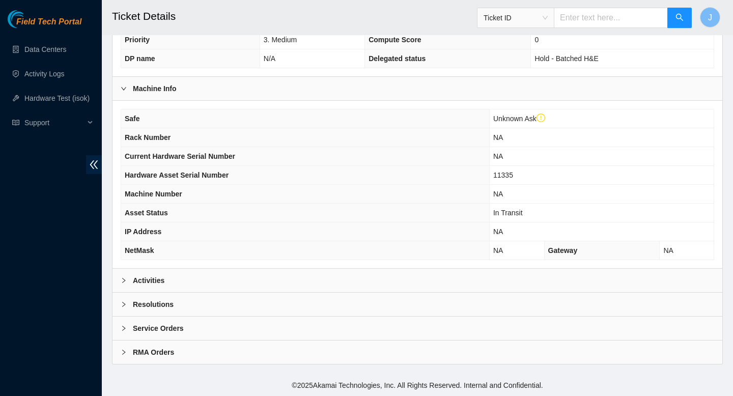
click at [268, 284] on div "Activities" at bounding box center [418, 280] width 610 height 23
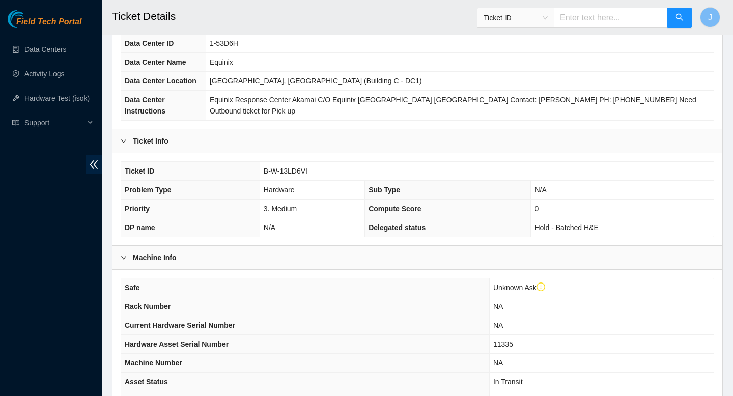
scroll to position [0, 0]
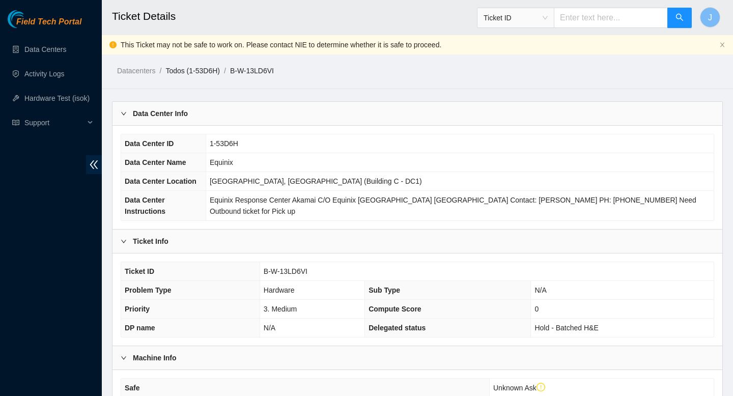
click at [211, 69] on link "Todos (1-53D6H)" at bounding box center [192, 71] width 54 height 8
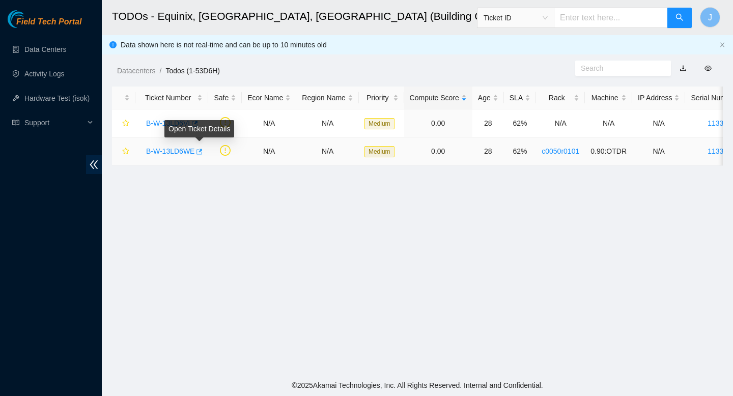
click at [202, 153] on icon "button" at bounding box center [198, 151] width 7 height 7
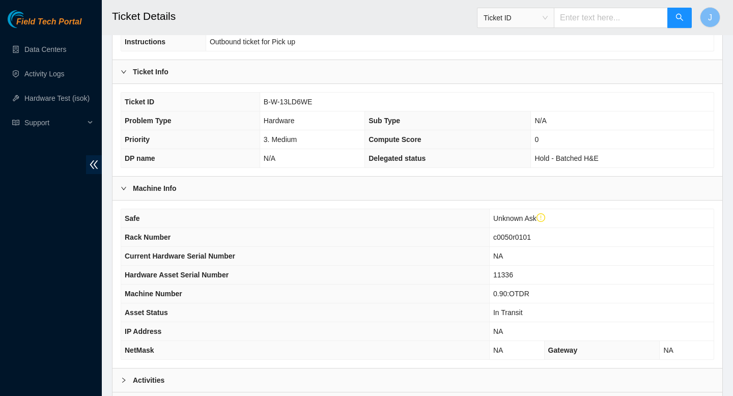
scroll to position [269, 0]
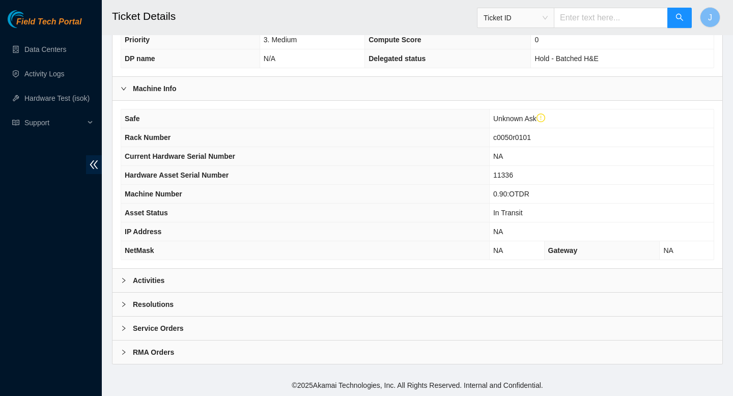
click at [302, 285] on div "Activities" at bounding box center [418, 280] width 610 height 23
